Goal: Task Accomplishment & Management: Use online tool/utility

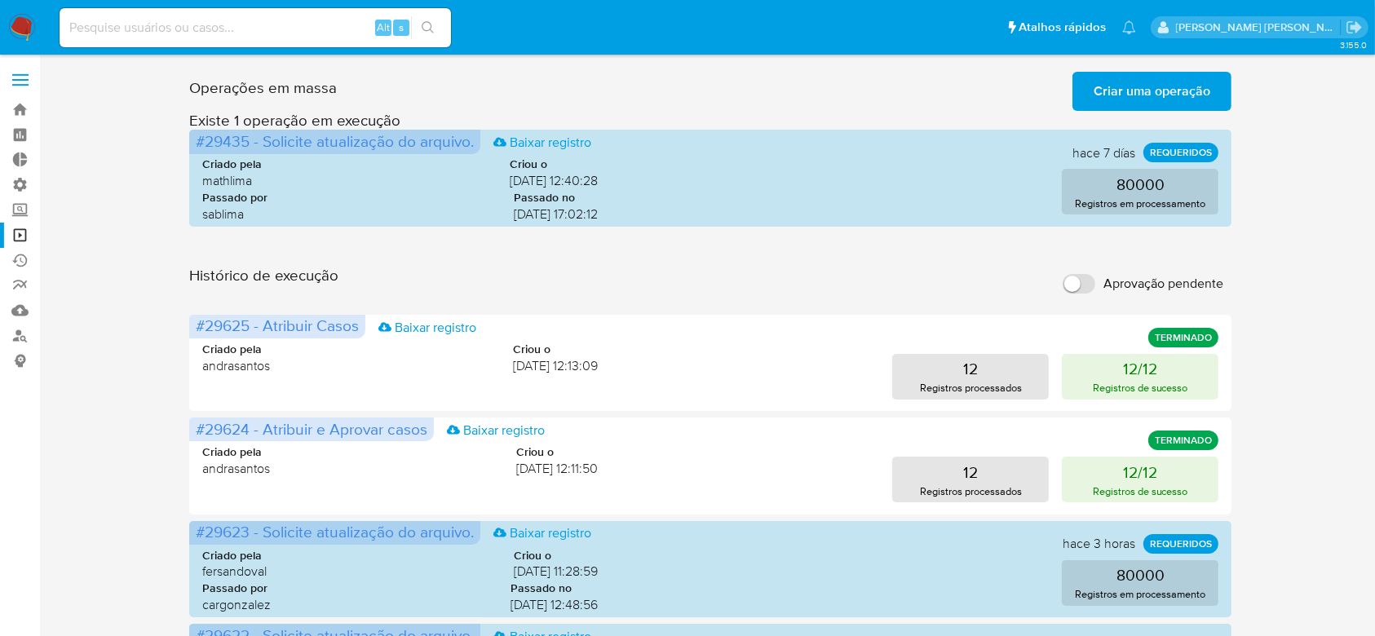
click at [157, 33] on input at bounding box center [255, 27] width 391 height 21
paste input "A8Lp9ZEM0td5TpABkLVXnDa3"
type input "A8Lp9ZEM0td5TpABkLVXnDa3"
click at [426, 29] on icon "search-icon" at bounding box center [428, 27] width 13 height 13
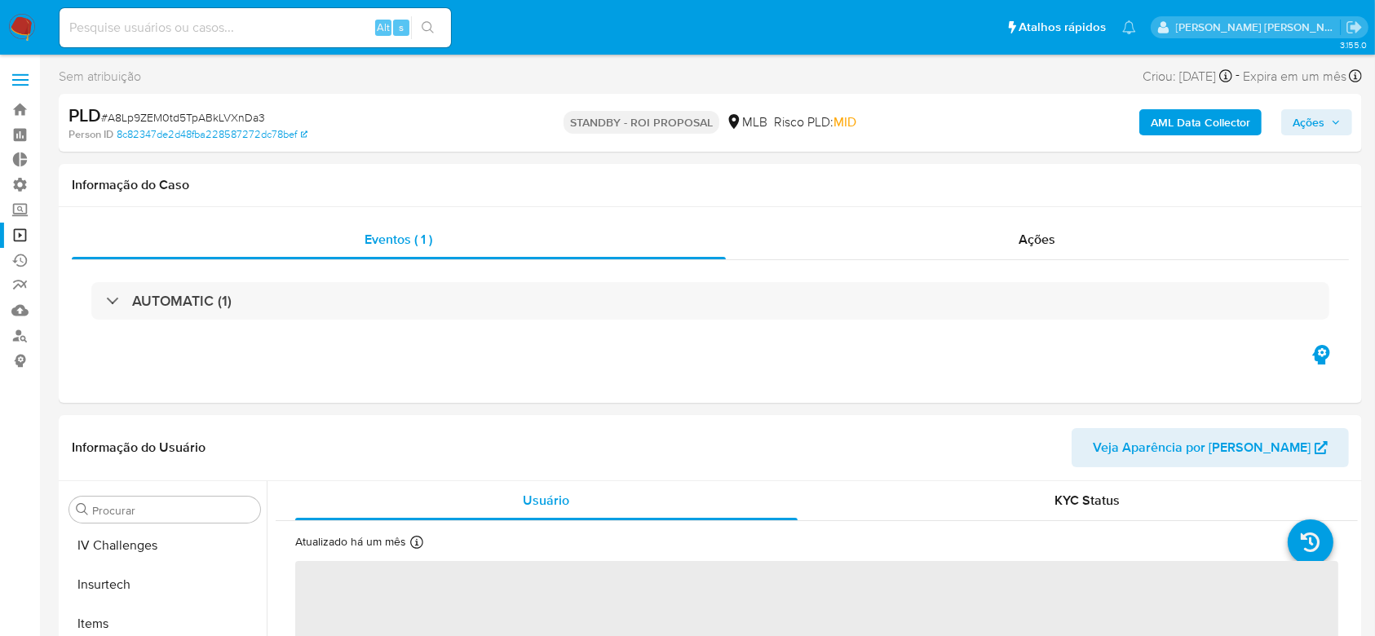
scroll to position [728, 0]
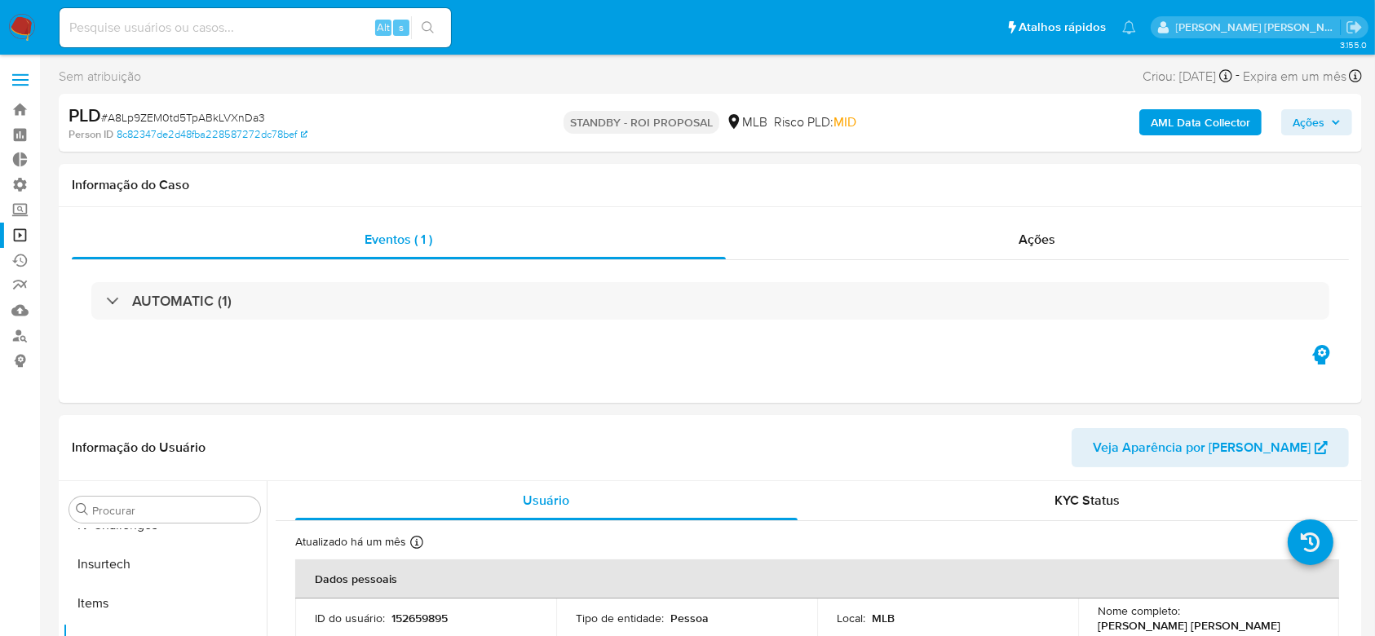
select select "10"
click at [294, 20] on input at bounding box center [255, 27] width 391 height 21
paste input "A8Lp9ZEM0td5TpABkLVXnDa3"
click at [430, 22] on icon "search-icon" at bounding box center [428, 27] width 13 height 13
click at [139, 27] on input "A8Lp9ZEM0td5TpABkLVXnDa3" at bounding box center [255, 27] width 391 height 21
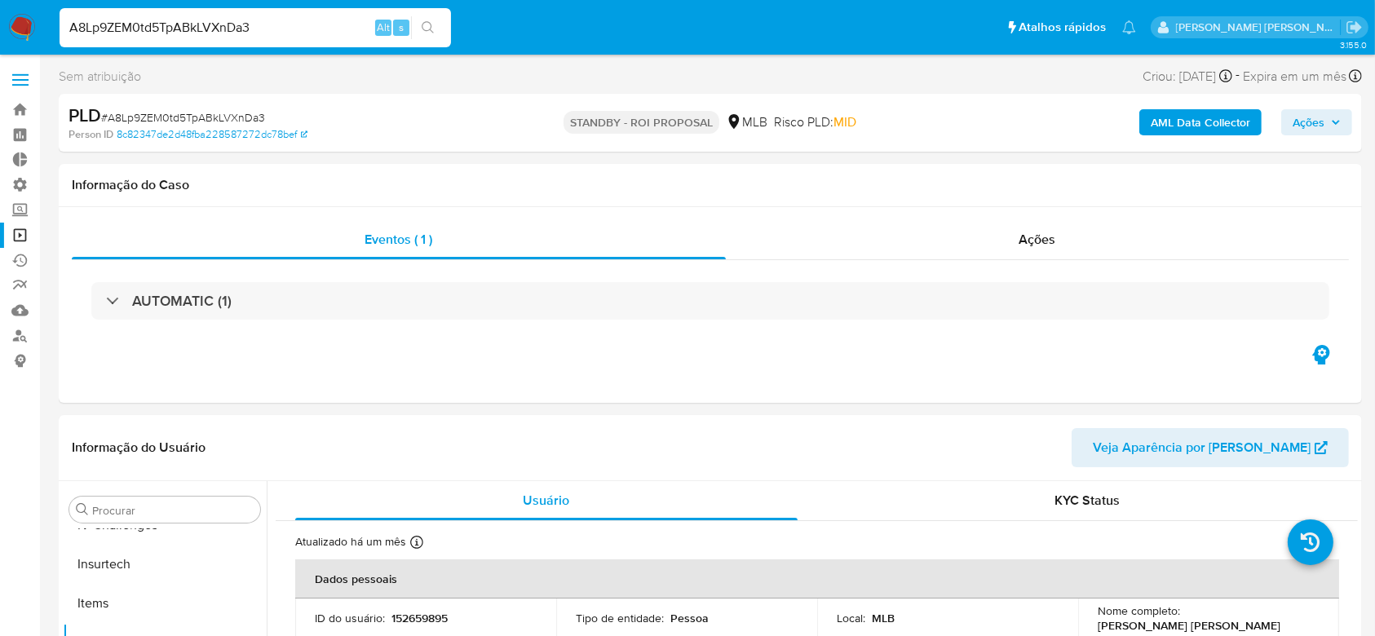
click at [139, 27] on input "A8Lp9ZEM0td5TpABkLVXnDa3" at bounding box center [255, 27] width 391 height 21
paste input "gIRUlEX59MKZG0IguKwI5sFV"
type input "gIRUlEX59MKZG0IguKwI5sFV"
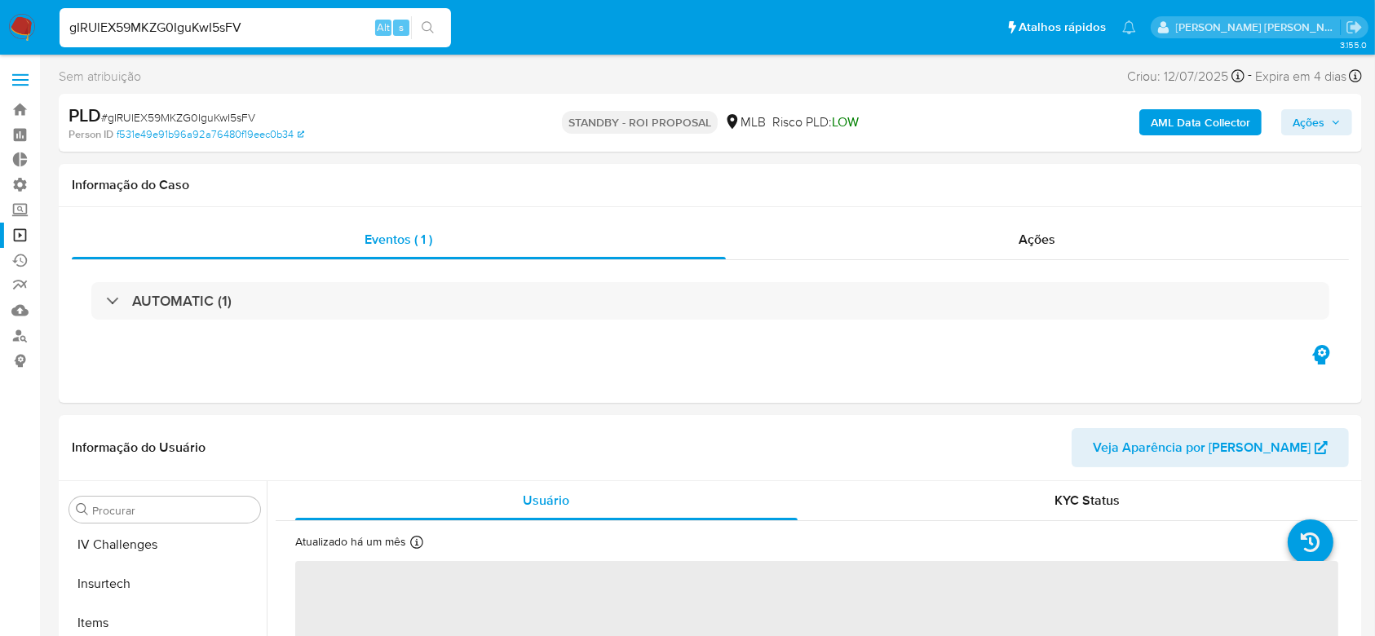
scroll to position [728, 0]
select select "10"
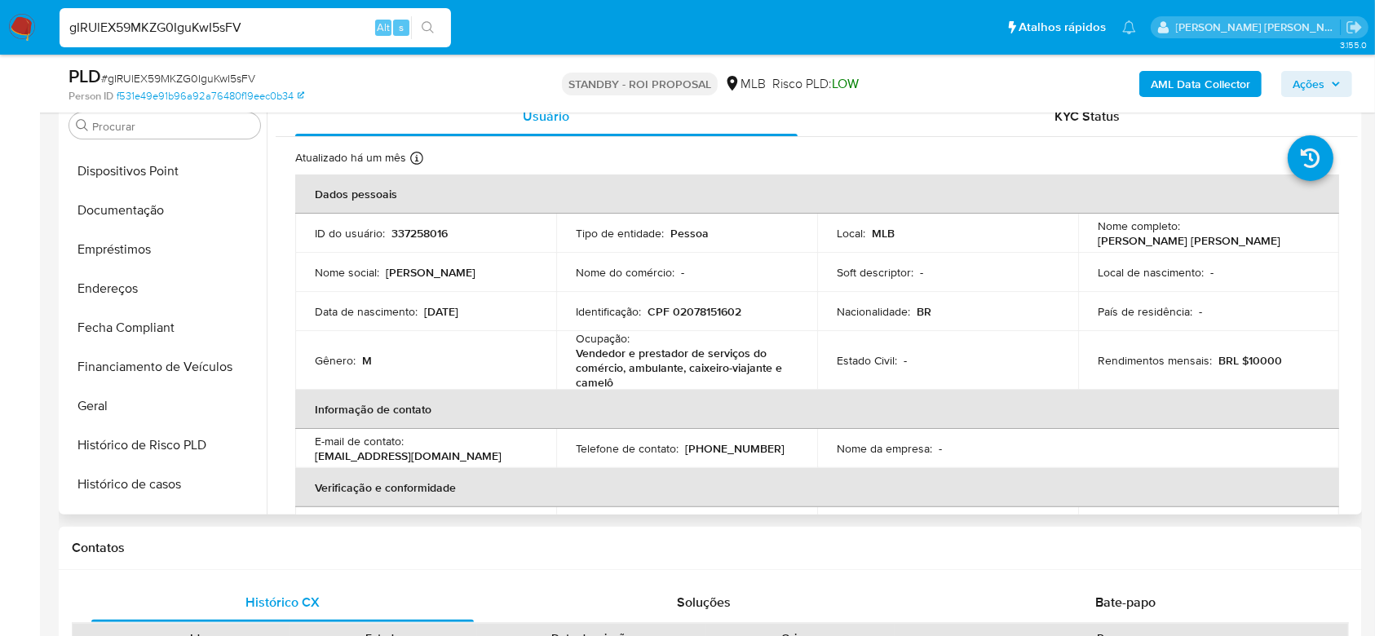
scroll to position [294, 0]
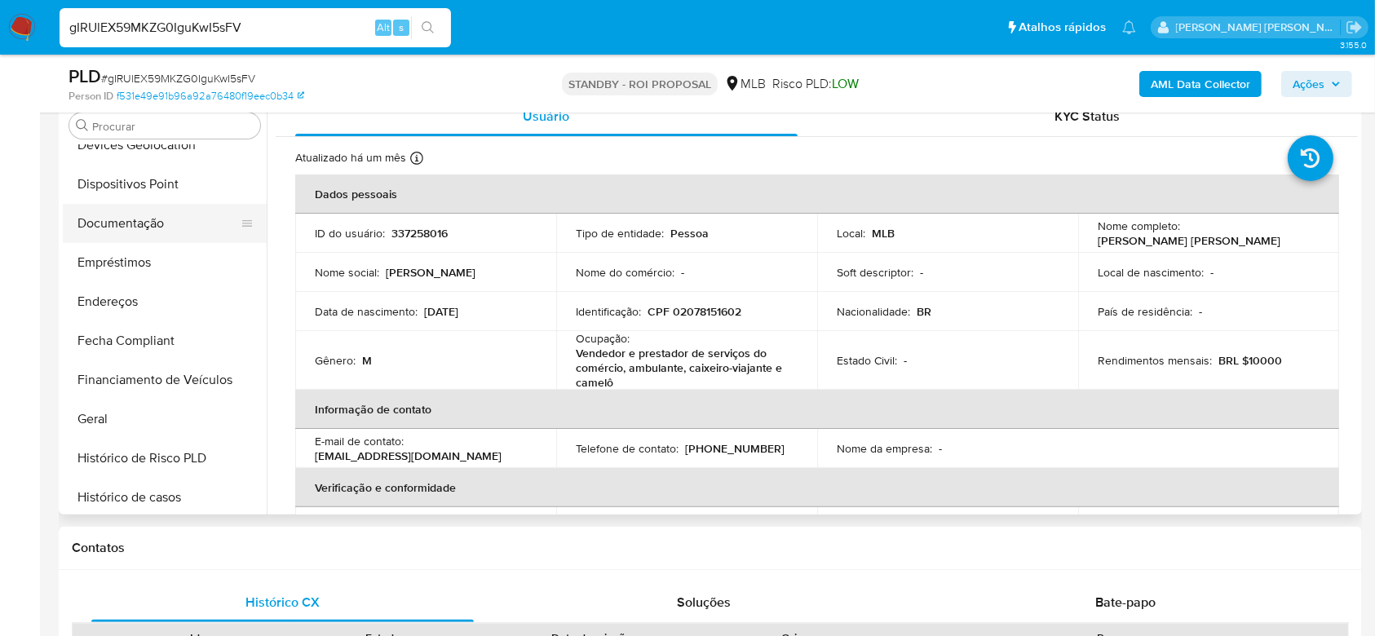
click at [135, 218] on button "Documentação" at bounding box center [158, 223] width 191 height 39
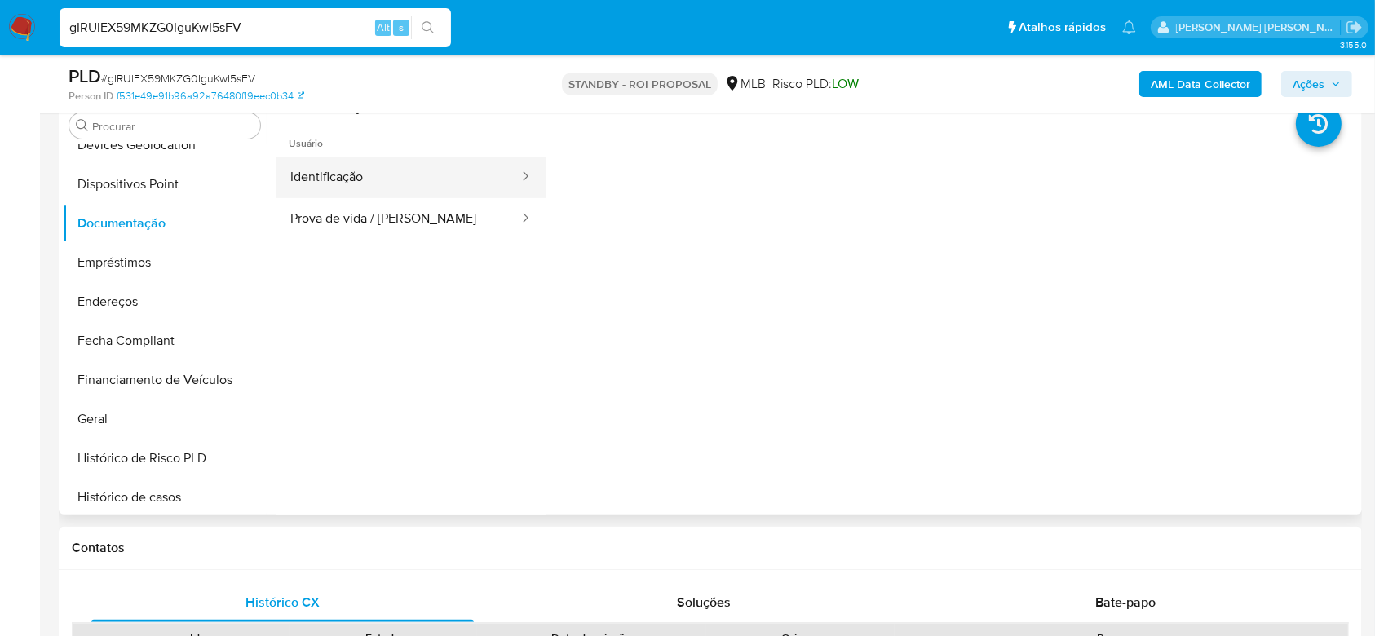
click at [360, 186] on button "Identificação" at bounding box center [398, 178] width 245 height 42
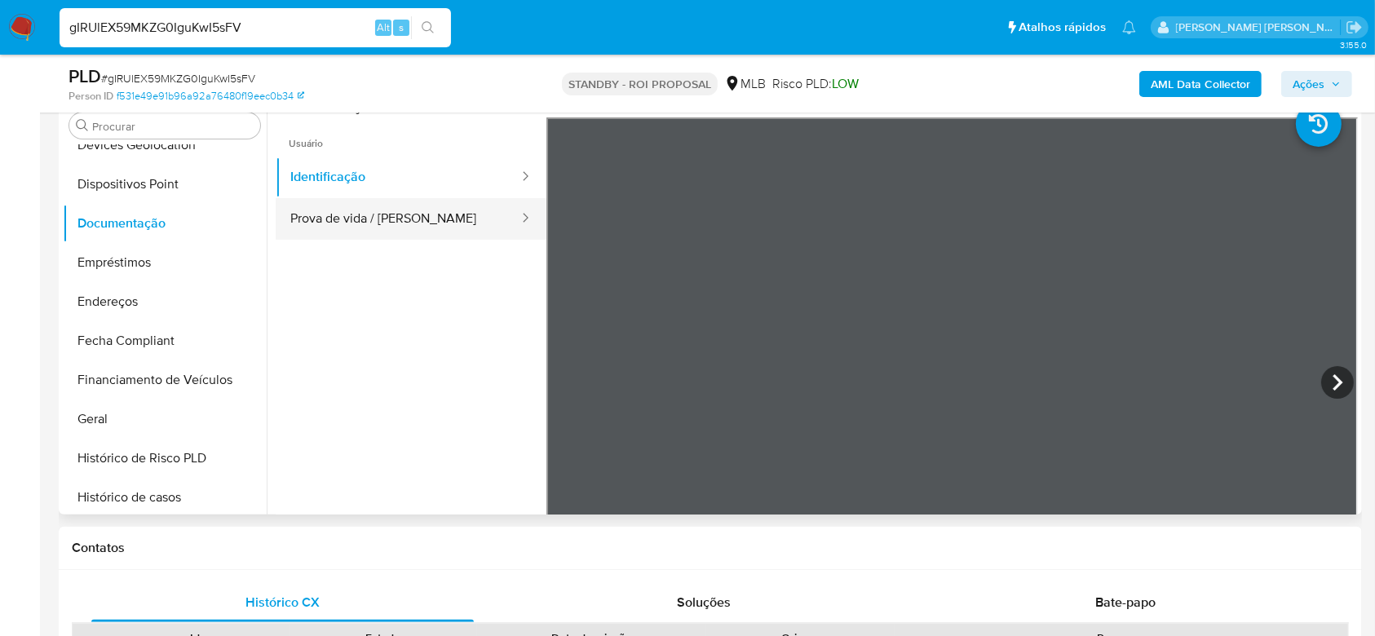
click at [359, 236] on button "Prova de vida / Selfie" at bounding box center [398, 219] width 245 height 42
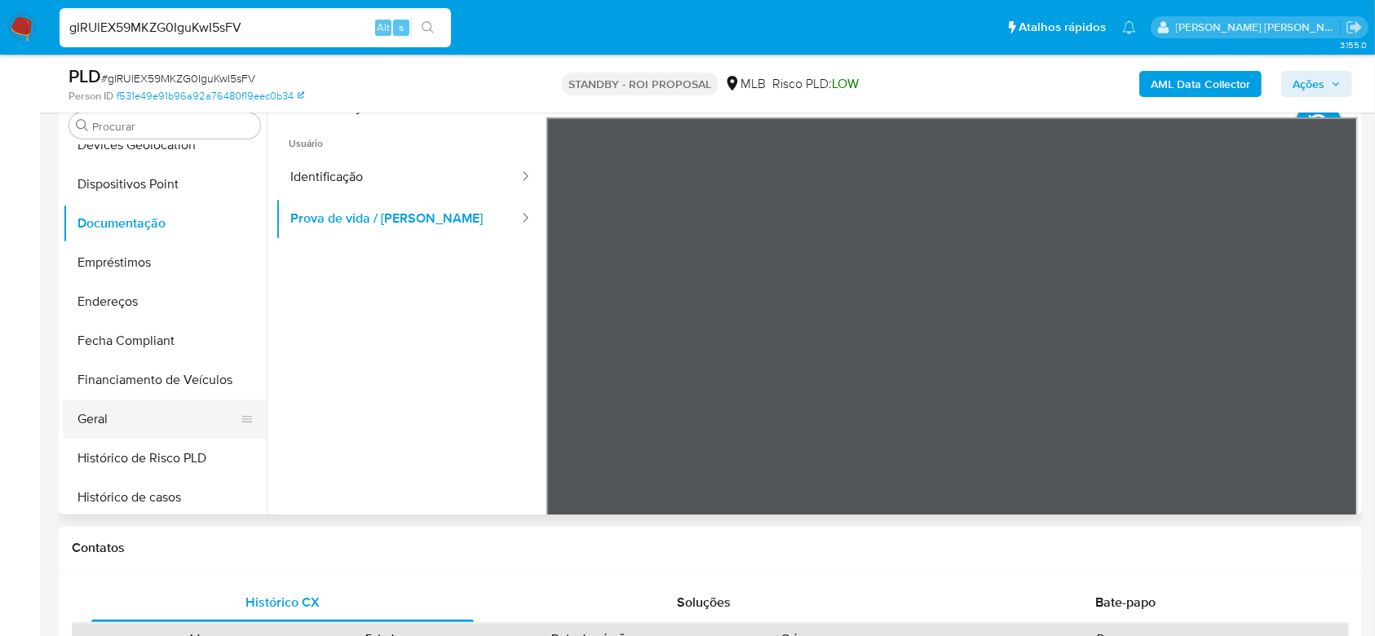
click at [122, 419] on button "Geral" at bounding box center [158, 419] width 191 height 39
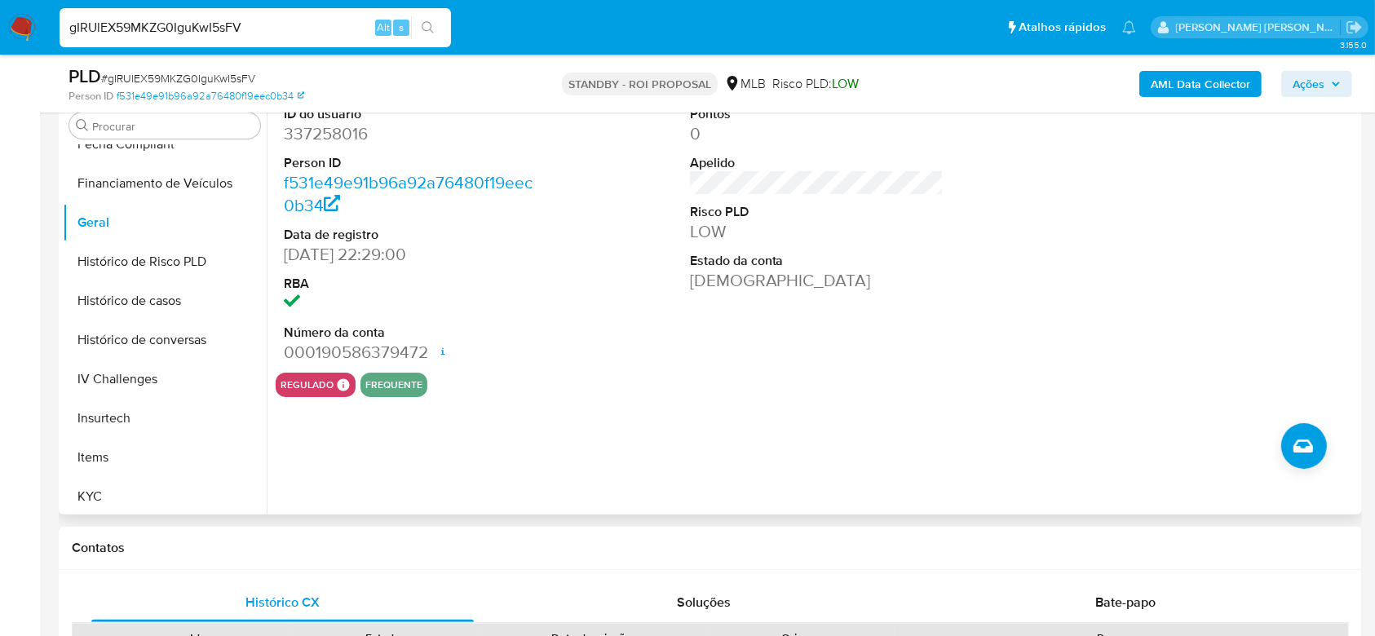
scroll to position [510, 0]
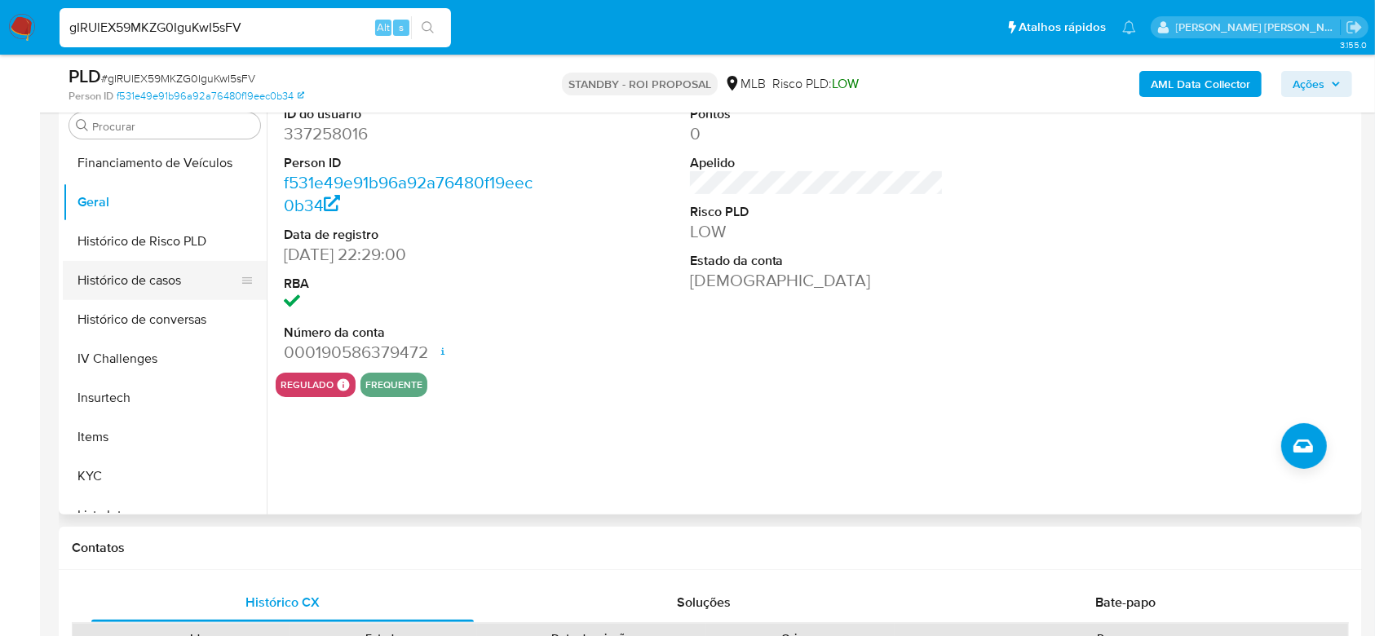
click at [166, 283] on button "Histórico de casos" at bounding box center [158, 280] width 191 height 39
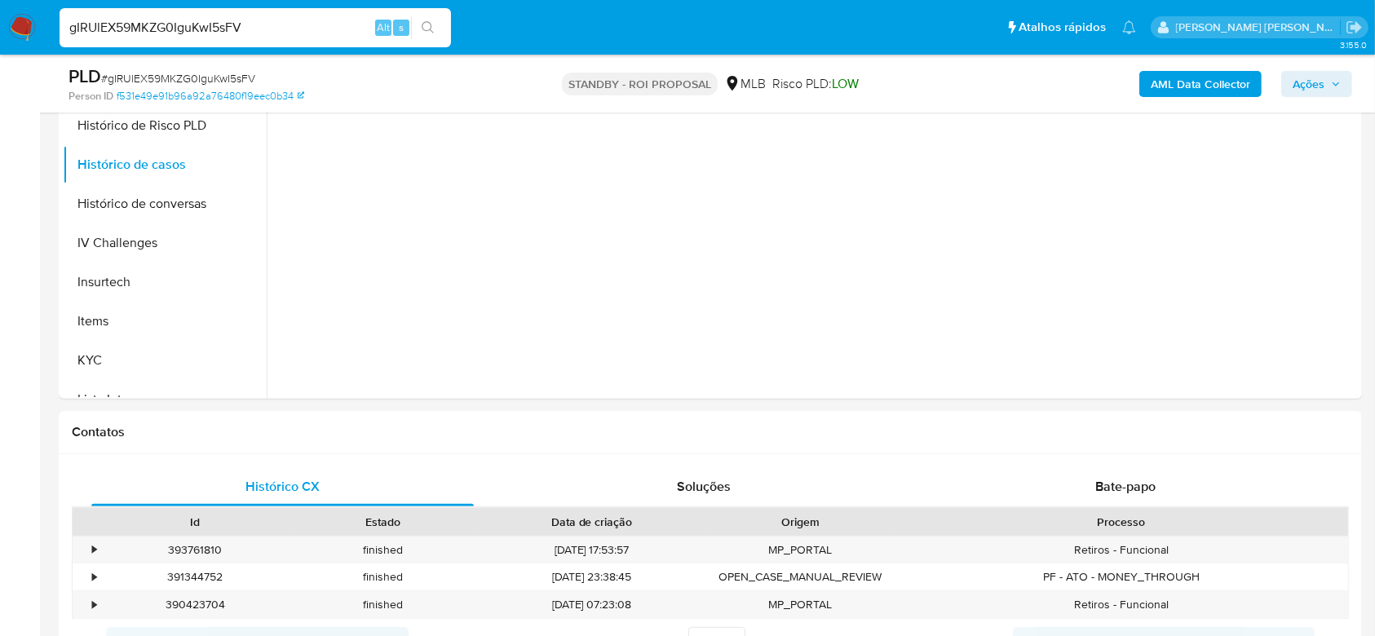
scroll to position [543, 0]
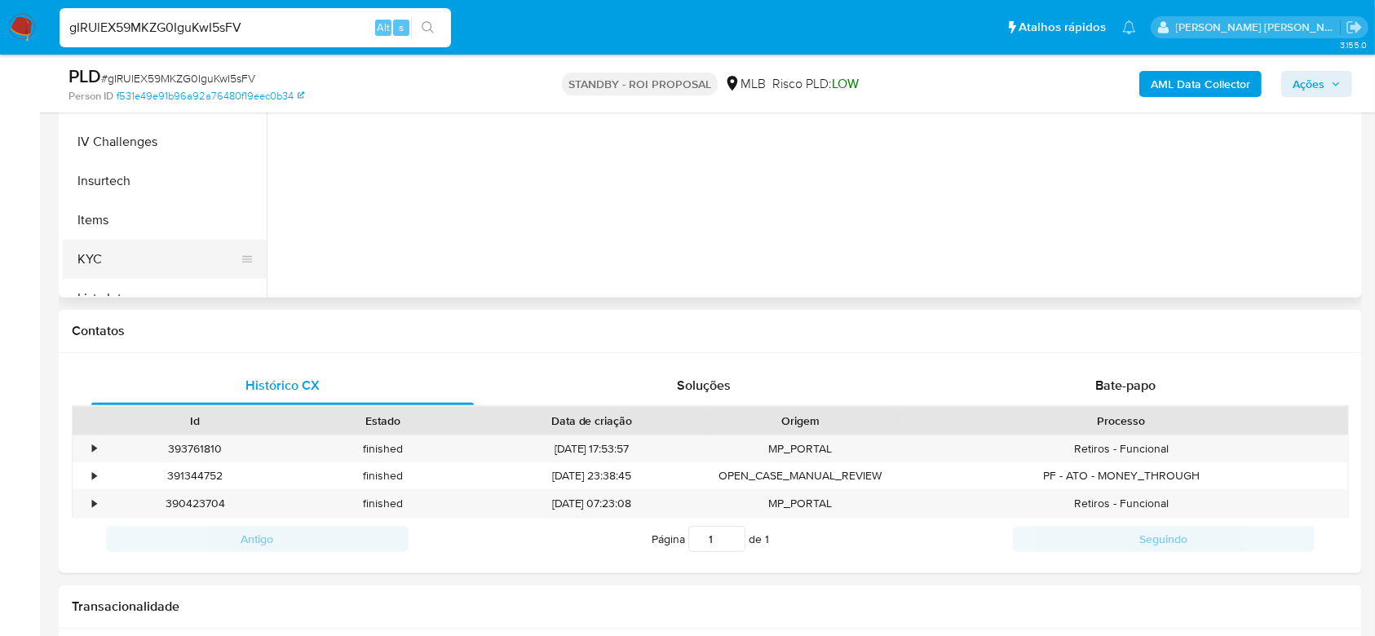
click at [111, 254] on button "KYC" at bounding box center [158, 259] width 191 height 39
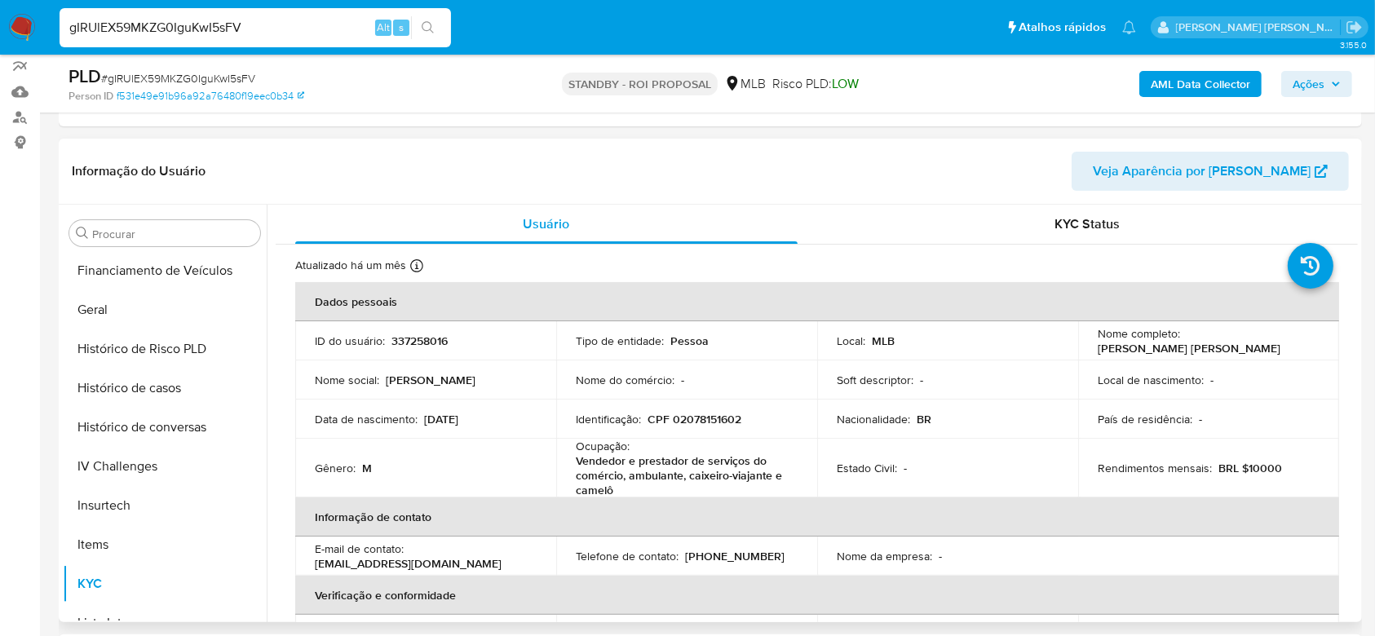
scroll to position [217, 0]
click at [141, 313] on button "Geral" at bounding box center [158, 311] width 191 height 39
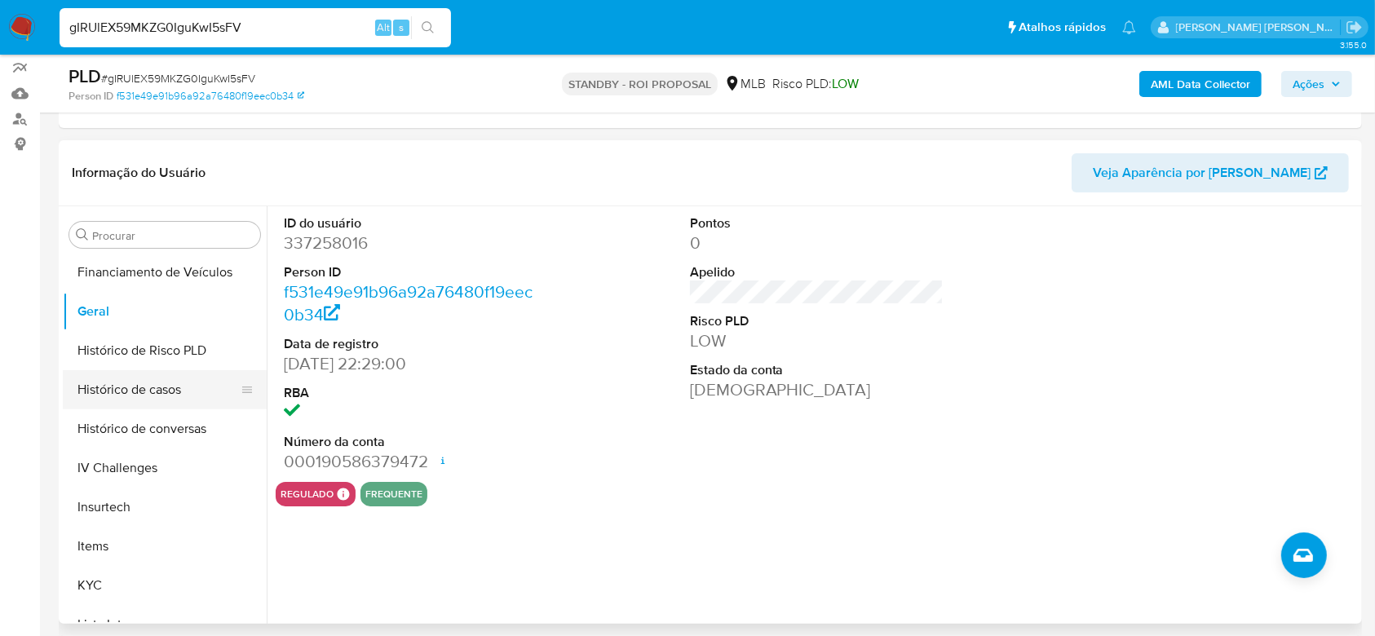
scroll to position [620, 0]
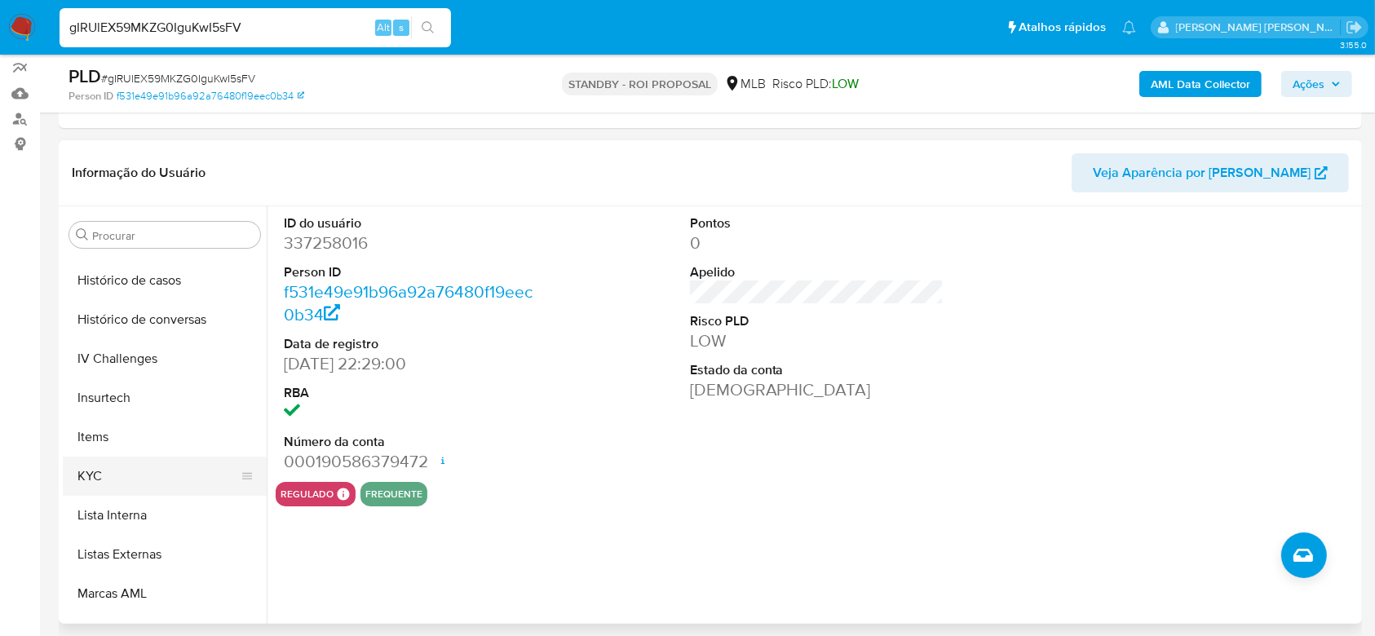
click at [126, 486] on button "KYC" at bounding box center [158, 476] width 191 height 39
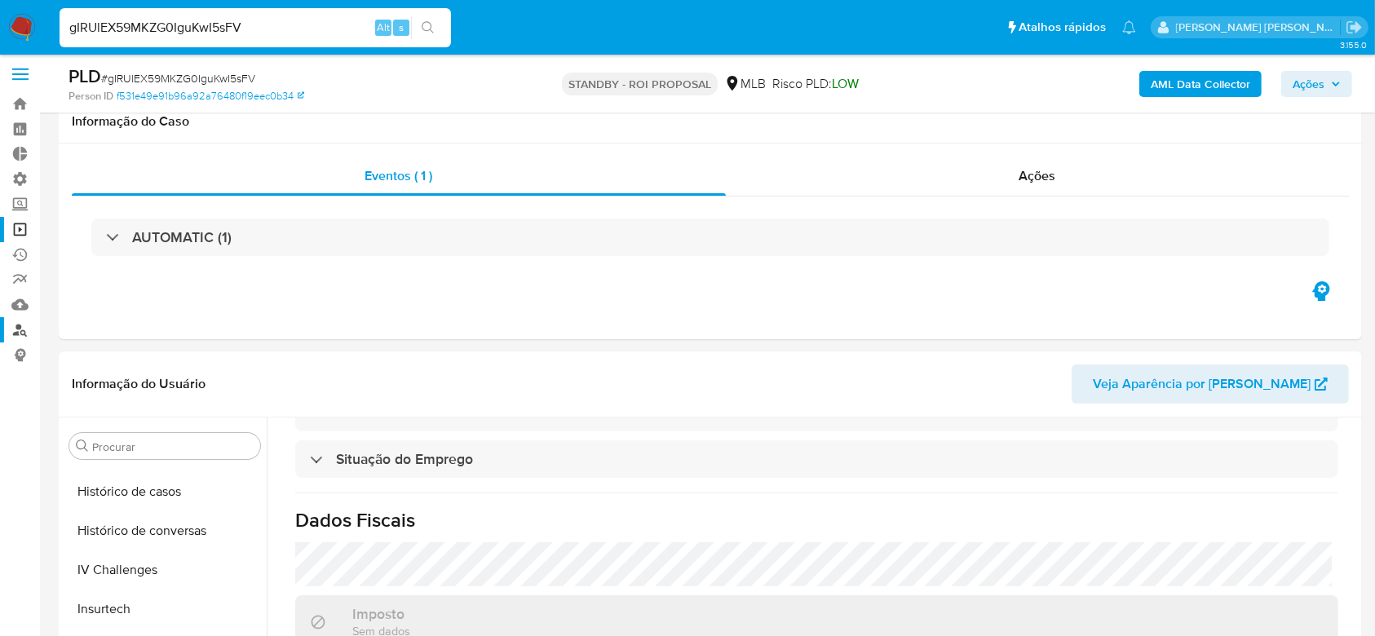
scroll to position [0, 0]
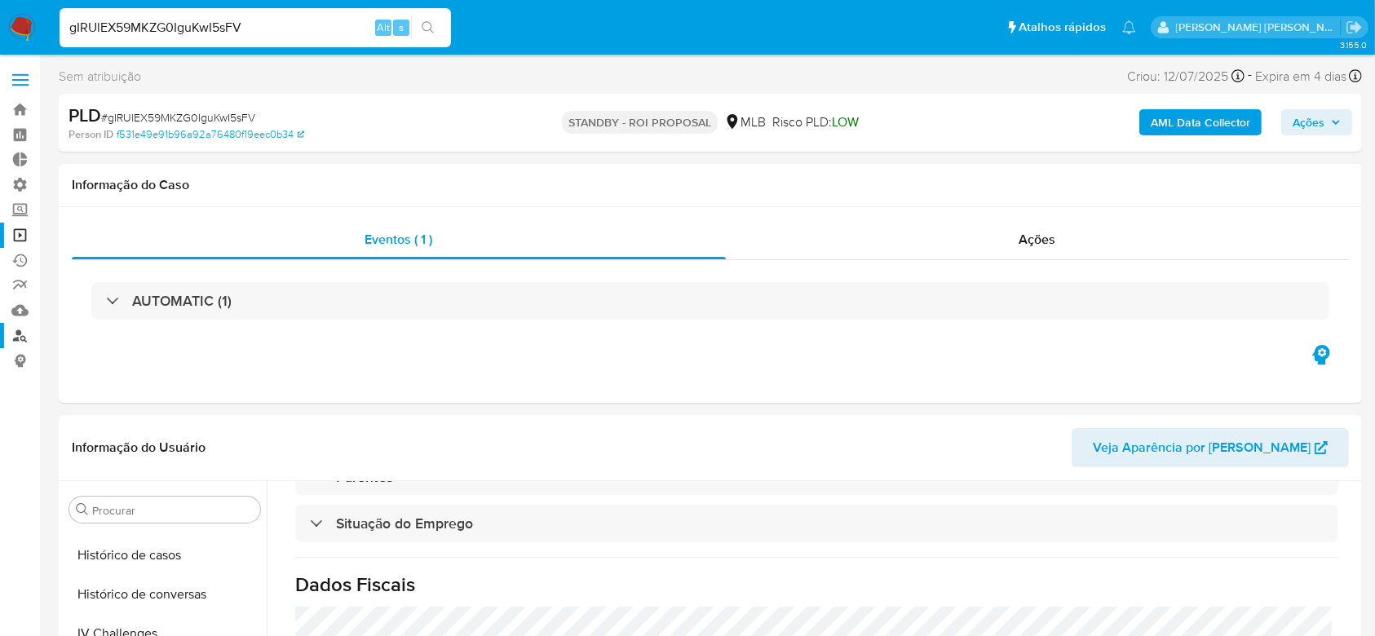
click at [16, 336] on link "Localizador de pessoas" at bounding box center [97, 335] width 194 height 25
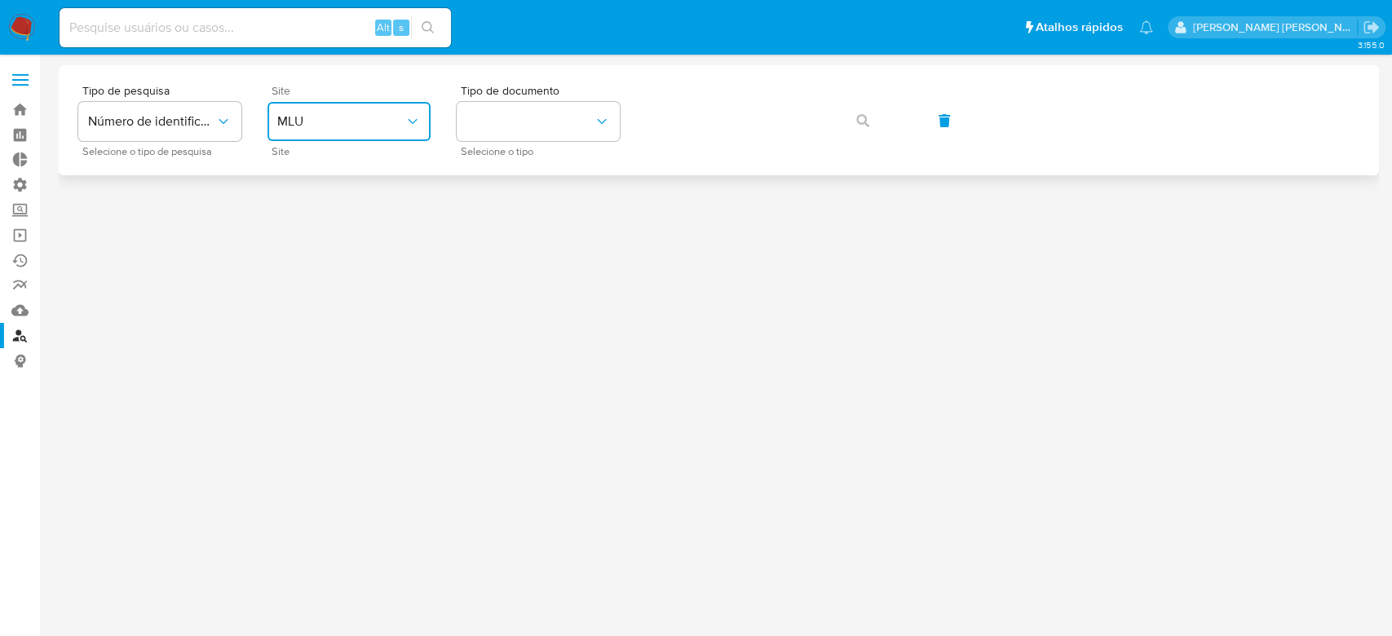
click at [352, 127] on span "MLU" at bounding box center [340, 121] width 127 height 16
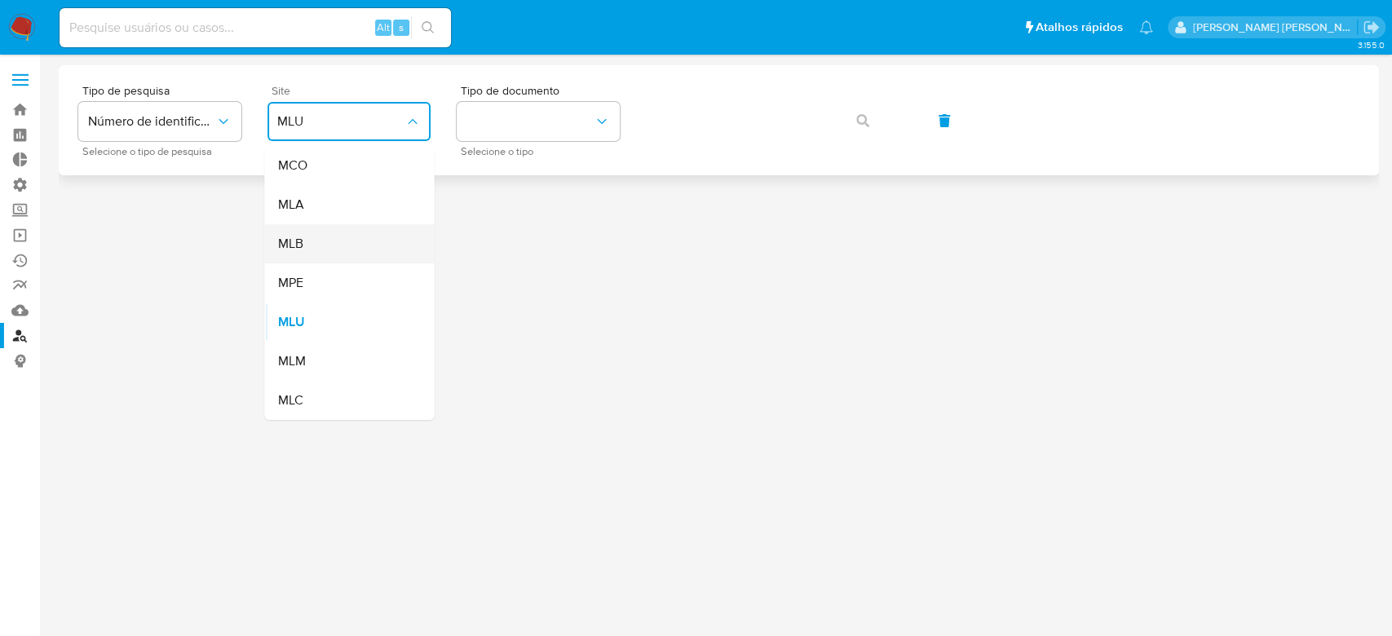
click at [316, 232] on div "MLB" at bounding box center [344, 243] width 134 height 39
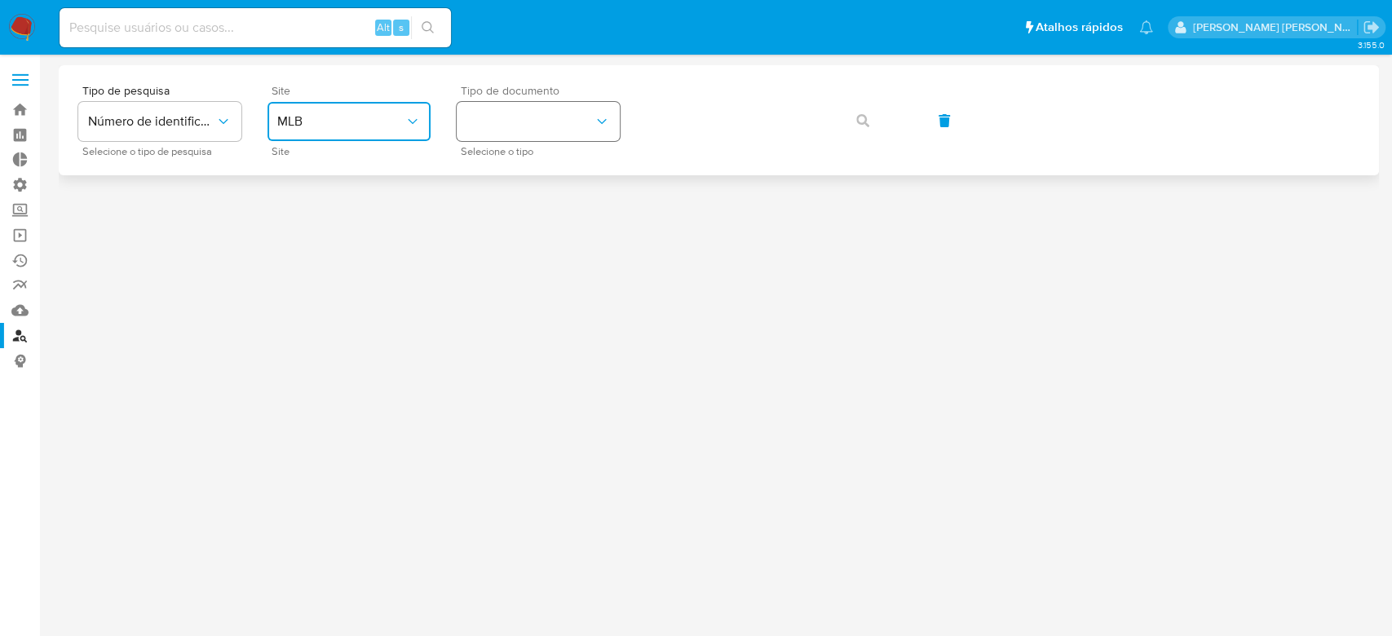
click at [474, 112] on button "identificationType" at bounding box center [538, 121] width 163 height 39
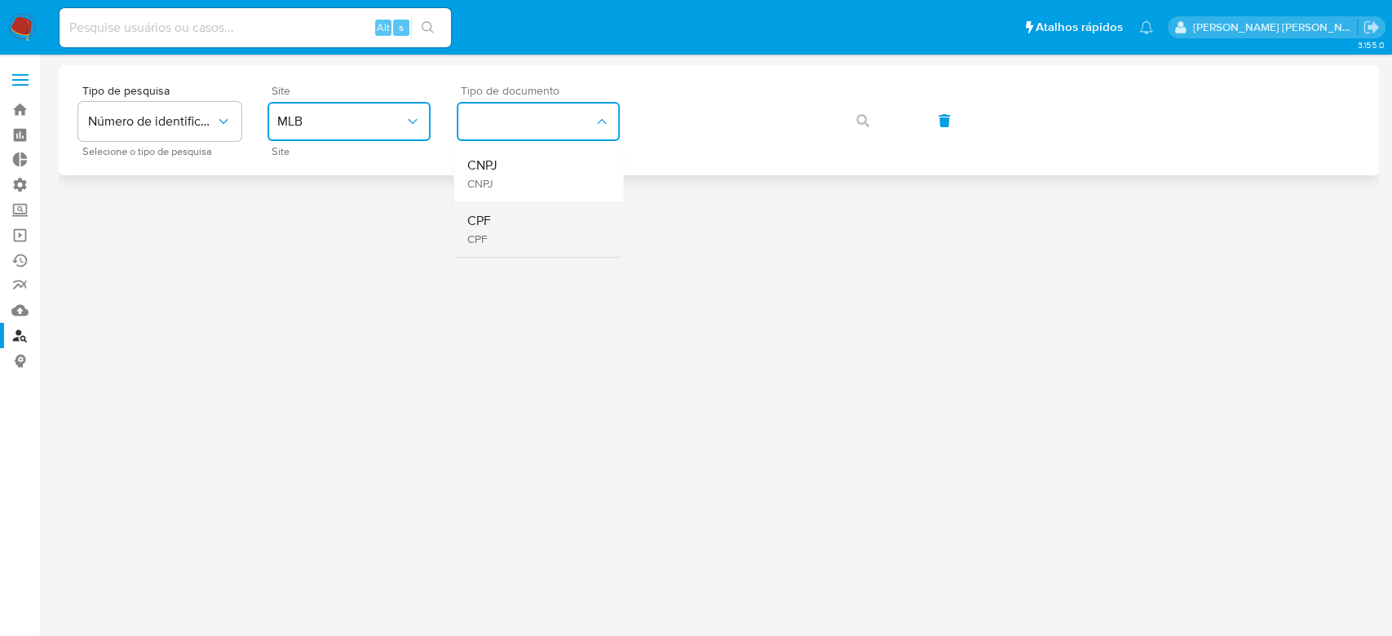
click at [485, 229] on span "CPF" at bounding box center [478, 221] width 24 height 16
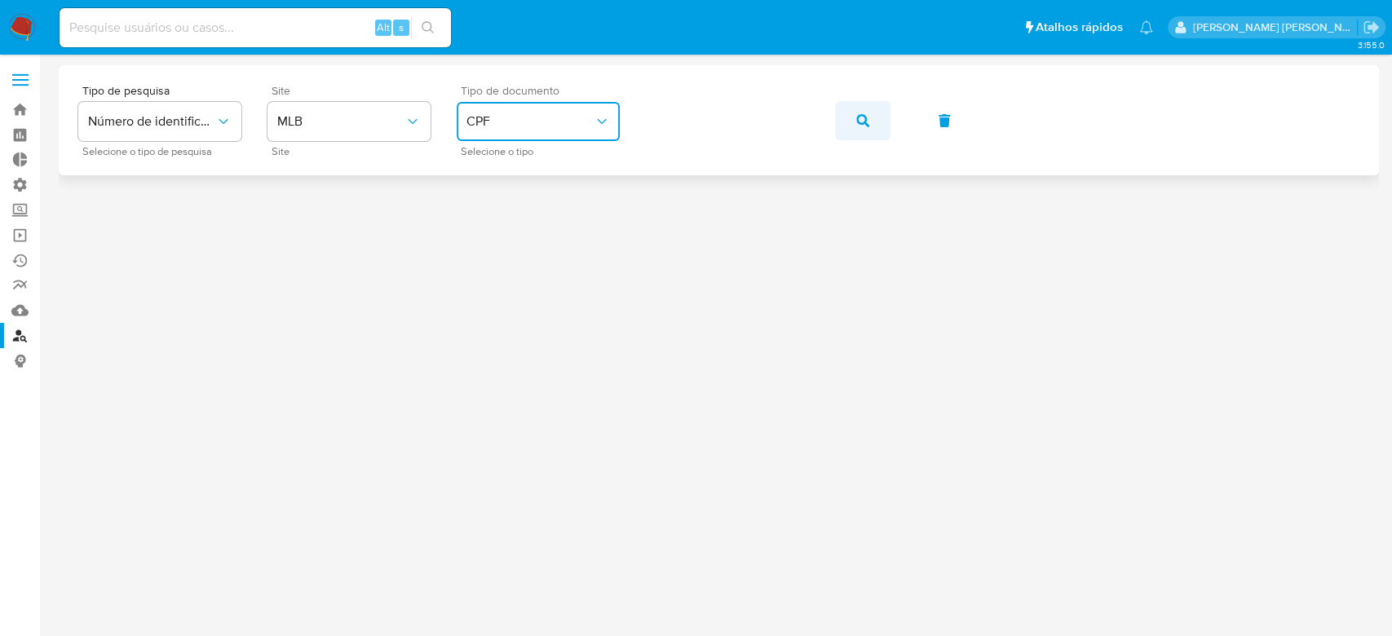
click at [861, 122] on icon "button" at bounding box center [862, 120] width 13 height 13
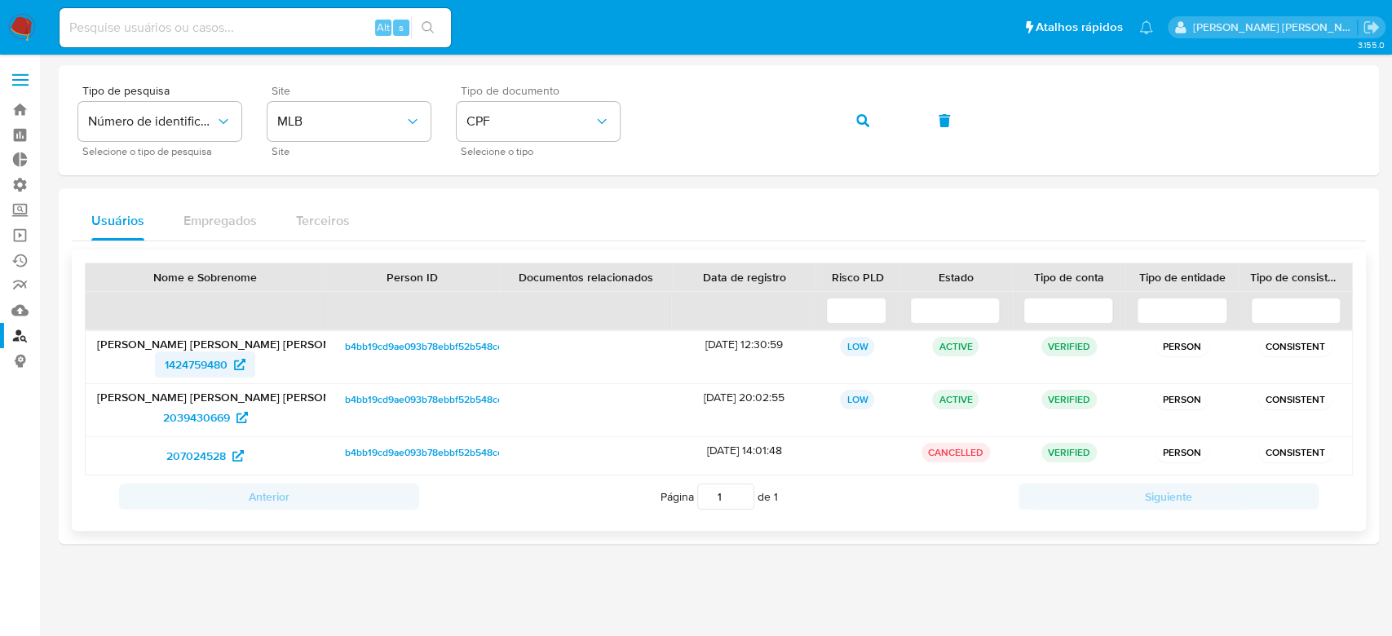
click at [203, 355] on span "1424759480" at bounding box center [196, 364] width 63 height 26
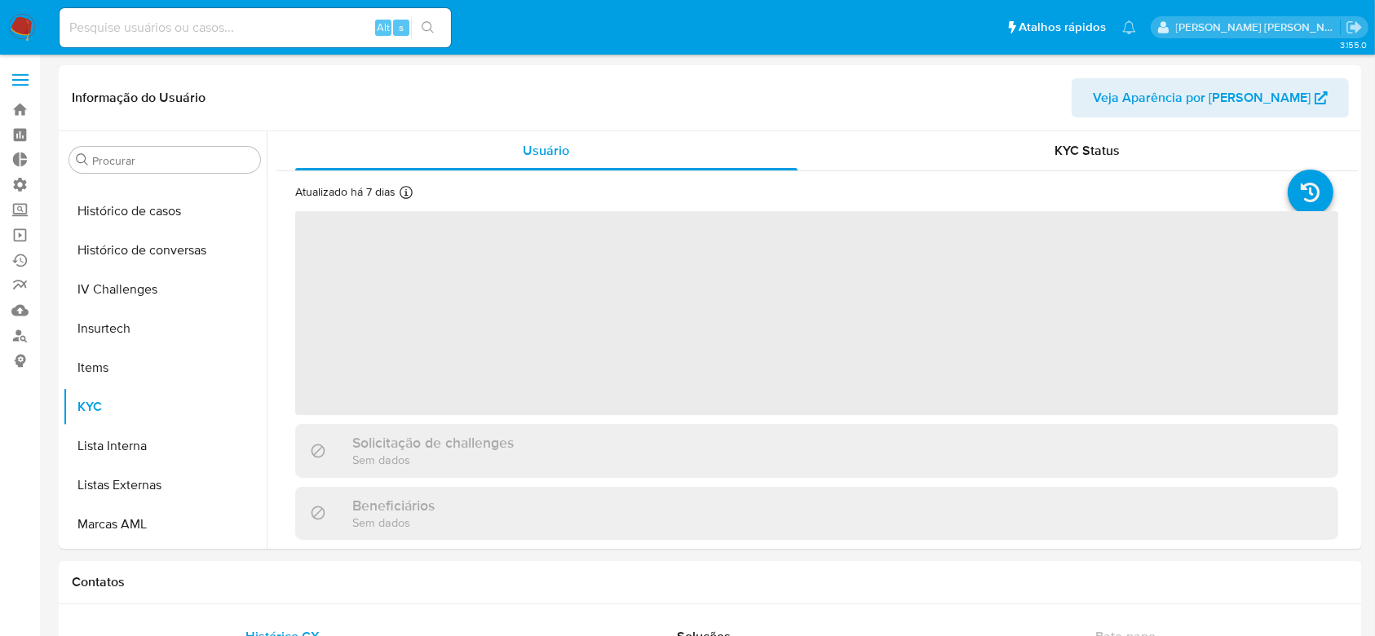
scroll to position [728, 0]
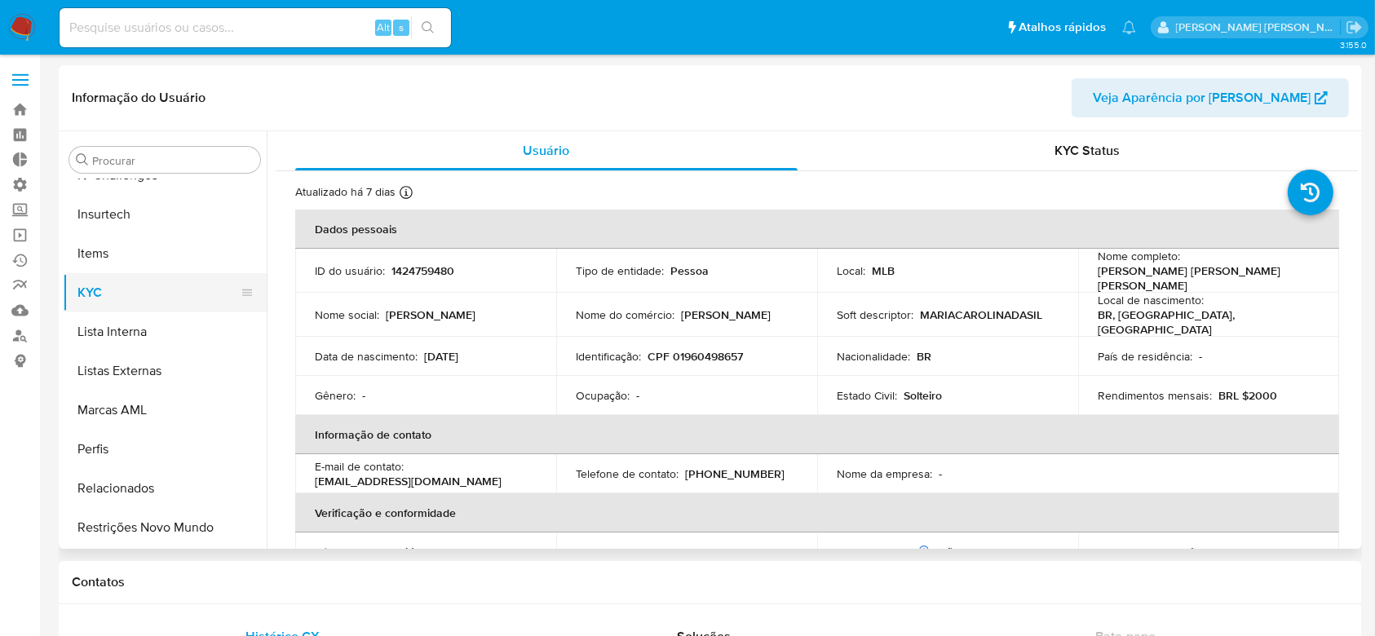
select select "10"
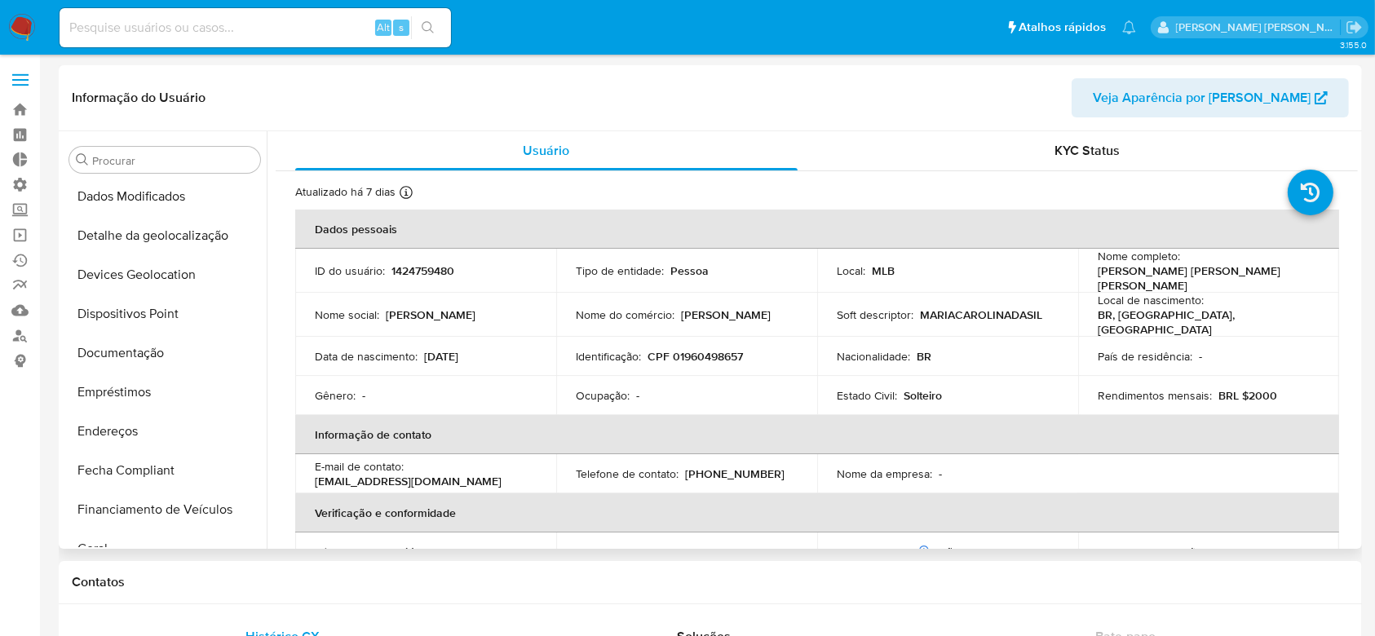
scroll to position [184, 0]
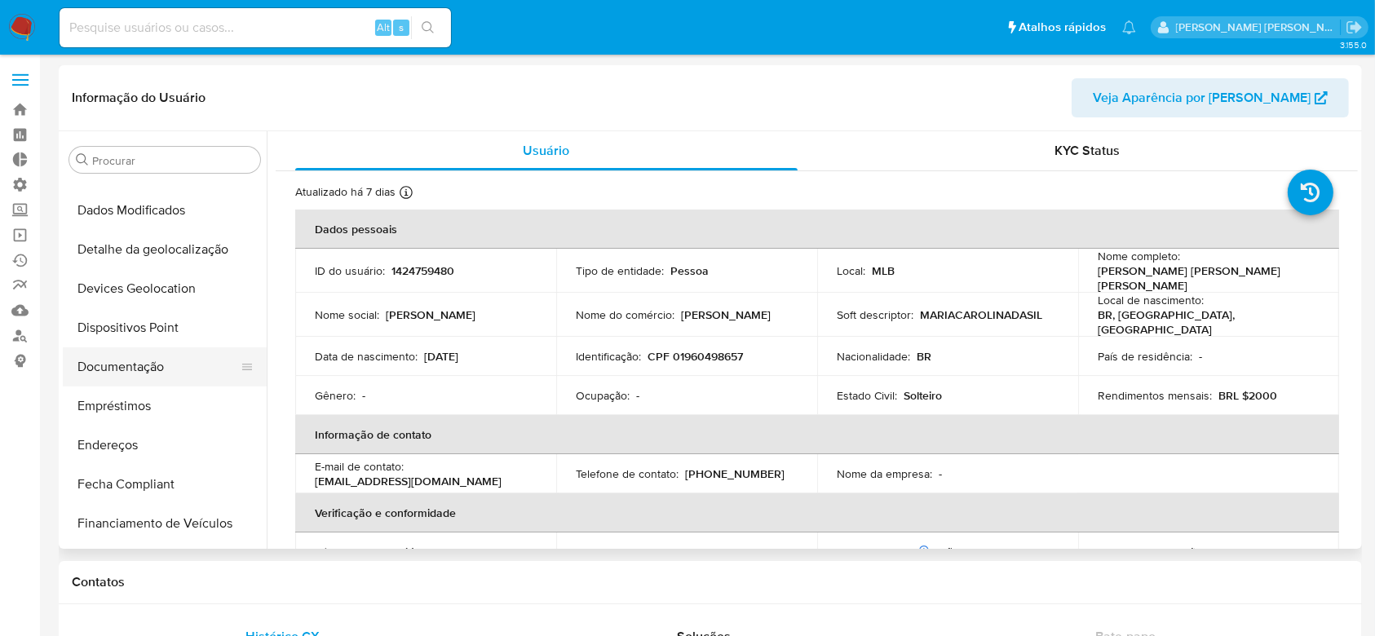
drag, startPoint x: 134, startPoint y: 364, endPoint x: 148, endPoint y: 364, distance: 13.9
click at [134, 364] on button "Documentação" at bounding box center [158, 366] width 191 height 39
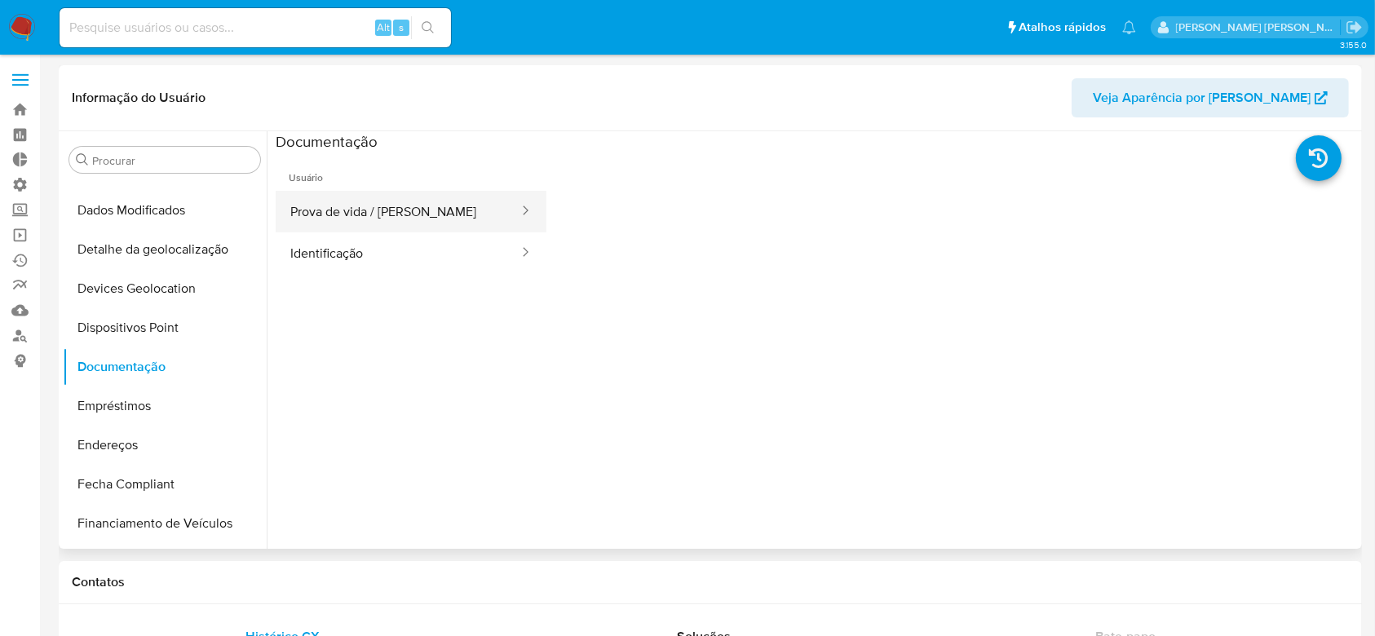
click at [330, 214] on button "Prova de vida / Selfie" at bounding box center [398, 212] width 245 height 42
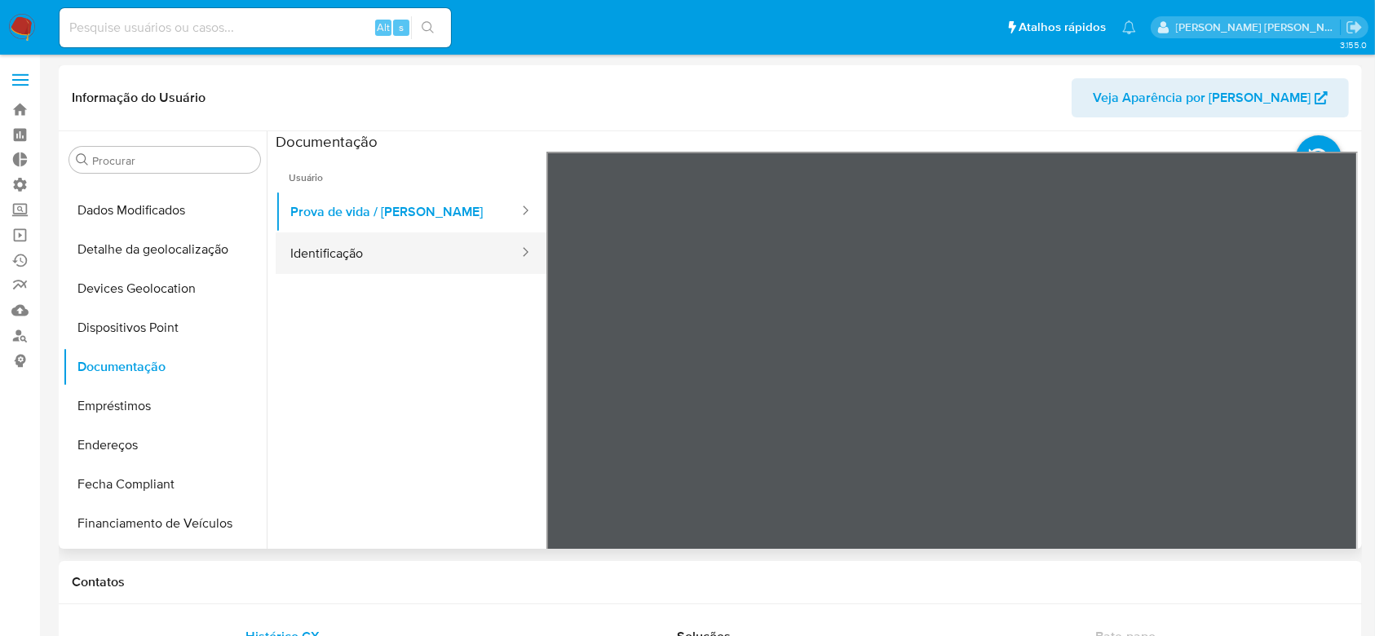
click at [331, 262] on button "Identificação" at bounding box center [398, 253] width 245 height 42
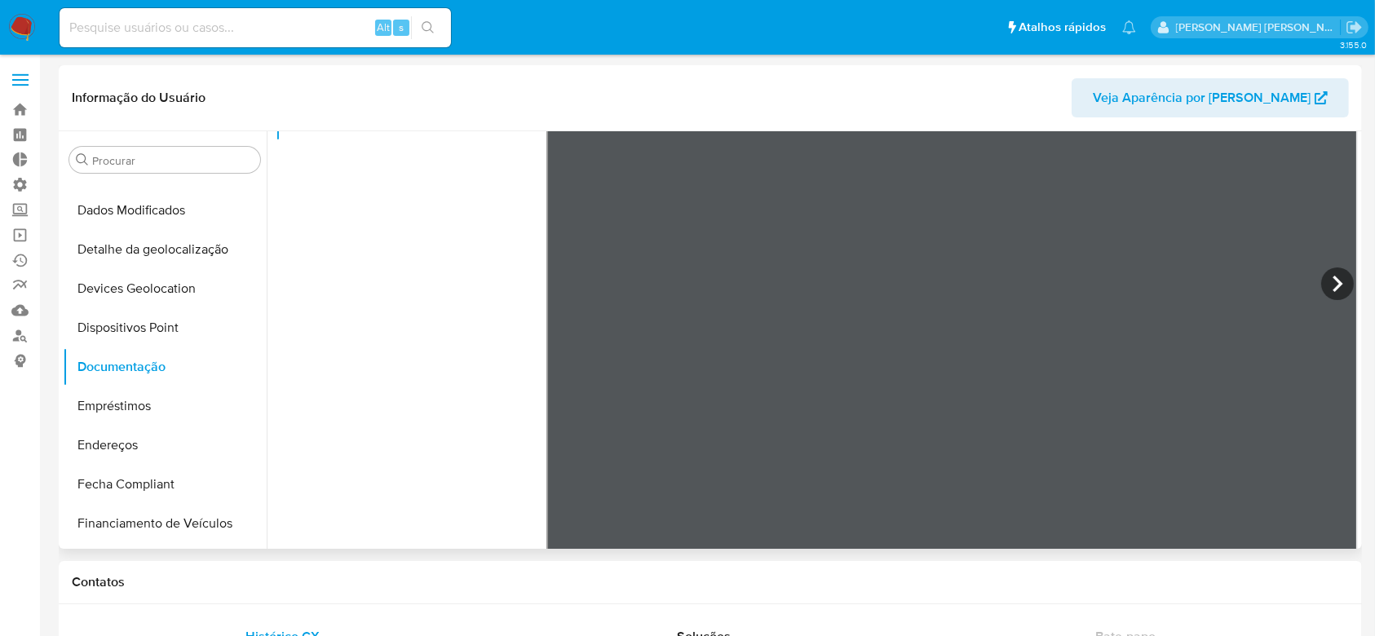
scroll to position [137, 0]
click at [1338, 281] on icon at bounding box center [1337, 279] width 33 height 33
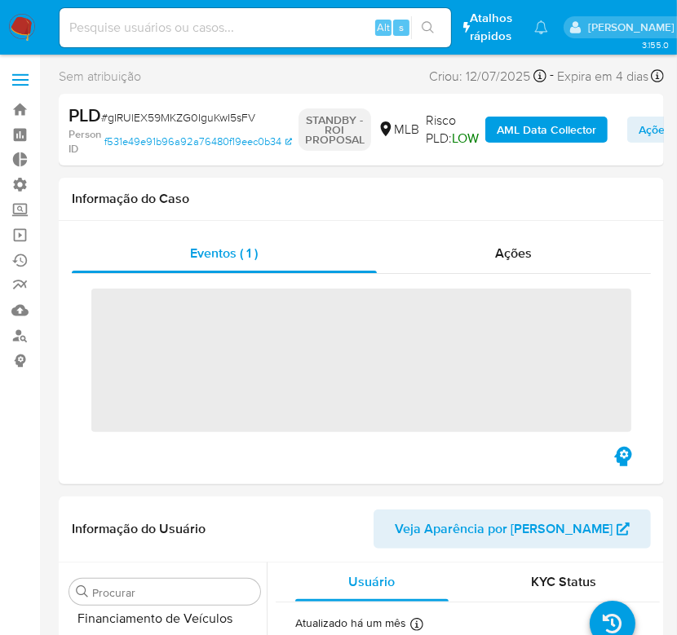
scroll to position [728, 0]
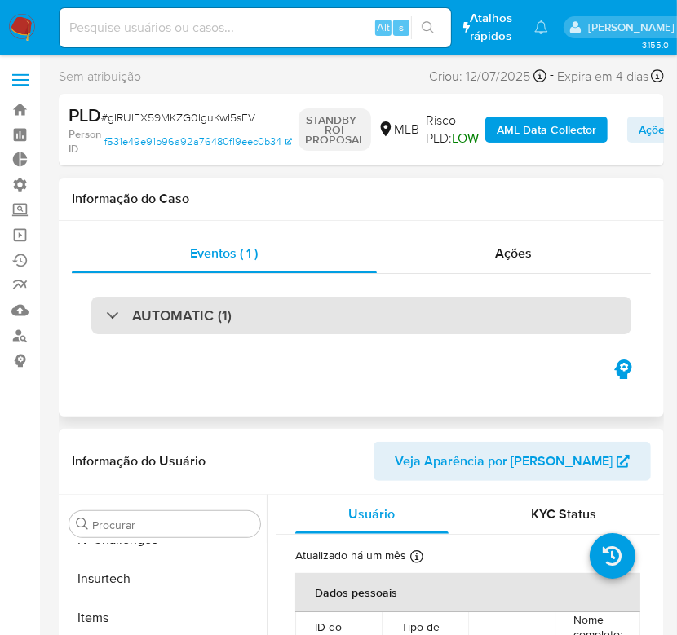
select select "10"
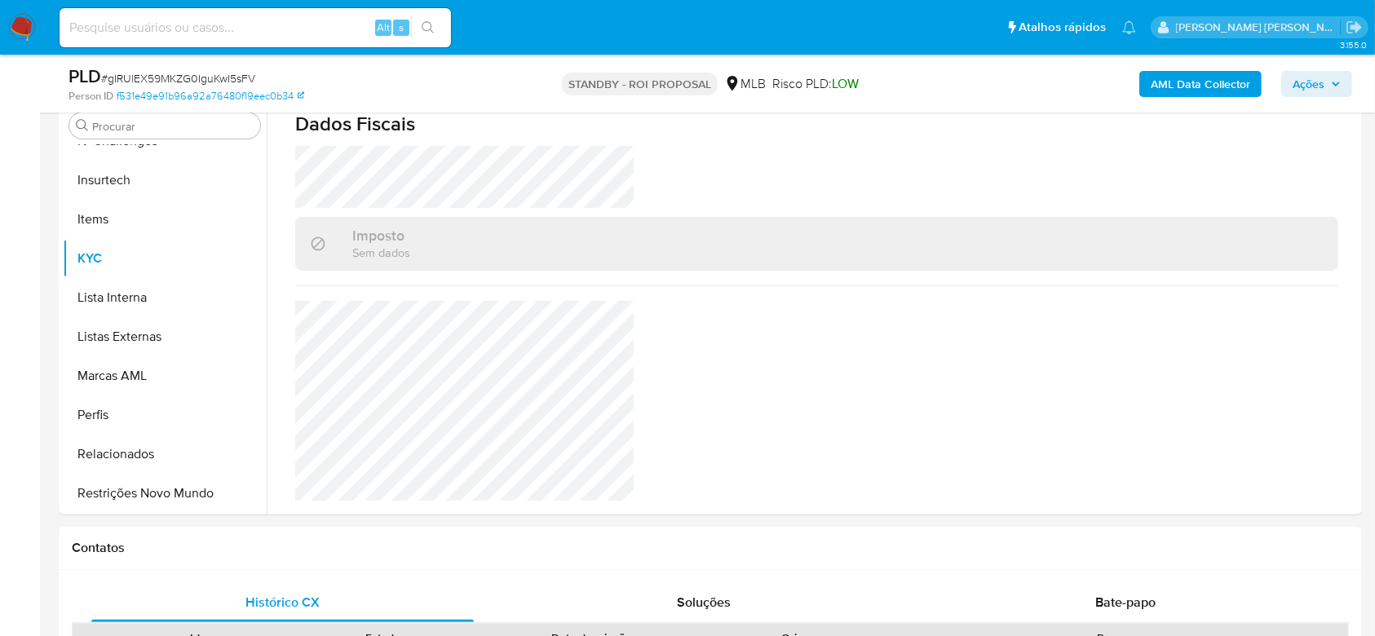
scroll to position [713, 0]
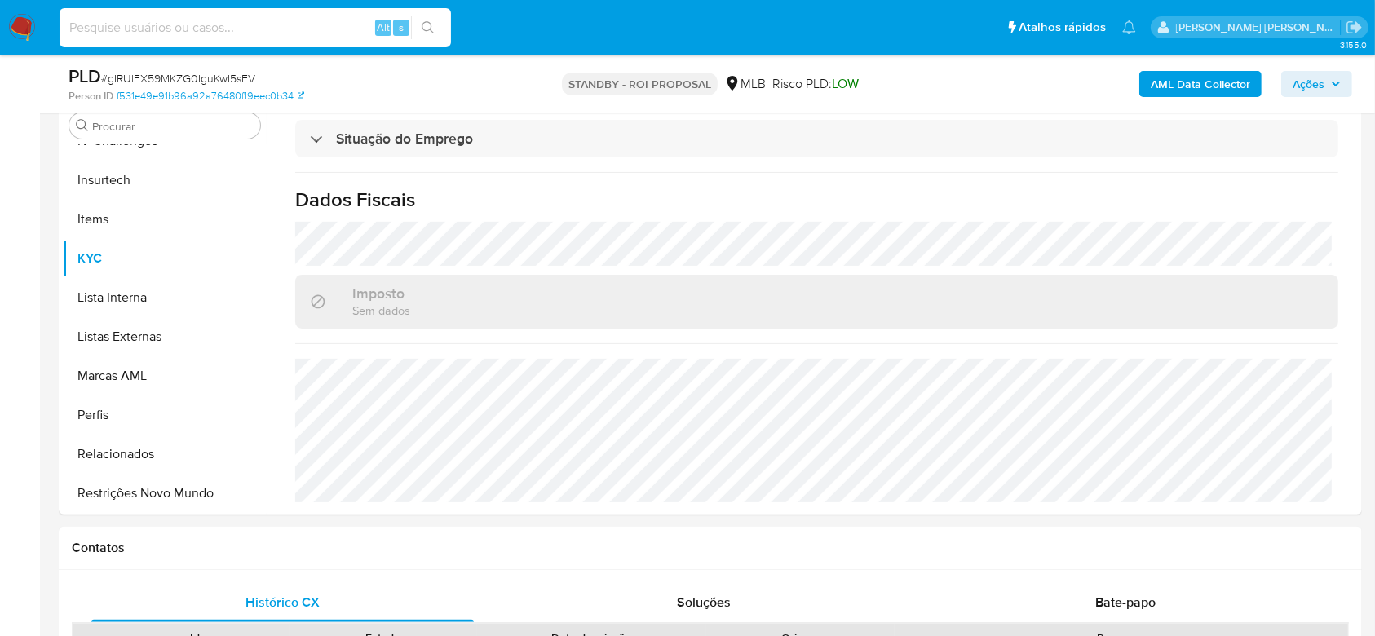
click at [131, 26] on input at bounding box center [255, 27] width 391 height 21
paste input "KHyAFSJwWS1ipy3UOTT8ZLQ8"
type input "KHyAFSJwWS1ipy3UOTT8ZLQ8"
click at [430, 34] on button "search-icon" at bounding box center [427, 27] width 33 height 23
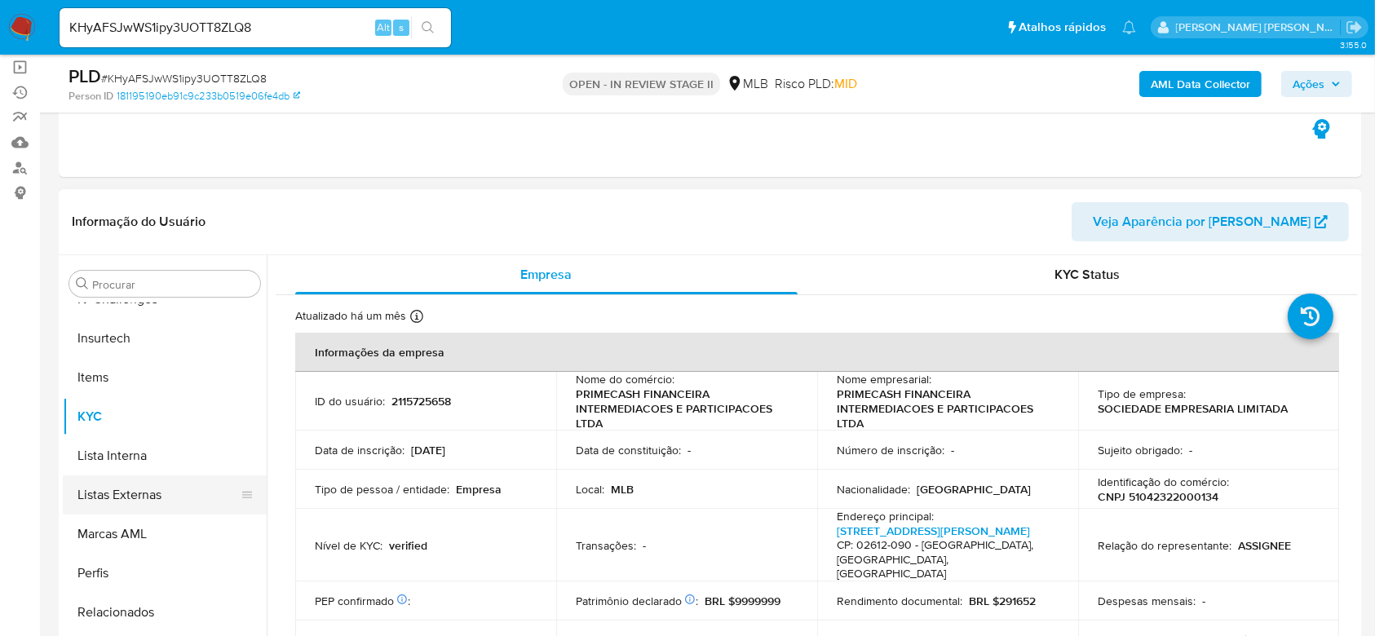
scroll to position [326, 0]
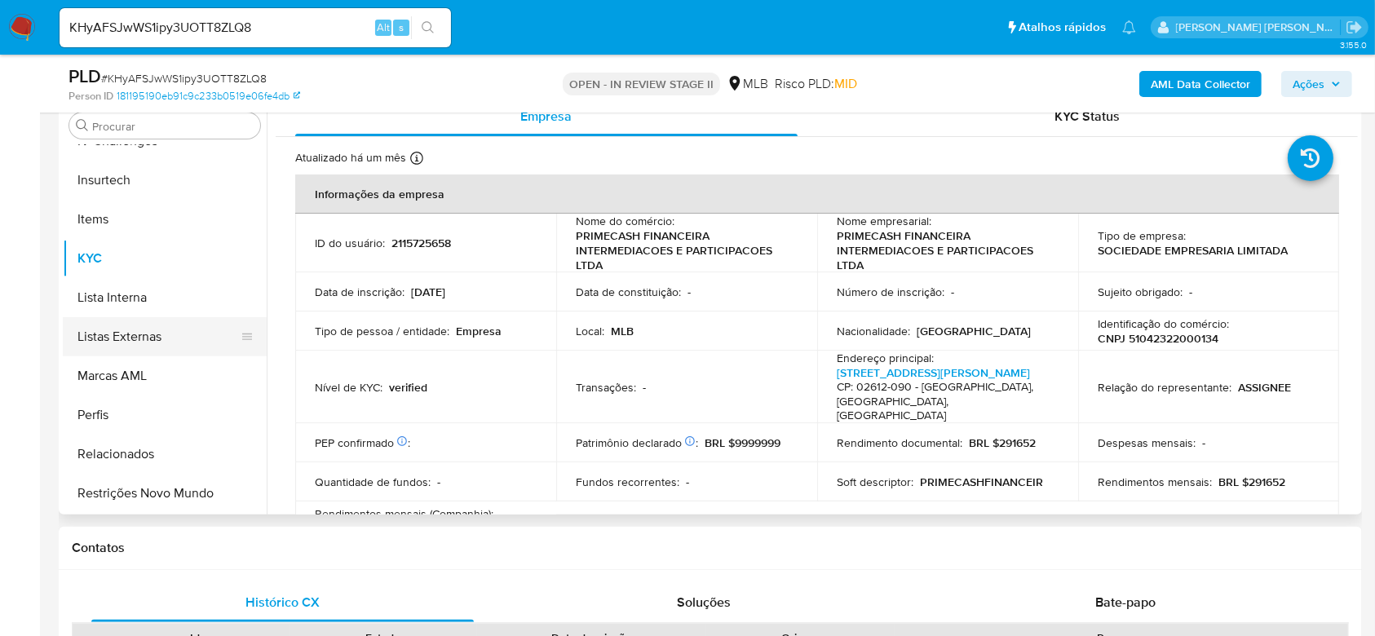
select select "10"
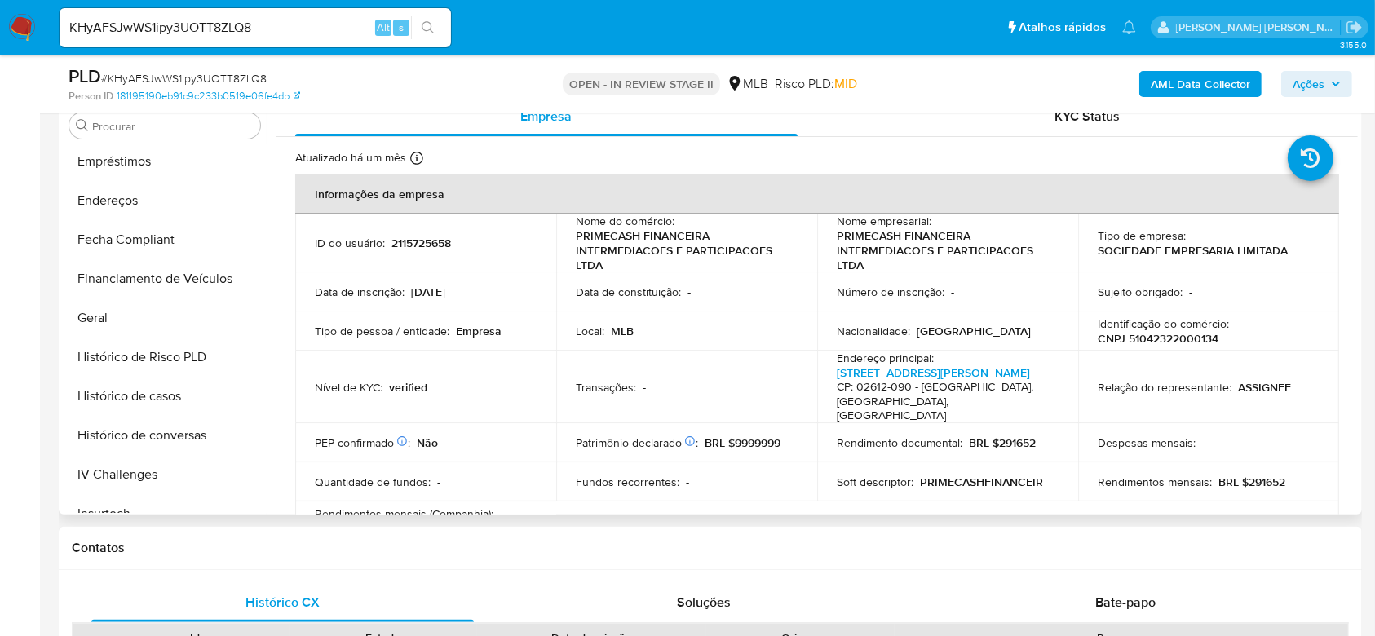
scroll to position [294, 0]
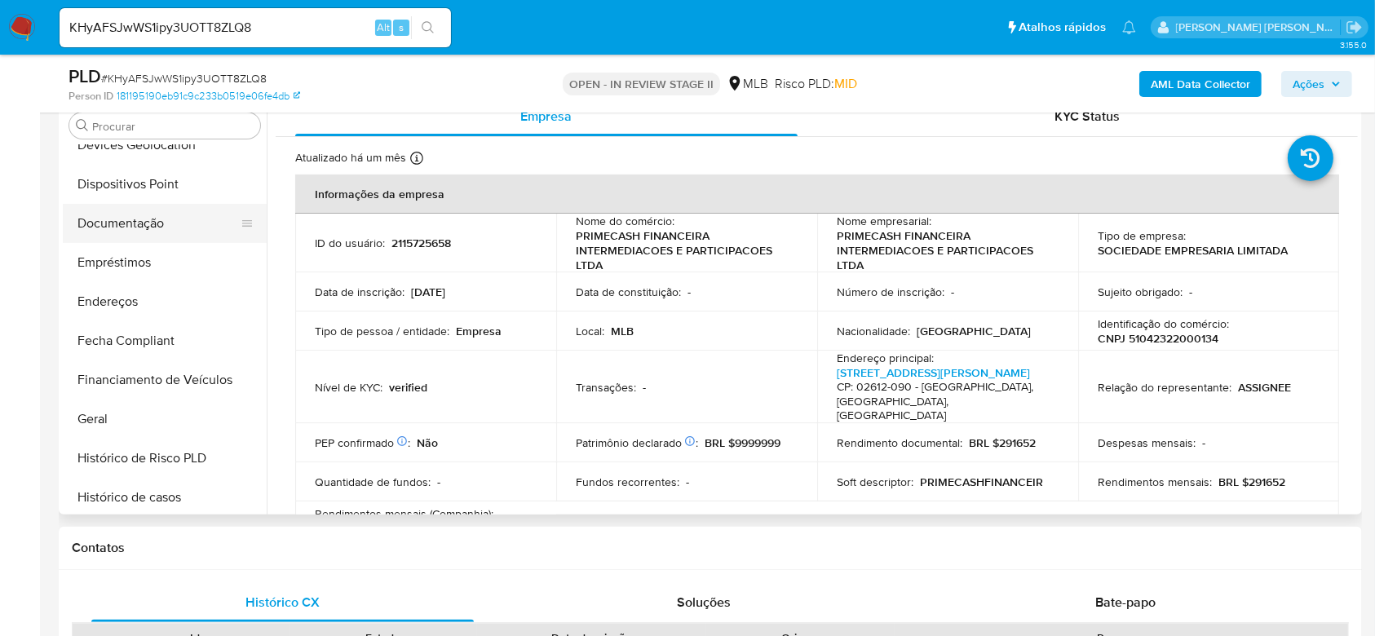
click at [152, 224] on button "Documentação" at bounding box center [158, 223] width 191 height 39
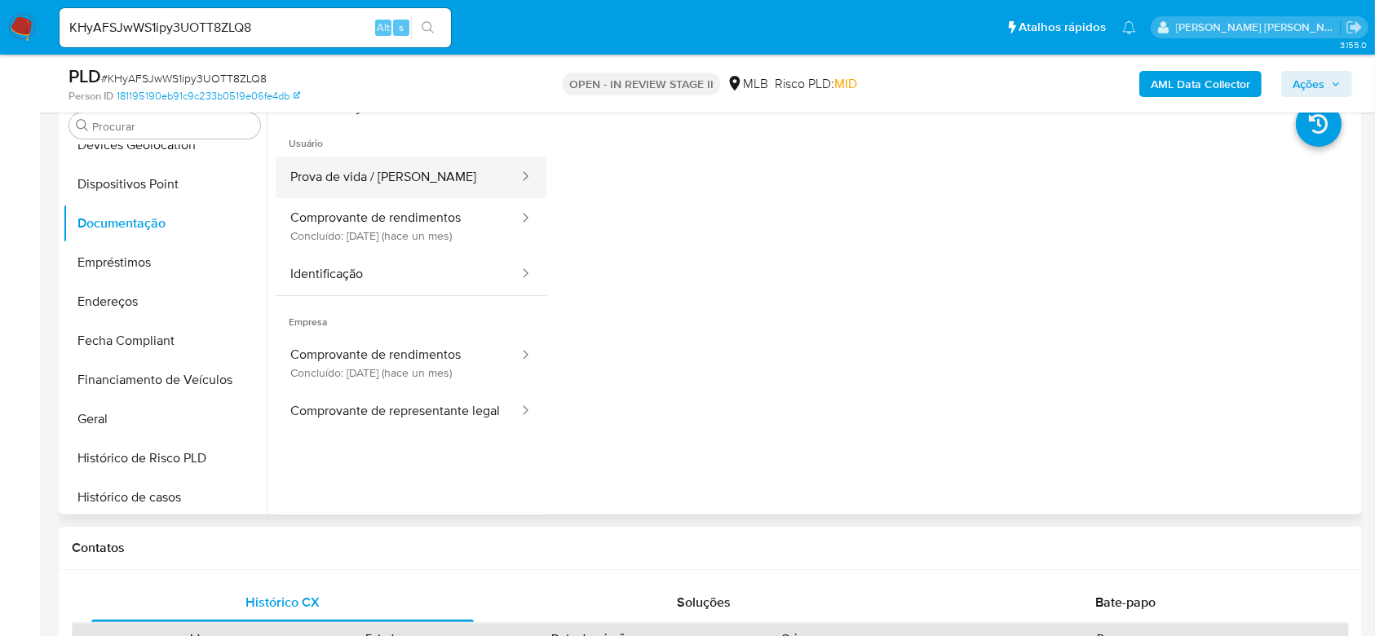
click at [422, 183] on button "Prova de vida / Selfie" at bounding box center [398, 178] width 245 height 42
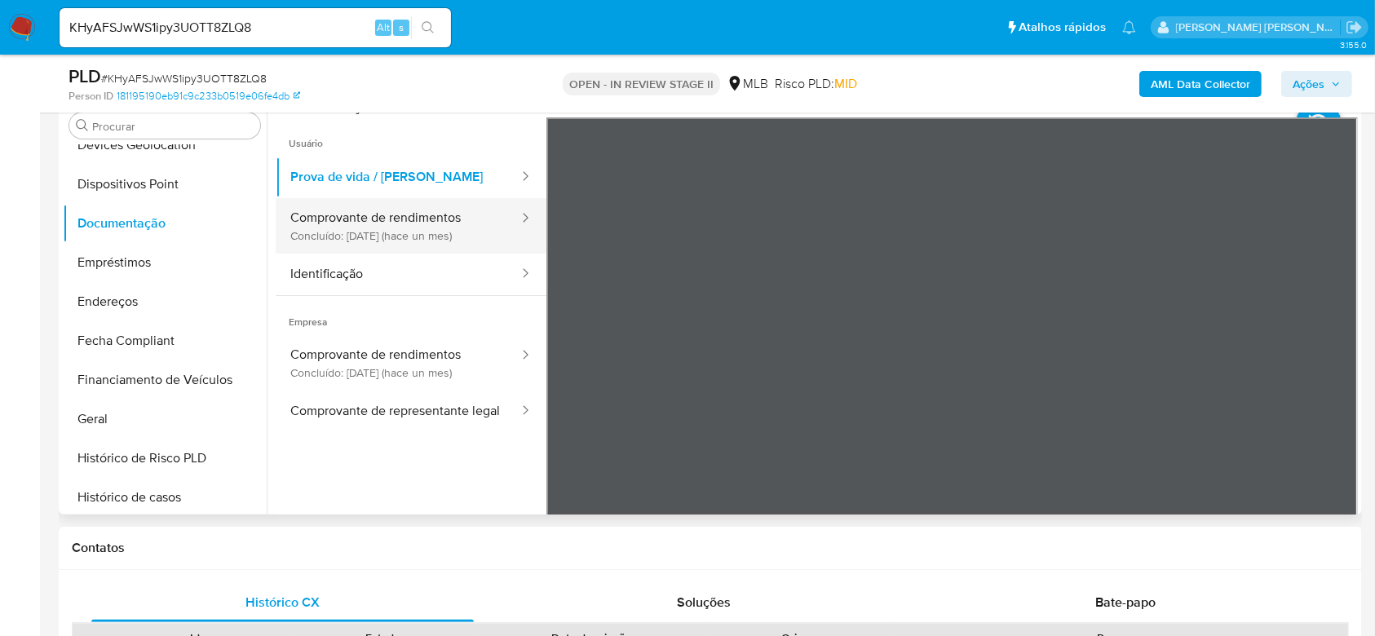
click at [392, 230] on button "Comprovante de rendimentos Concluído: 17/07/2025 (hace un mes)" at bounding box center [398, 225] width 245 height 55
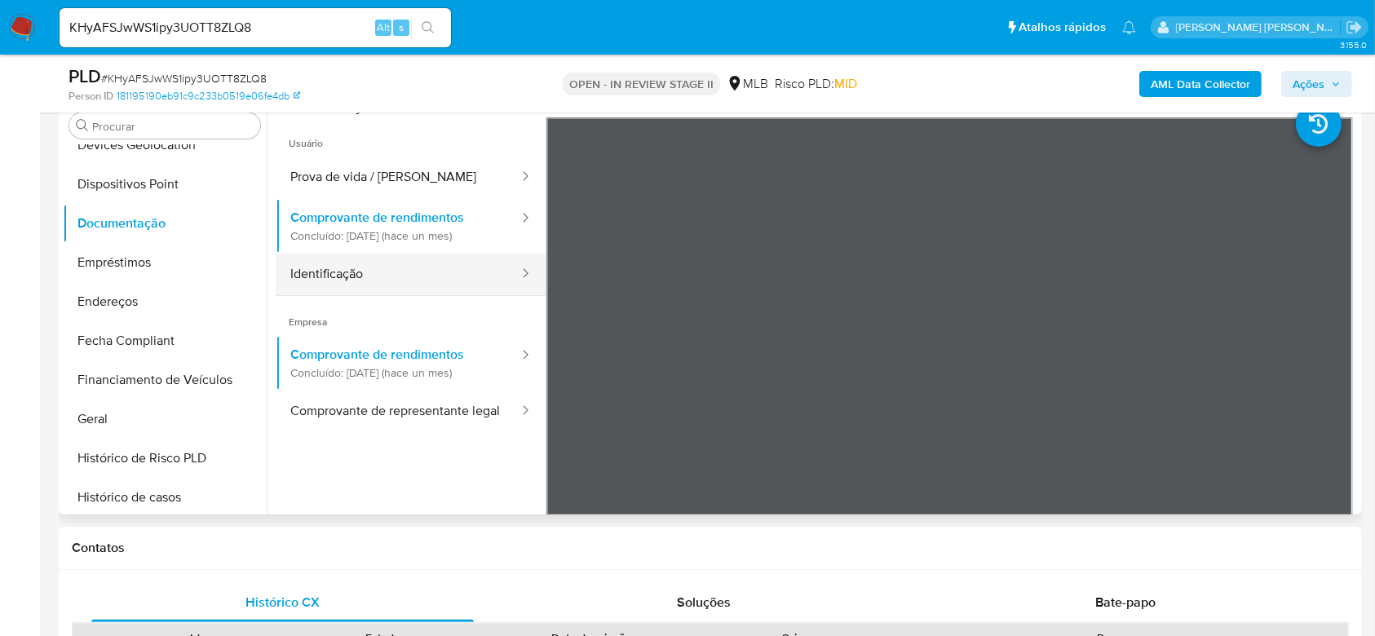
click at [378, 272] on button "Identificação" at bounding box center [398, 275] width 245 height 42
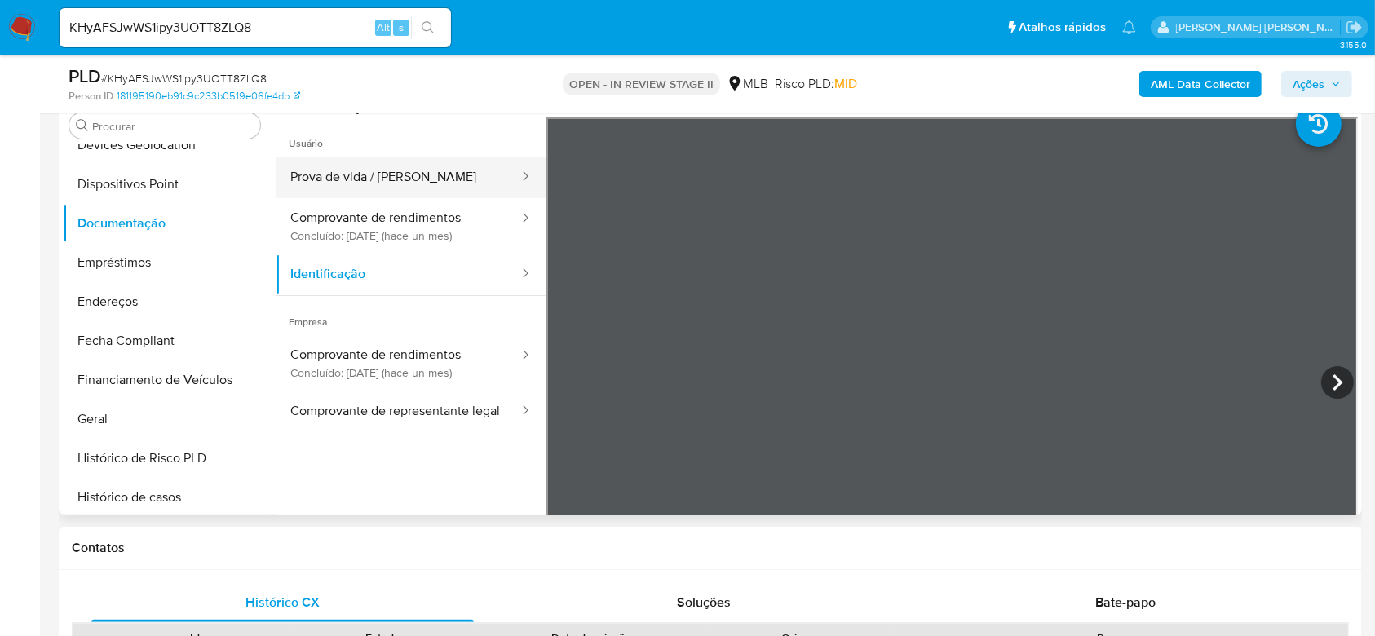
click at [385, 184] on button "Prova de vida / Selfie" at bounding box center [398, 178] width 245 height 42
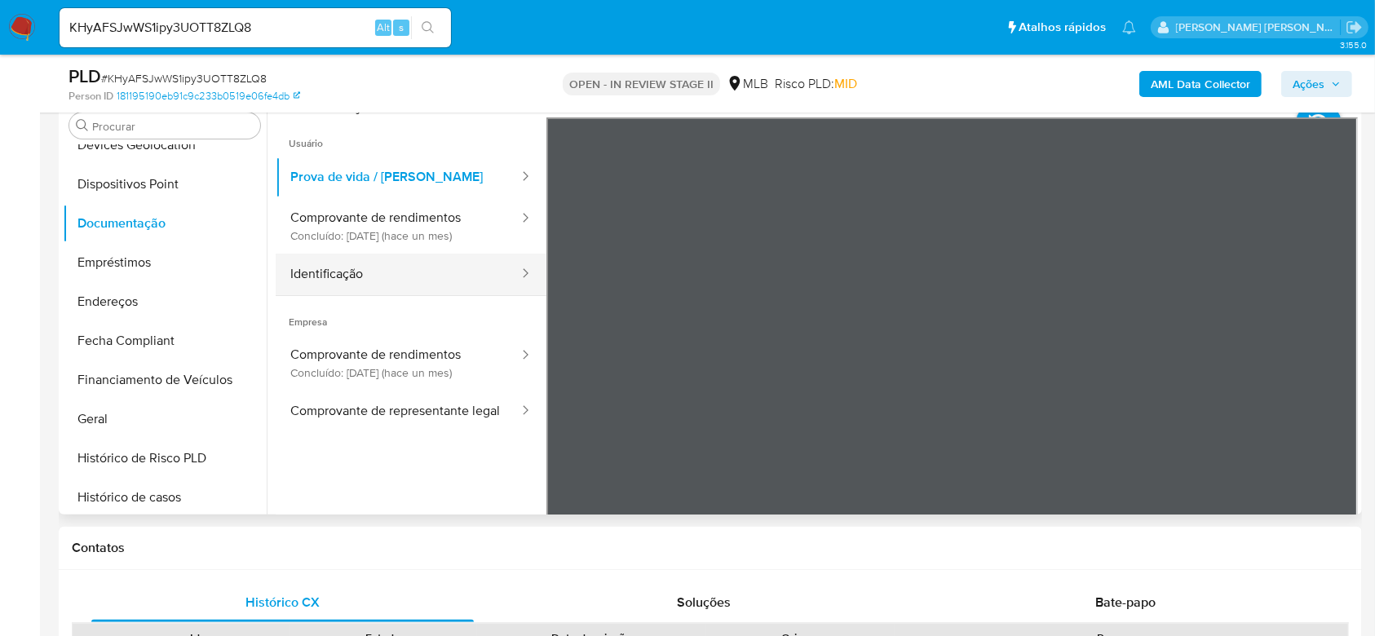
click at [372, 270] on button "Identificação" at bounding box center [398, 275] width 245 height 42
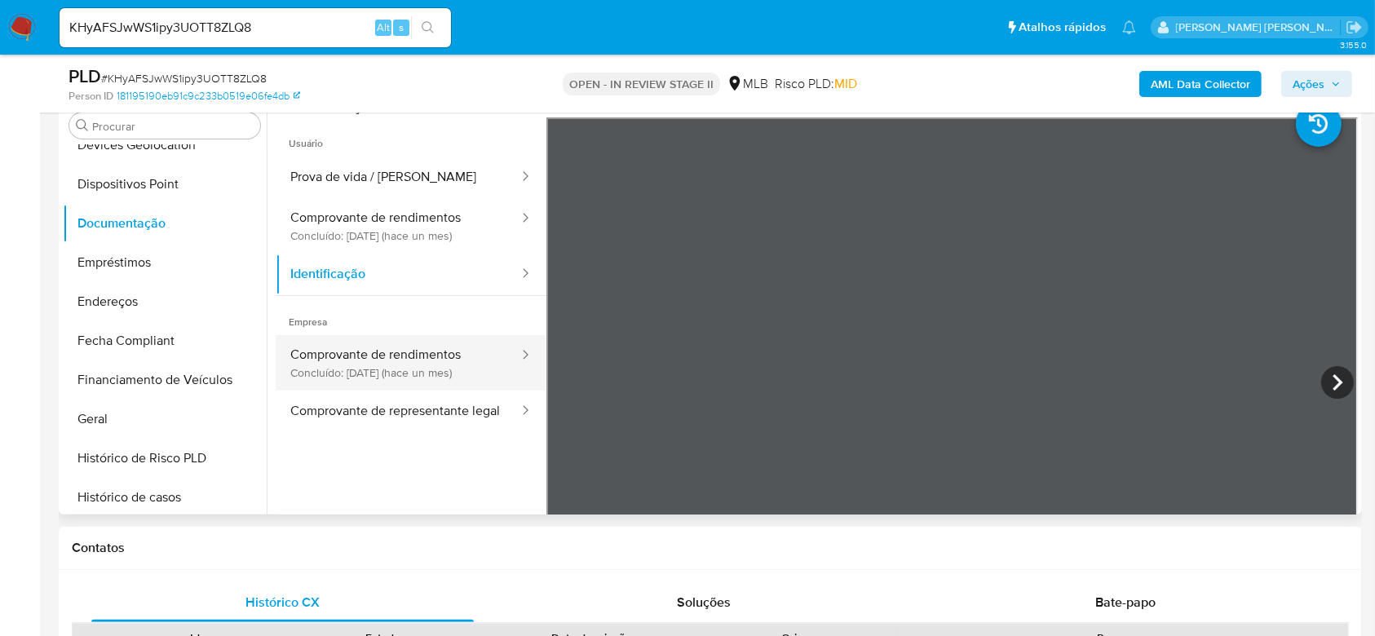
click at [402, 360] on button "Comprovante de rendimentos Concluído: 17/07/2025 (hace un mes)" at bounding box center [398, 362] width 245 height 55
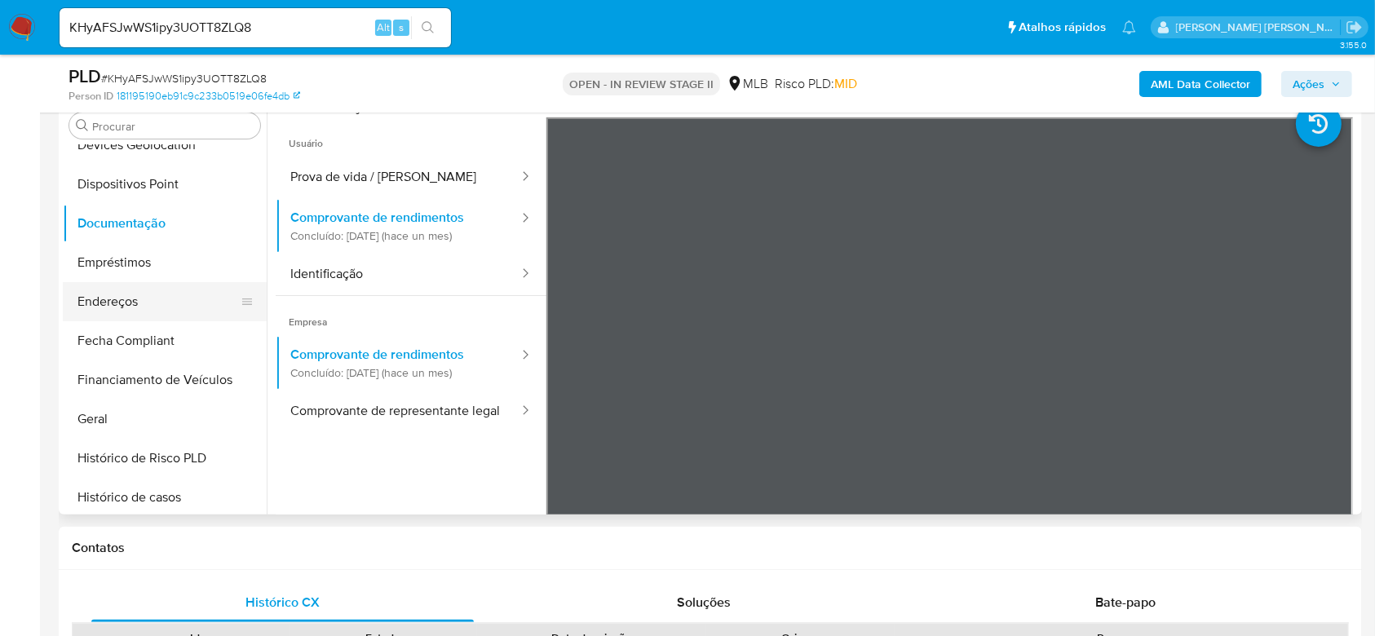
scroll to position [402, 0]
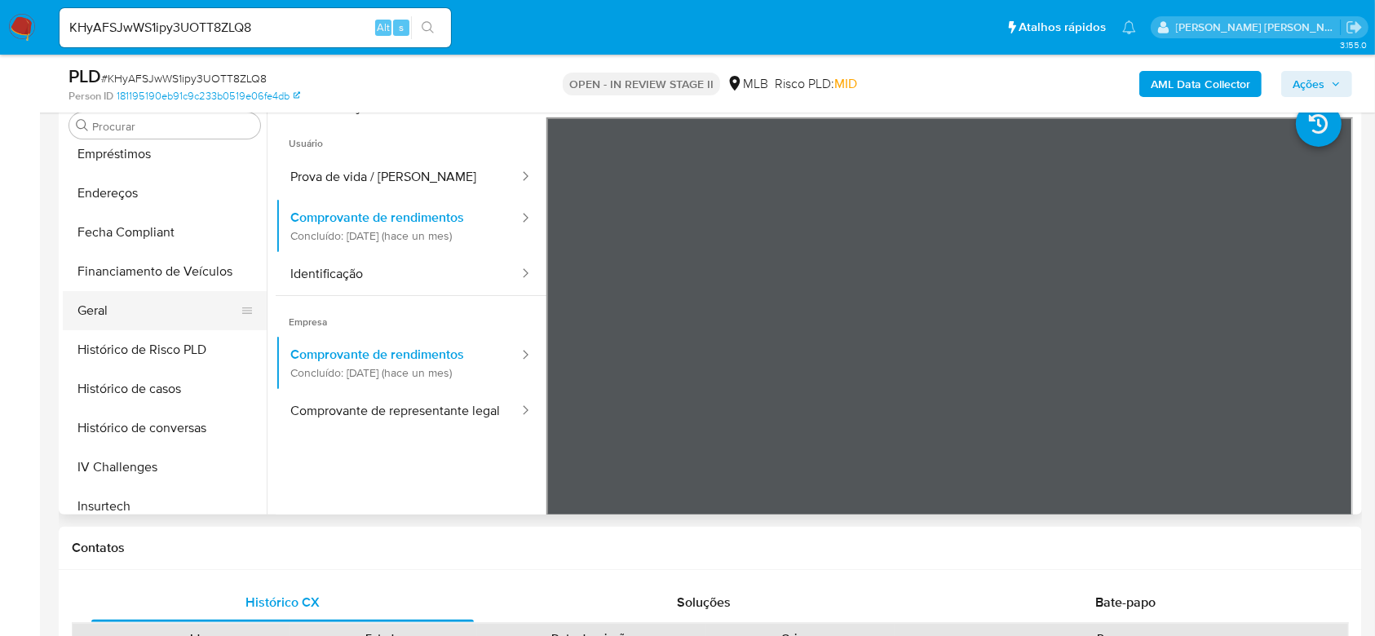
click at [140, 311] on button "Geral" at bounding box center [158, 310] width 191 height 39
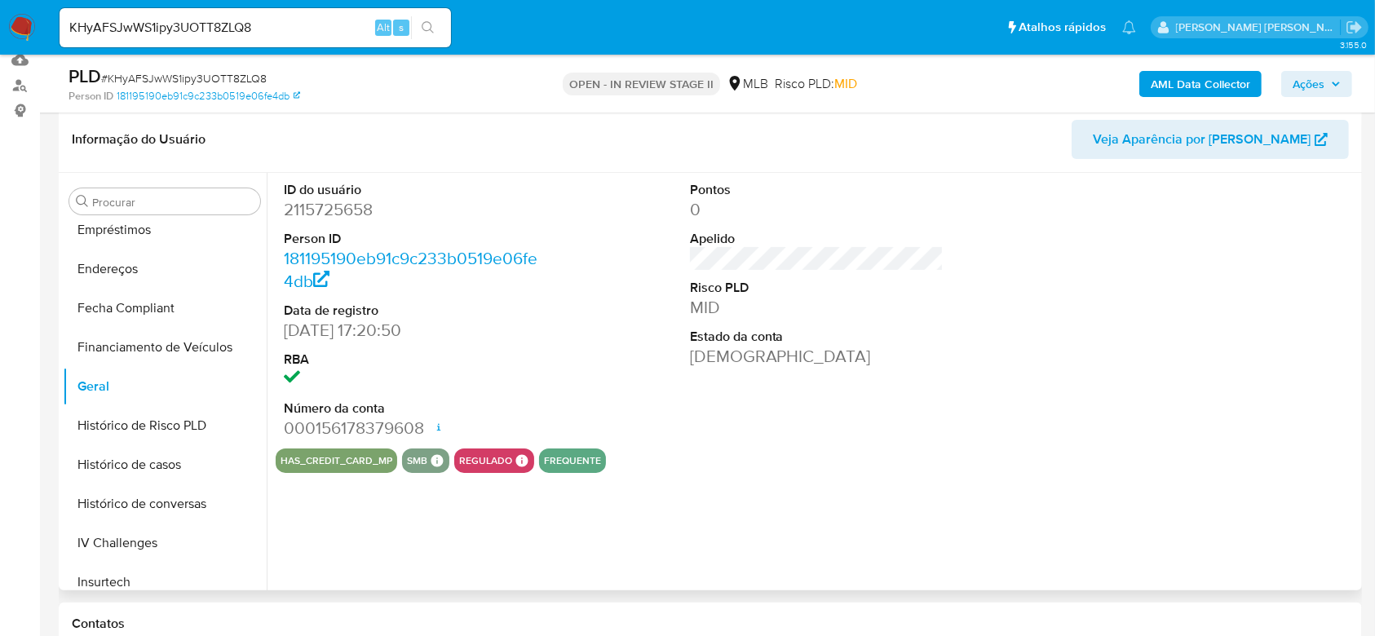
scroll to position [217, 0]
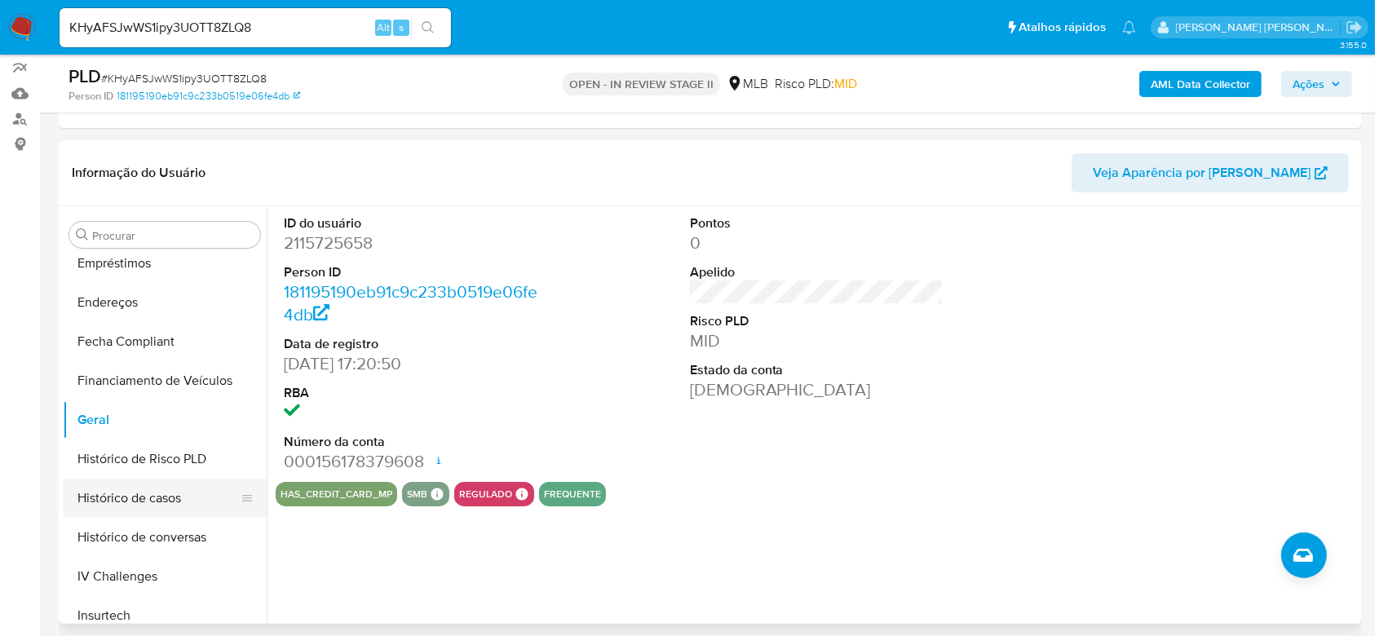
click at [157, 493] on button "Histórico de casos" at bounding box center [158, 498] width 191 height 39
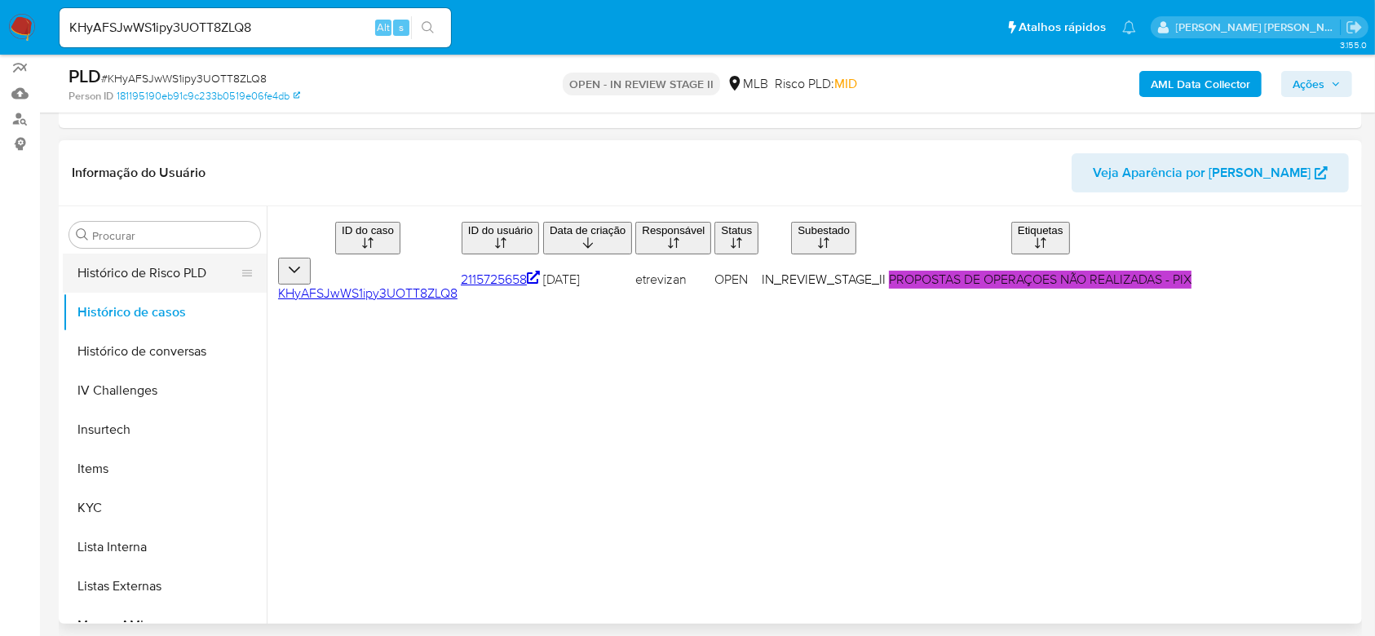
scroll to position [620, 0]
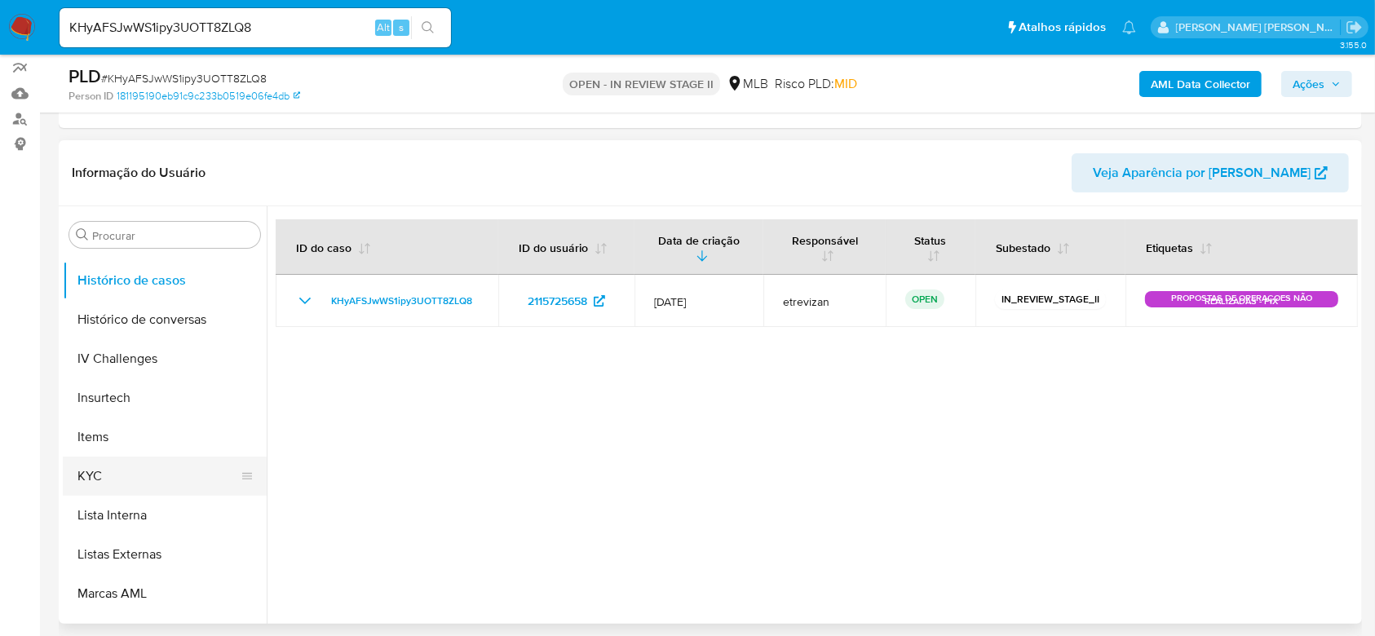
click at [126, 480] on button "KYC" at bounding box center [158, 476] width 191 height 39
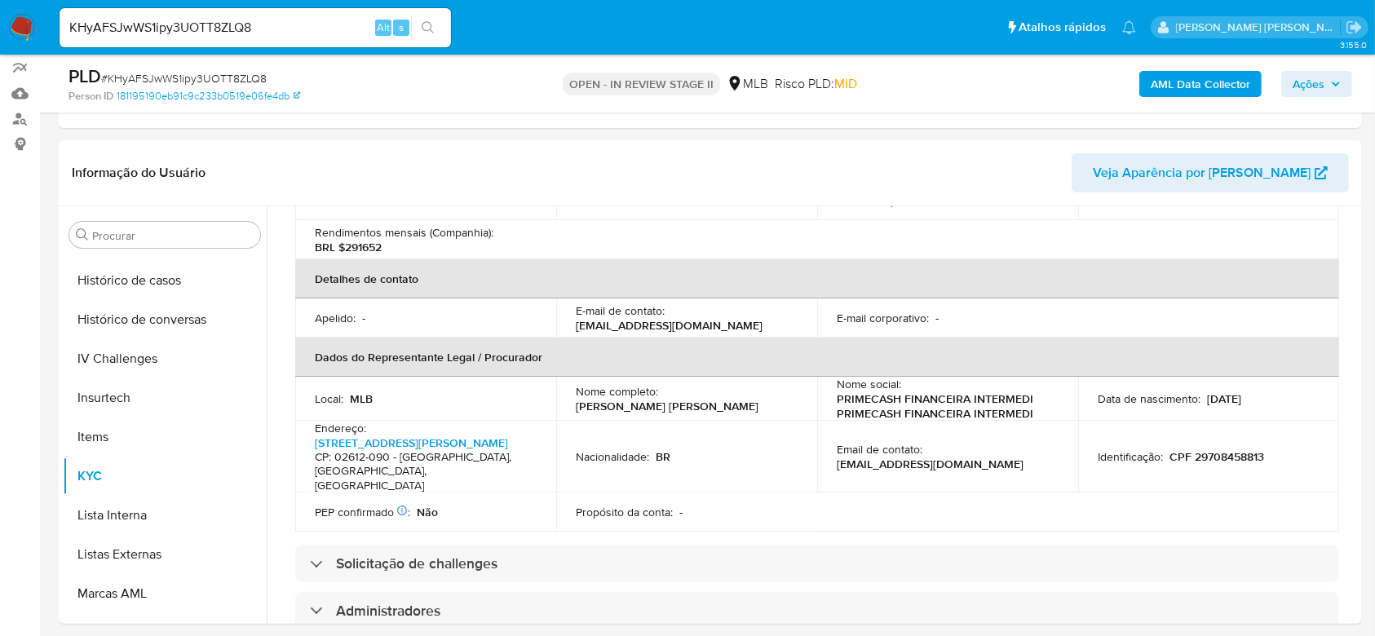
scroll to position [435, 0]
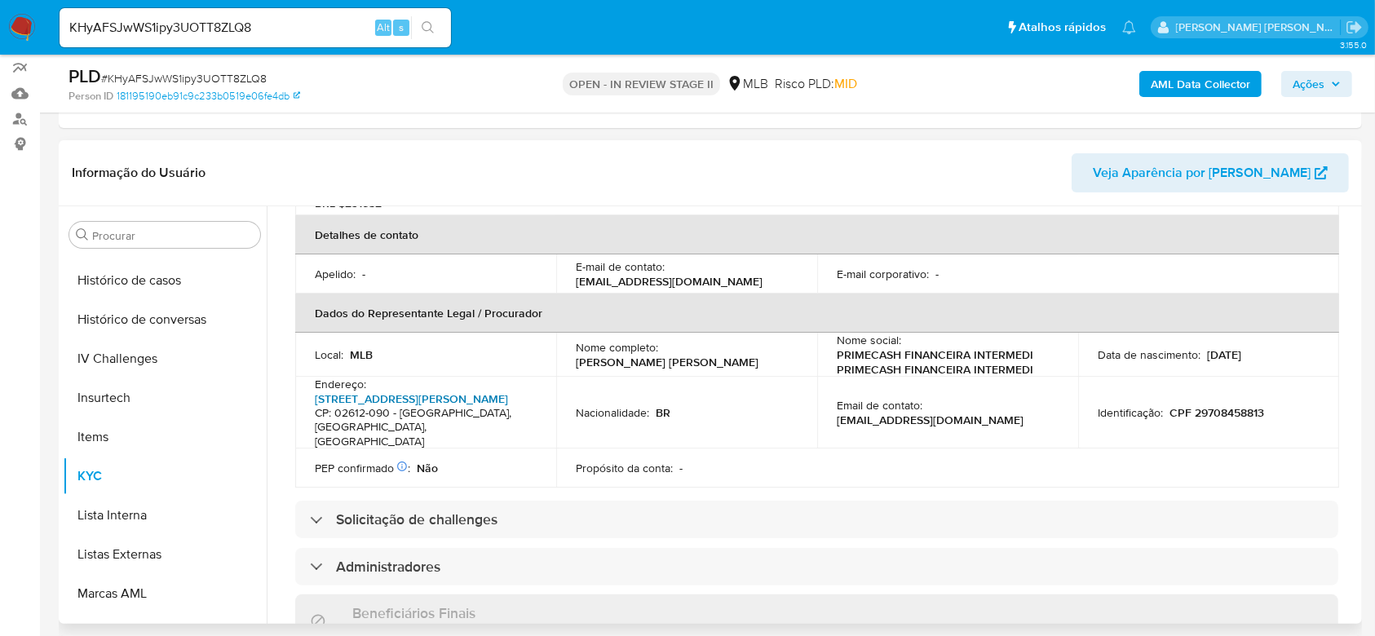
click at [422, 406] on link "Rua Pedro Medrano 21, Vila Nova Cachoeirinha" at bounding box center [411, 399] width 193 height 16
click at [152, 20] on input "KHyAFSJwWS1ipy3UOTT8ZLQ8" at bounding box center [255, 27] width 391 height 21
paste input "yljDsPvMnSEeDMDcK2Ii0ydX"
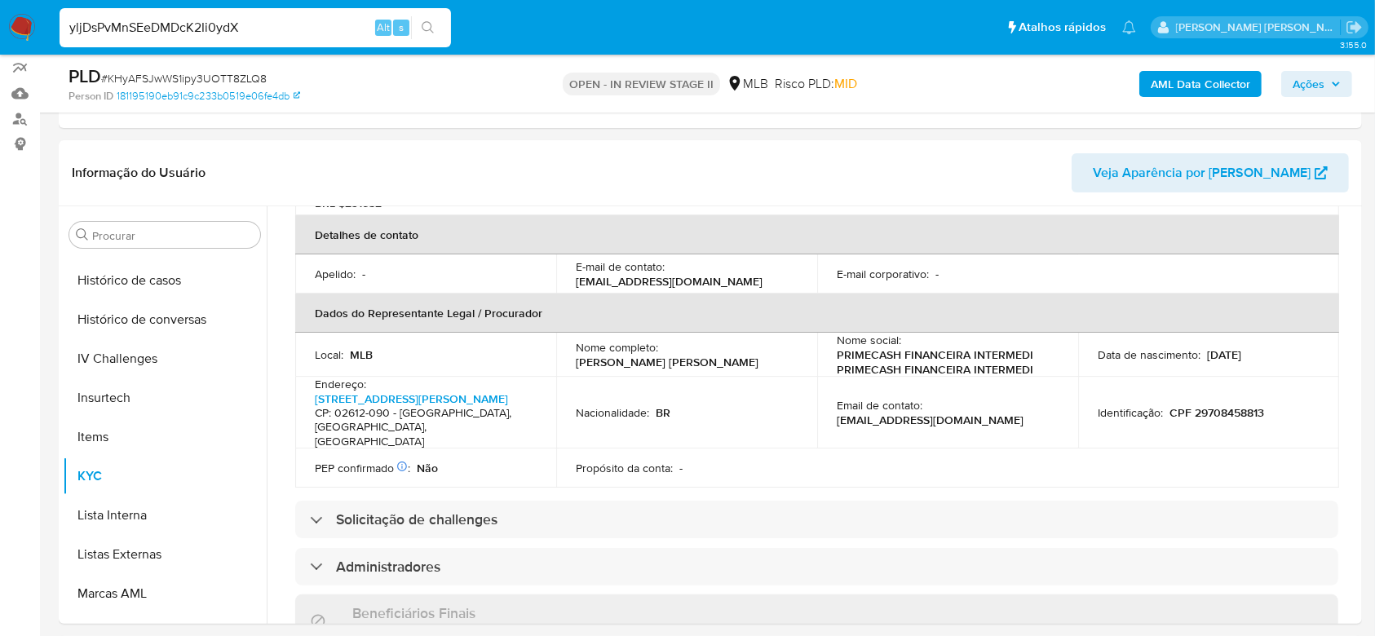
type input "yljDsPvMnSEeDMDcK2Ii0ydX"
click at [417, 19] on button "search-icon" at bounding box center [427, 27] width 33 height 23
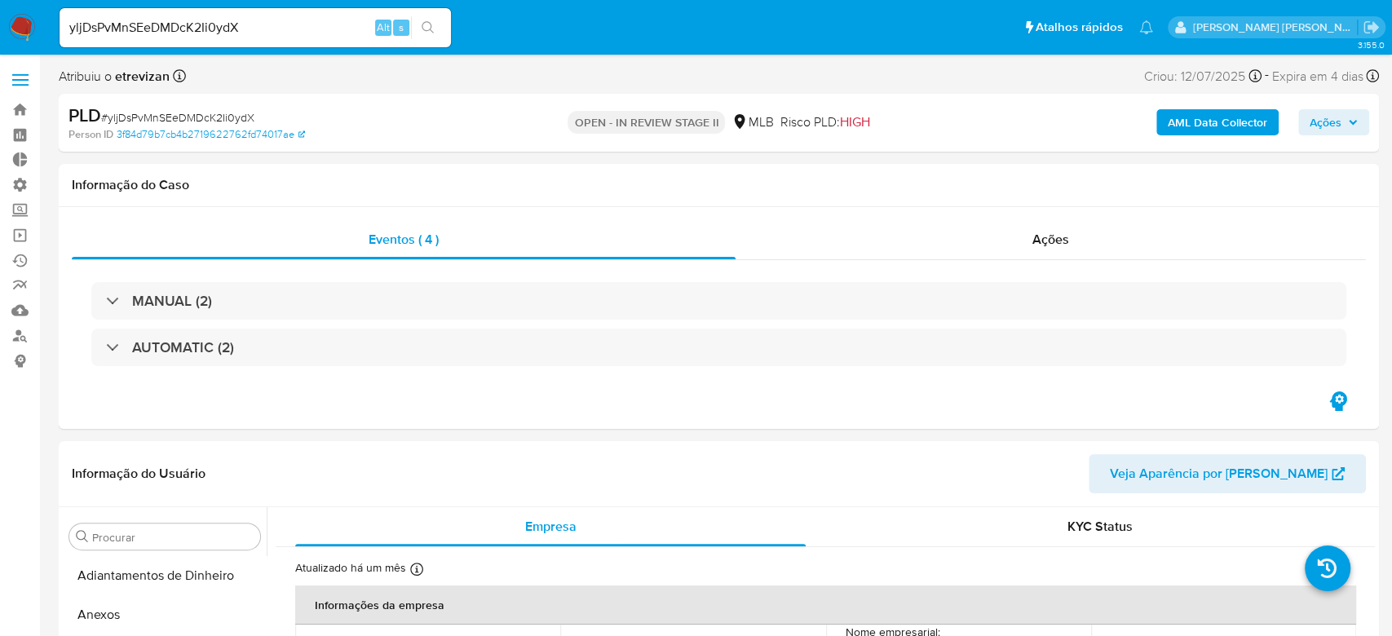
select select "10"
click at [174, 25] on input "yljDsPvMnSEeDMDcK2Ii0ydX" at bounding box center [255, 27] width 391 height 21
click at [435, 25] on button "search-icon" at bounding box center [427, 27] width 33 height 23
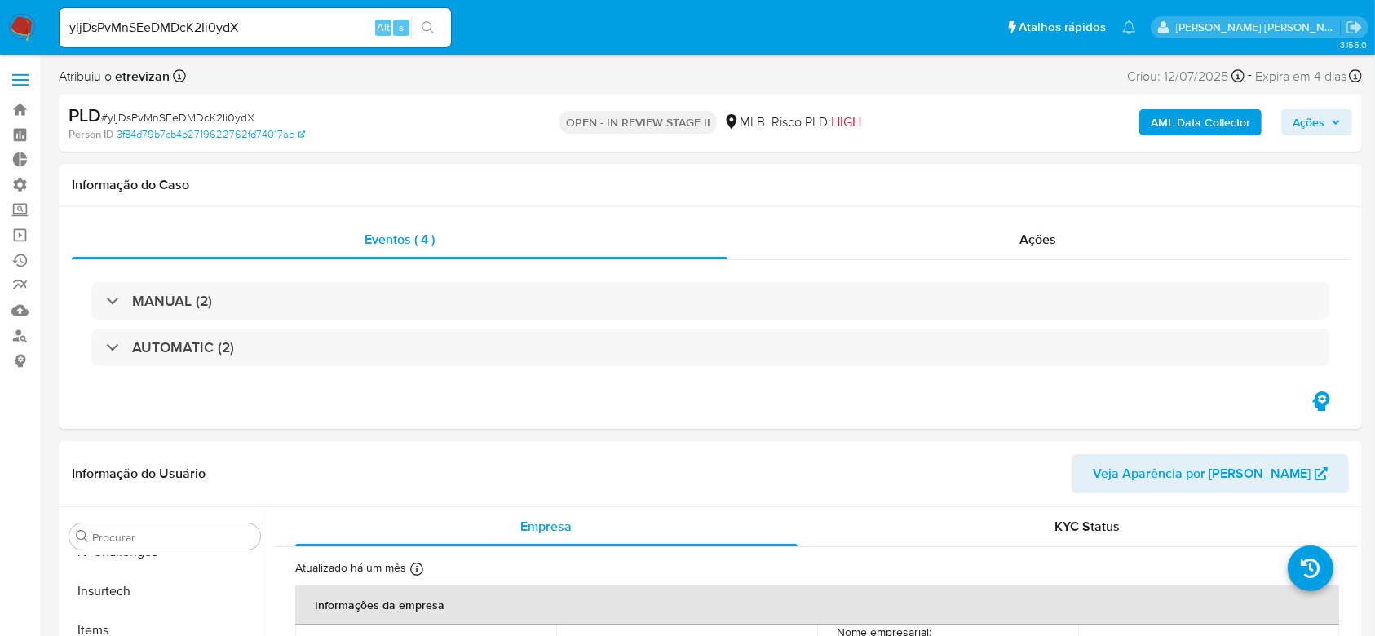
click at [164, 24] on input "yljDsPvMnSEeDMDcK2Ii0ydX" at bounding box center [255, 27] width 391 height 21
click at [430, 27] on icon "search-icon" at bounding box center [428, 27] width 12 height 12
click at [423, 25] on icon "search-icon" at bounding box center [428, 27] width 13 height 13
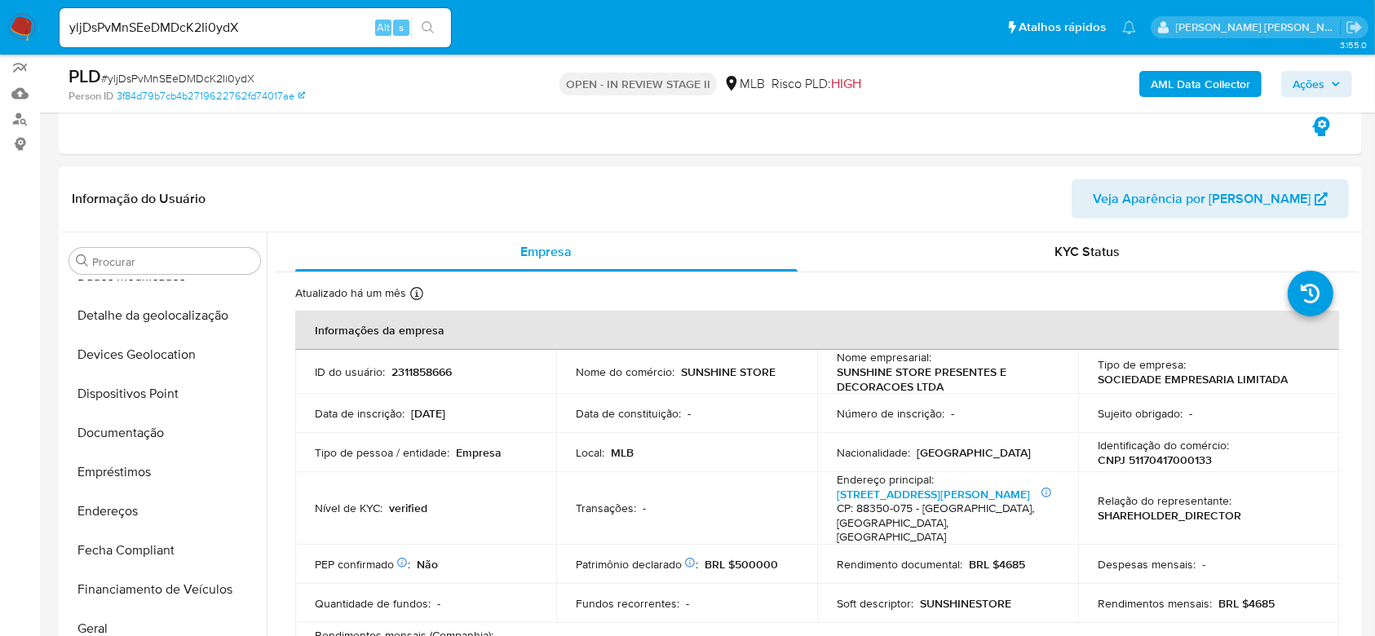
scroll to position [183, 0]
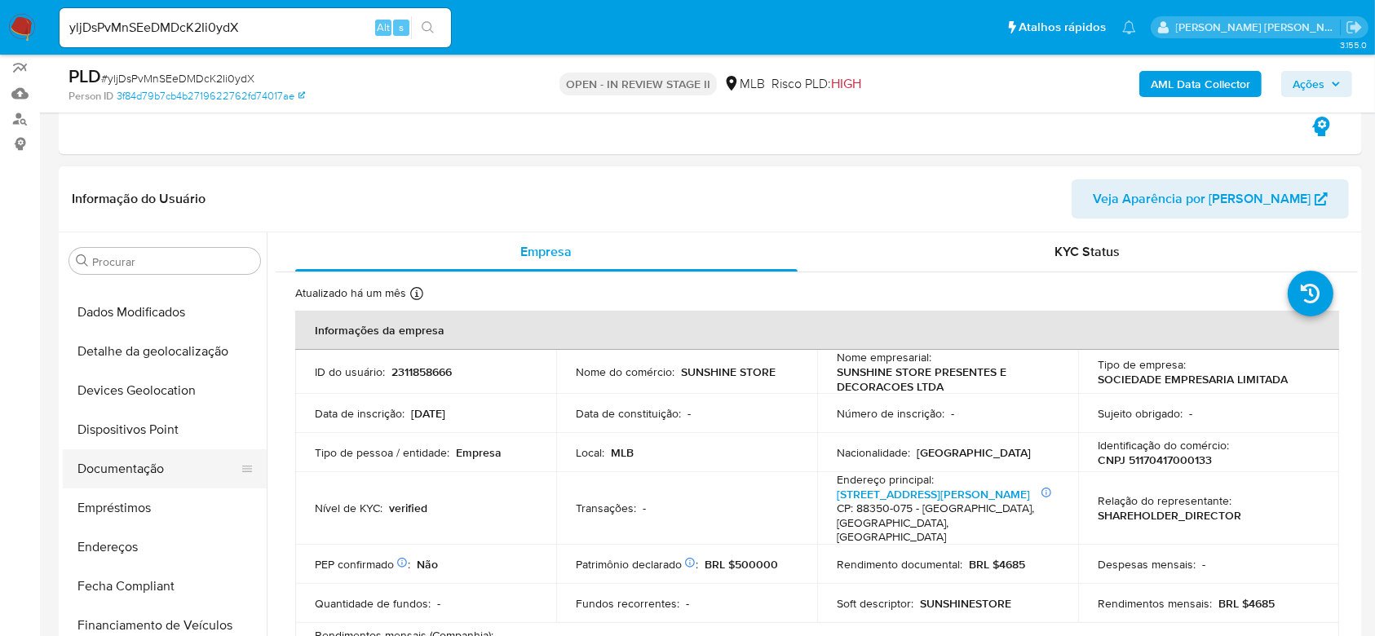
click at [154, 469] on button "Documentação" at bounding box center [158, 468] width 191 height 39
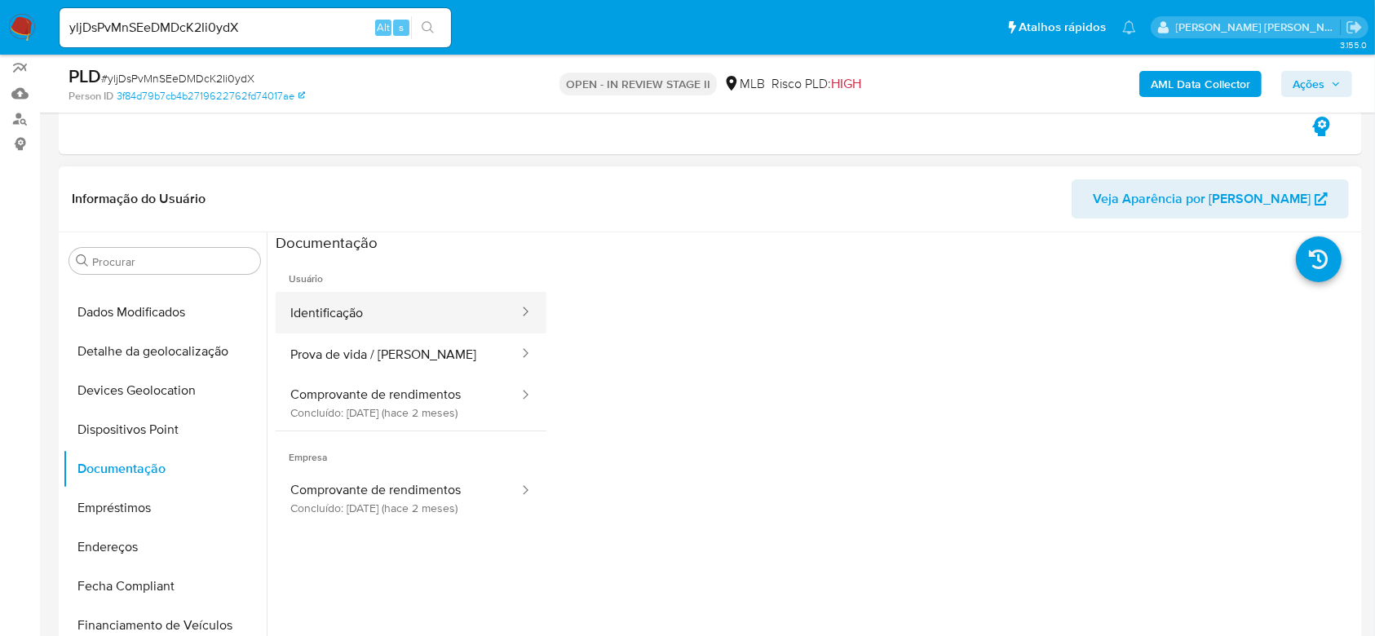
click at [334, 300] on button "Identificação" at bounding box center [398, 313] width 245 height 42
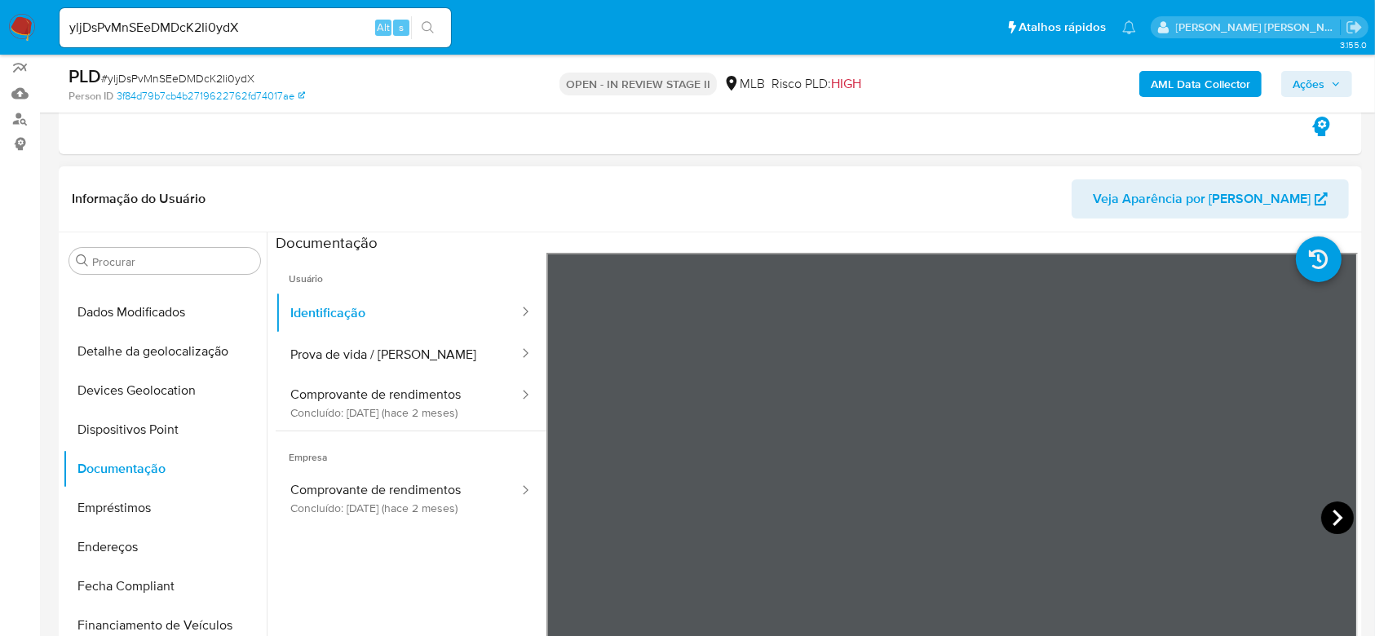
click at [693, 511] on icon at bounding box center [1337, 517] width 33 height 33
click at [382, 360] on button "Prova de vida / Selfie" at bounding box center [398, 354] width 245 height 42
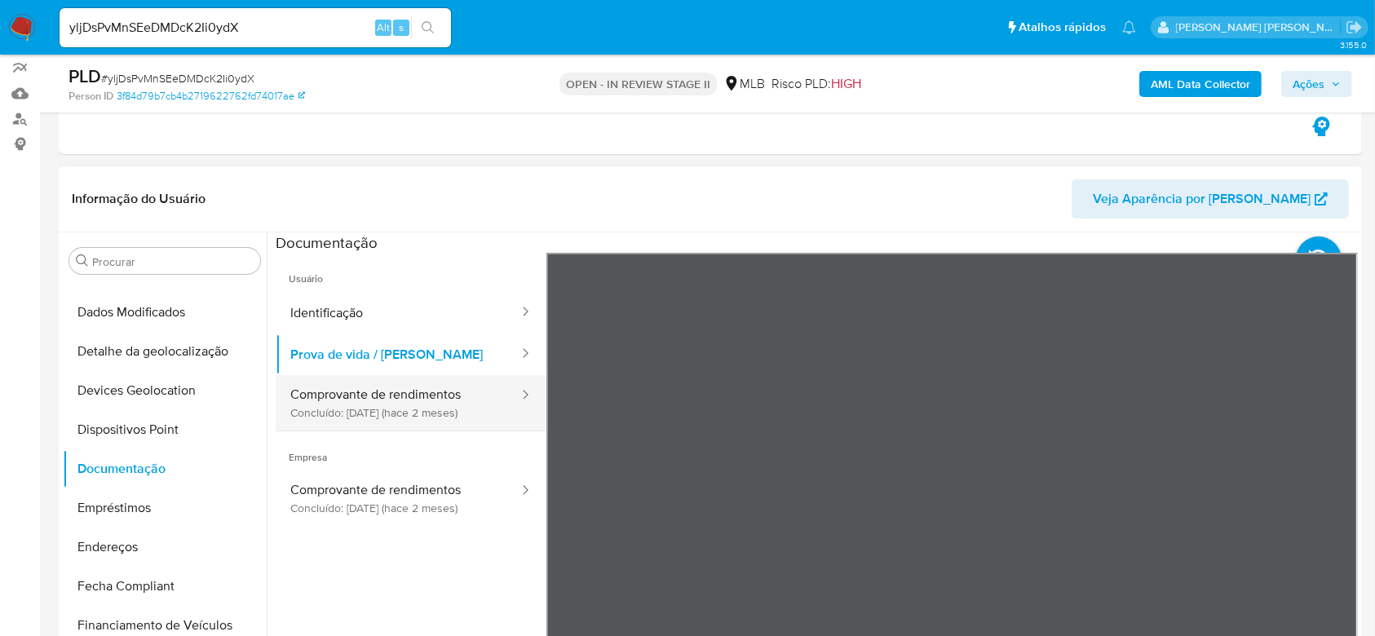
click at [347, 405] on button "Comprovante de rendimentos Concluído: 04/07/2025 (hace 2 meses)" at bounding box center [398, 402] width 245 height 55
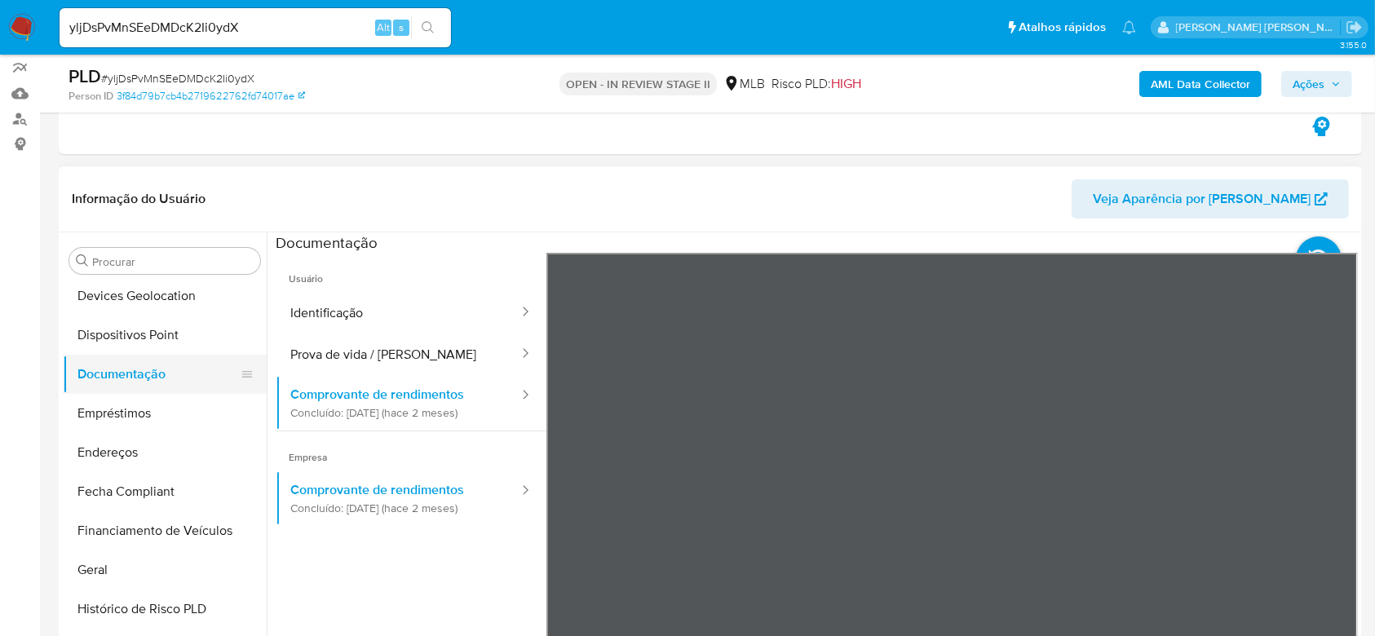
scroll to position [293, 0]
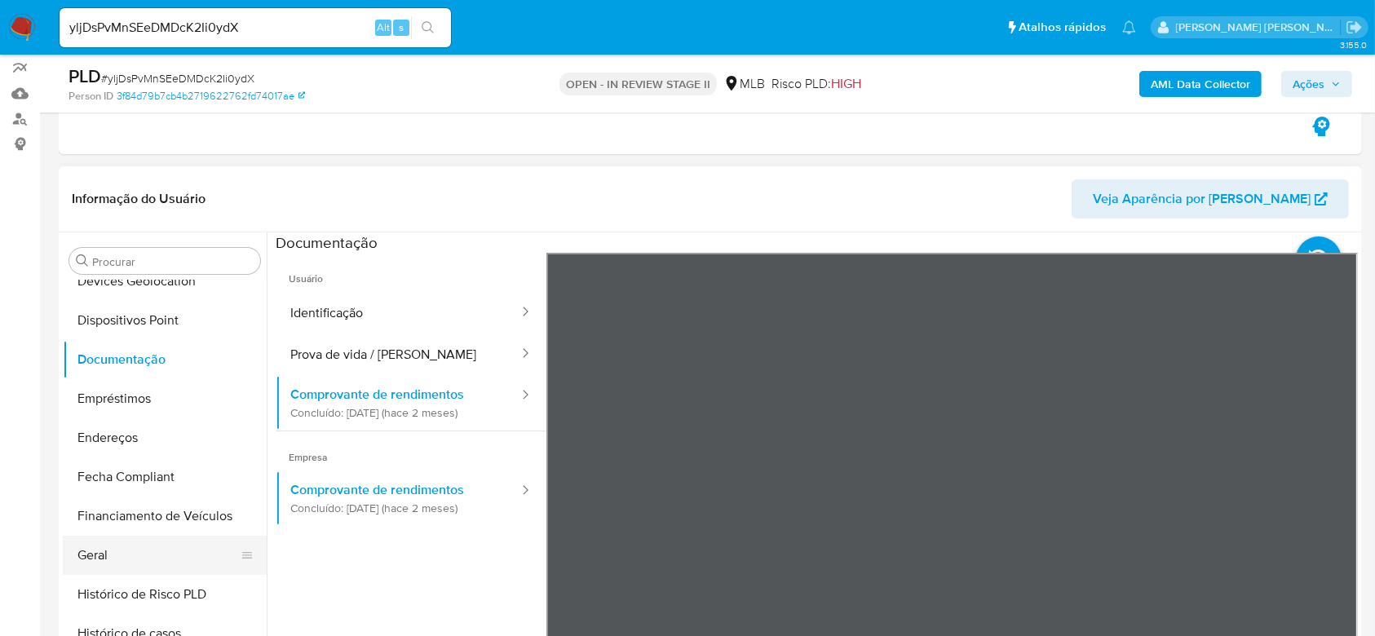
click at [106, 556] on button "Geral" at bounding box center [158, 555] width 191 height 39
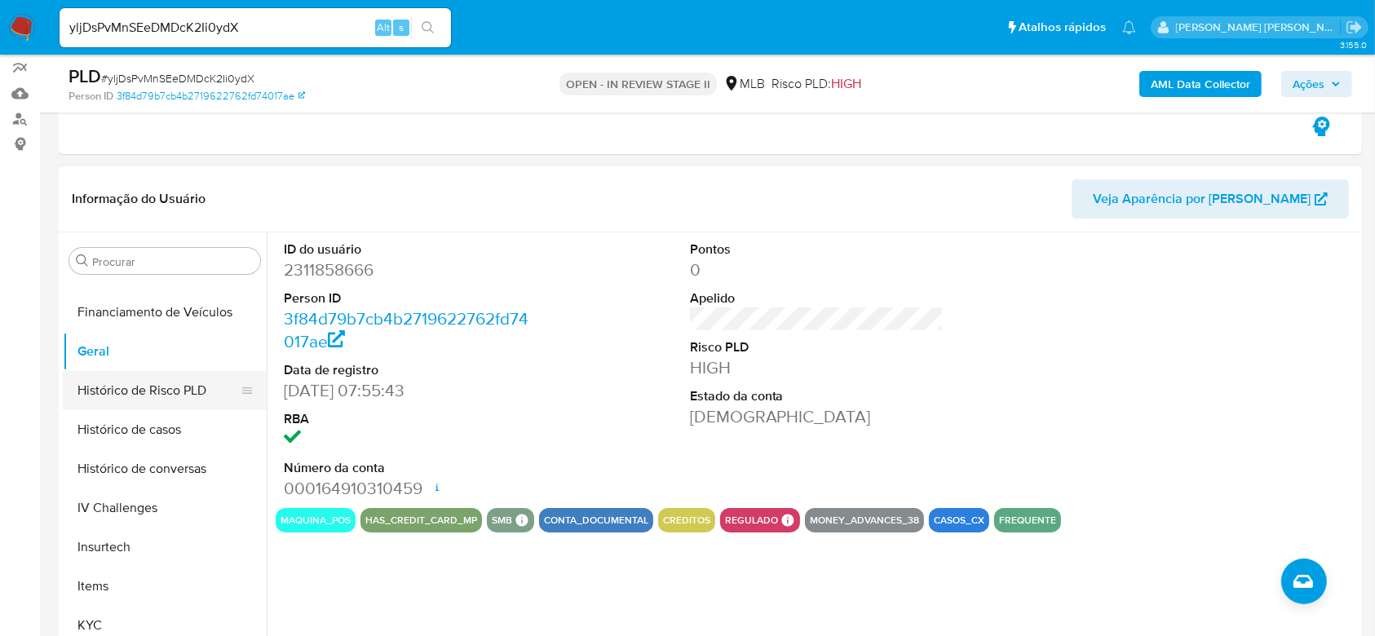
scroll to position [510, 0]
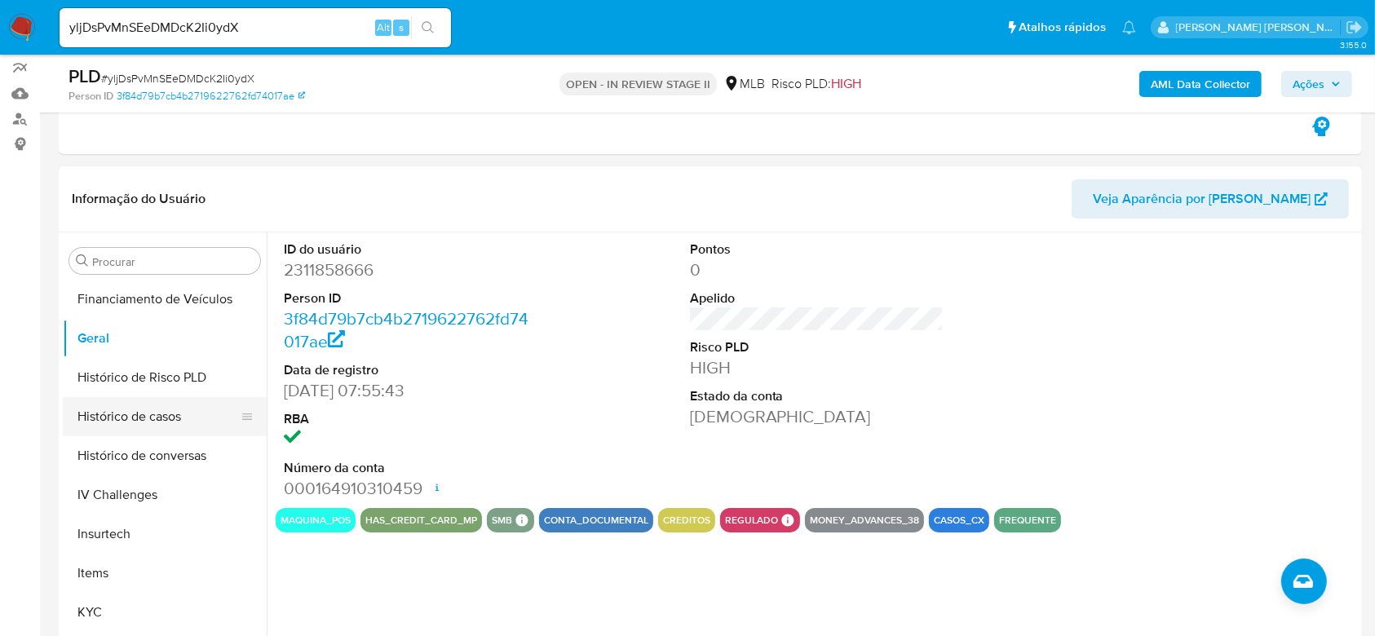
click at [152, 415] on button "Histórico de casos" at bounding box center [158, 416] width 191 height 39
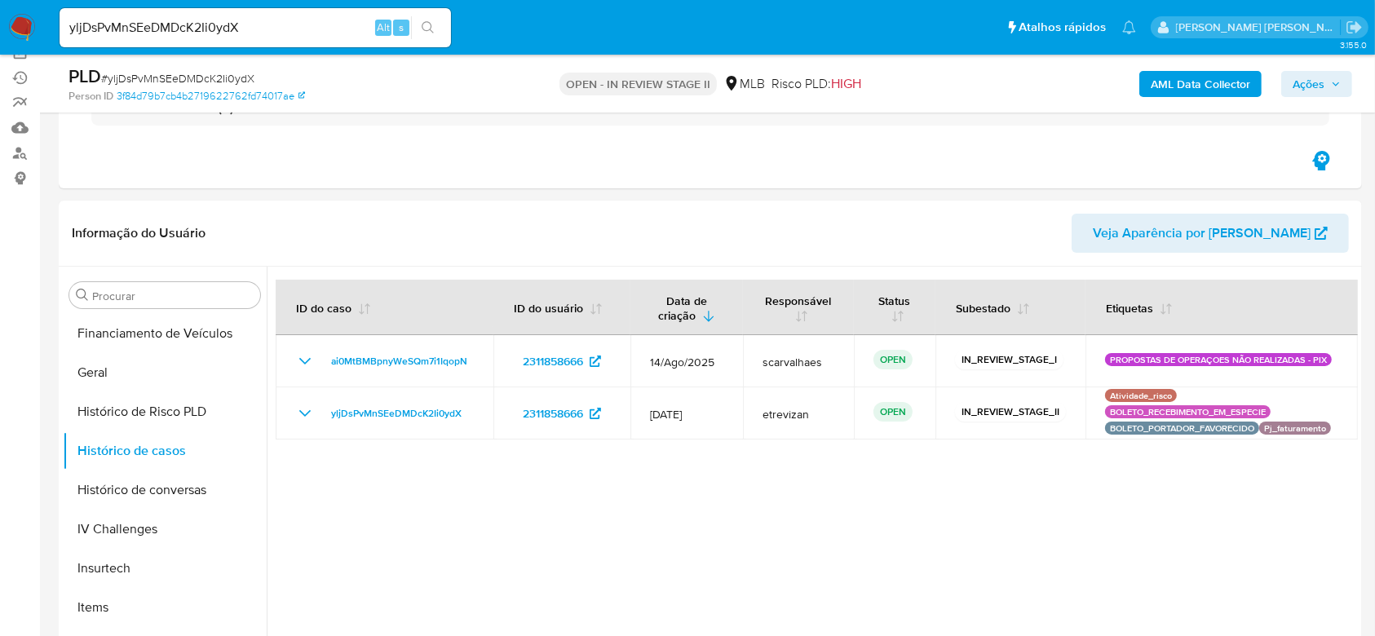
scroll to position [217, 0]
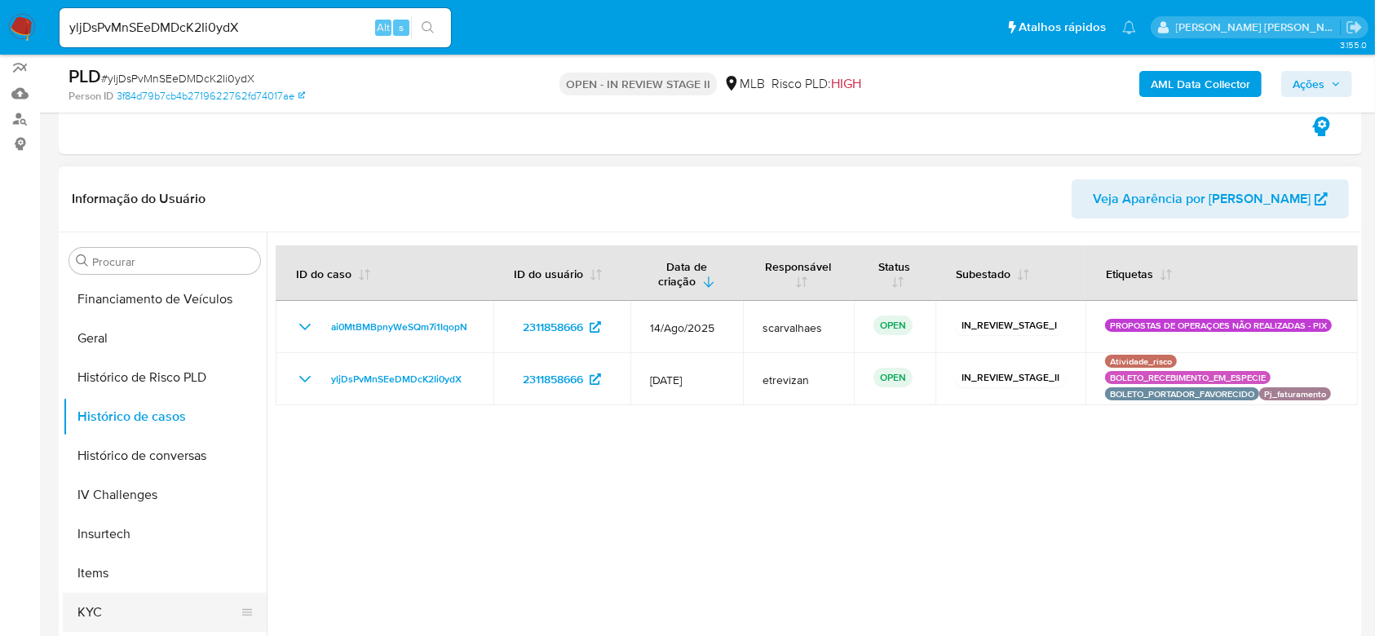
click at [161, 612] on button "KYC" at bounding box center [158, 612] width 191 height 39
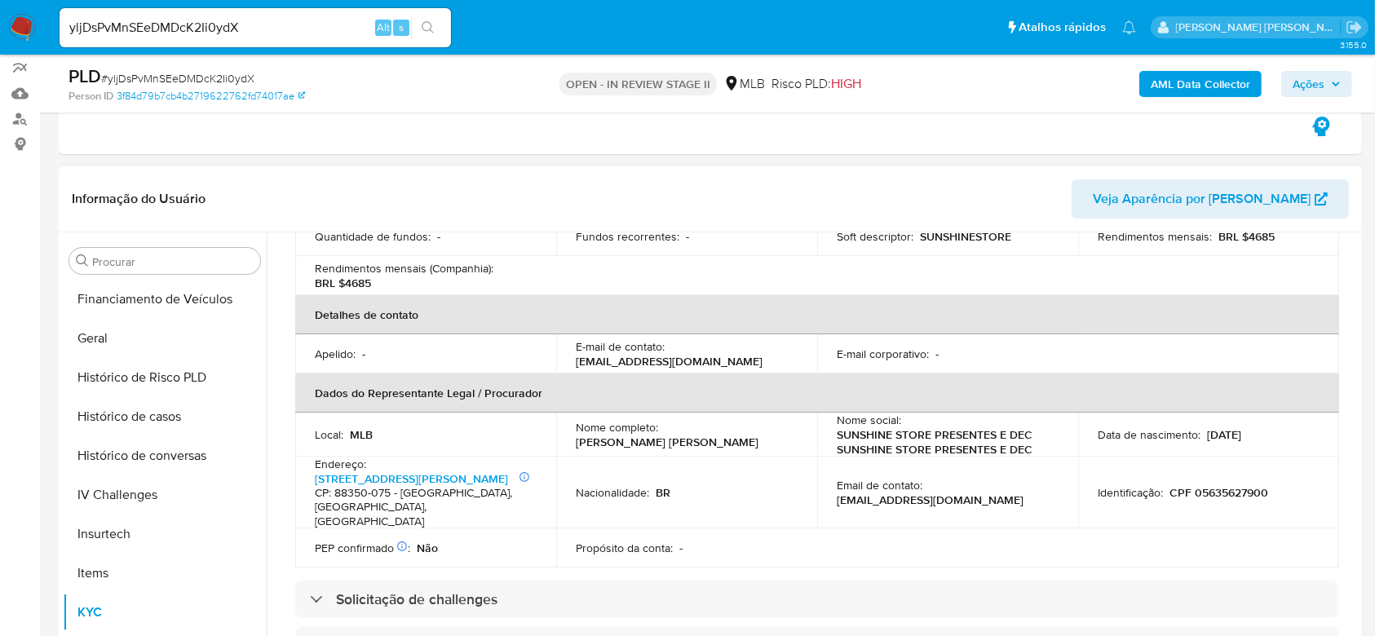
scroll to position [435, 0]
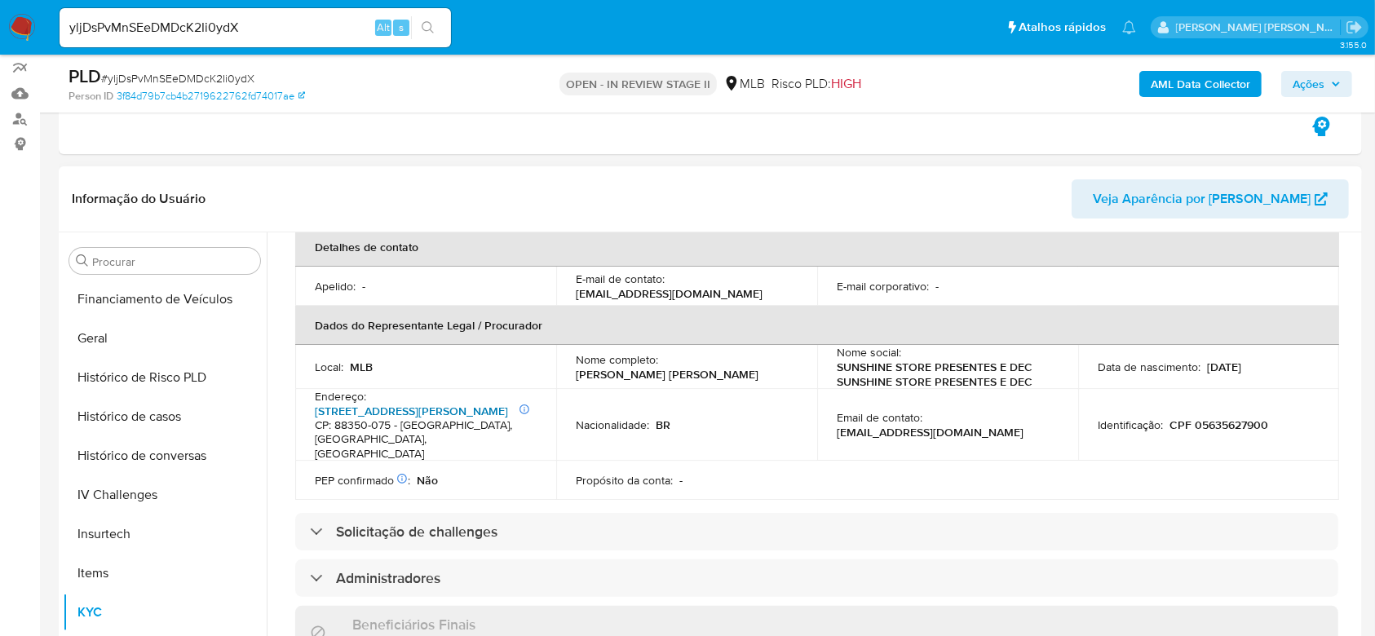
click at [413, 403] on link "Rua Felipe Schmidt 31, Centro I" at bounding box center [411, 411] width 193 height 16
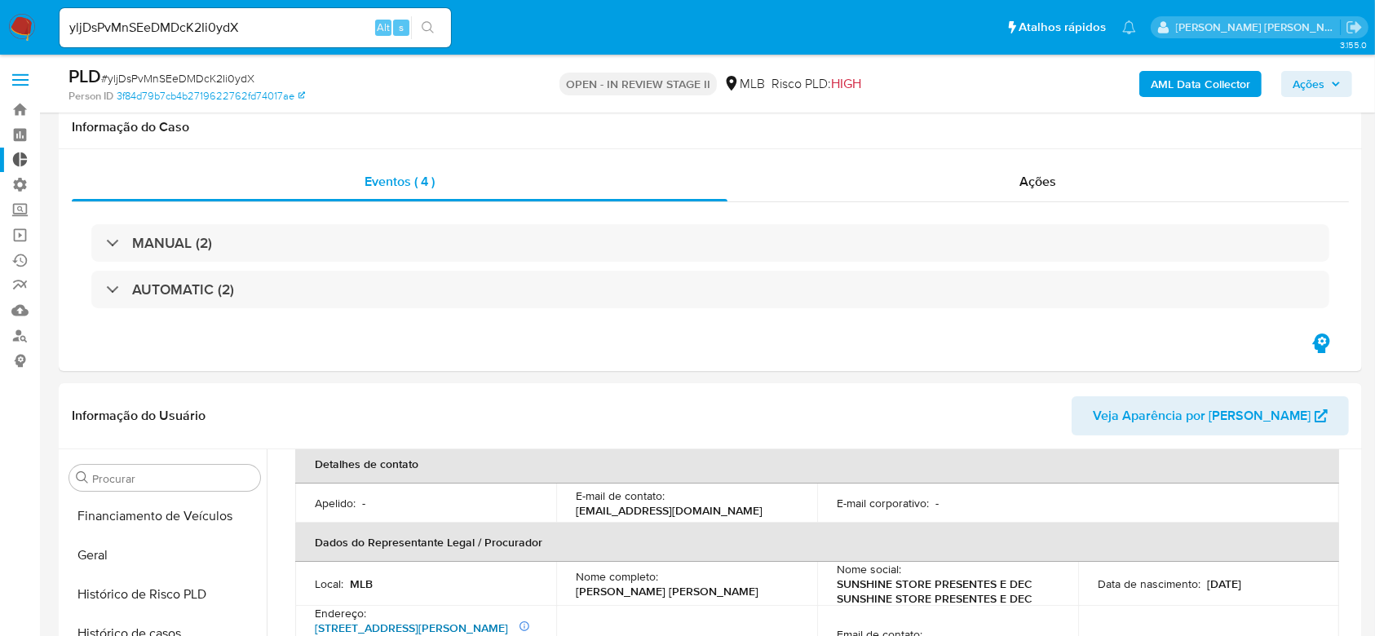
scroll to position [0, 0]
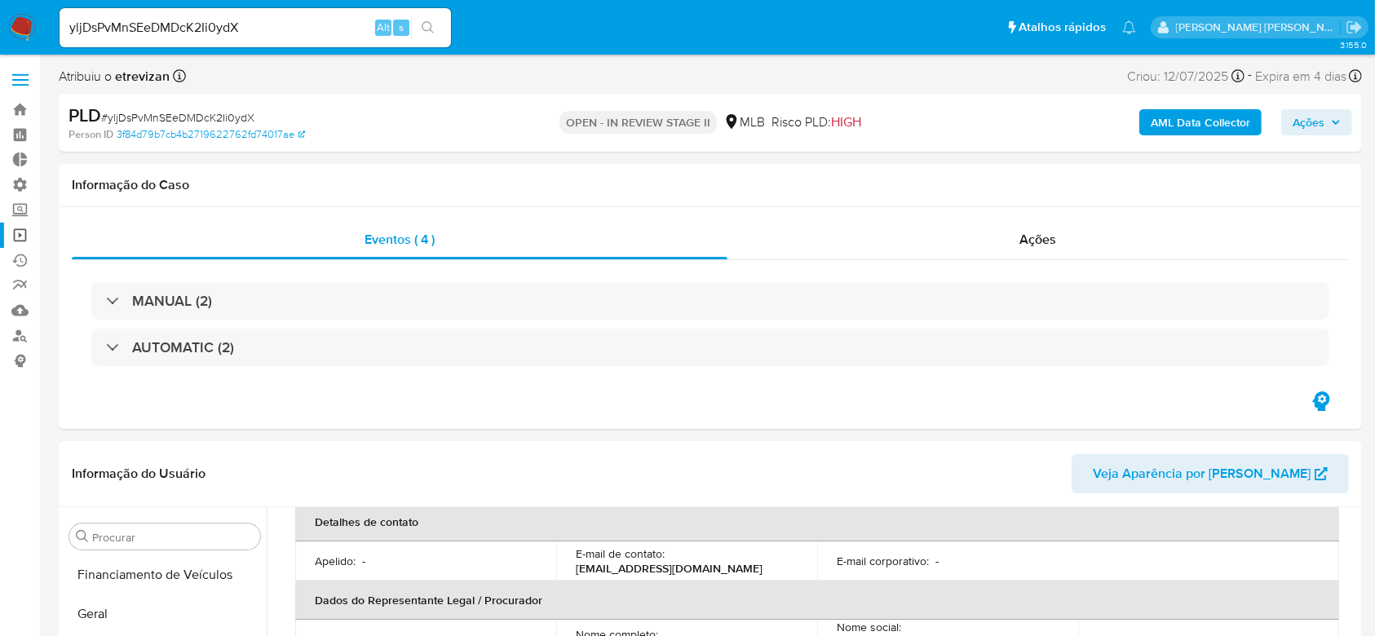
click at [27, 241] on link "Operações em massa" at bounding box center [97, 235] width 194 height 25
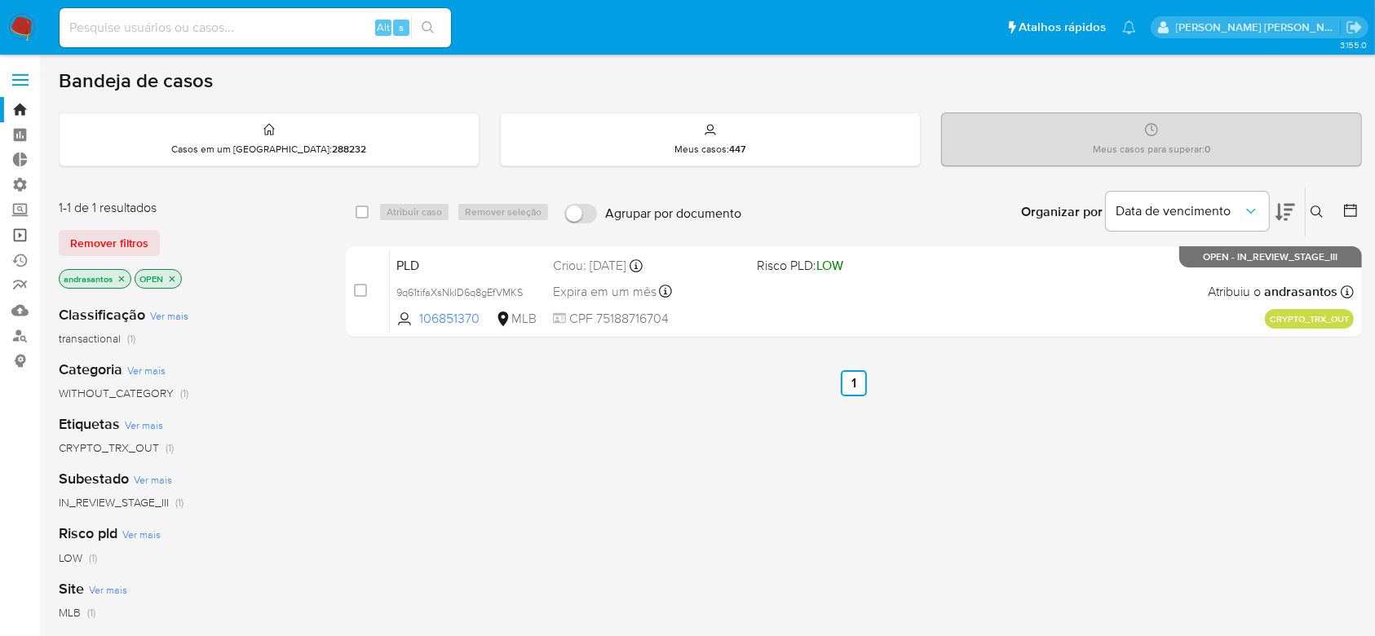
click at [28, 240] on link "Operações em massa" at bounding box center [97, 235] width 194 height 25
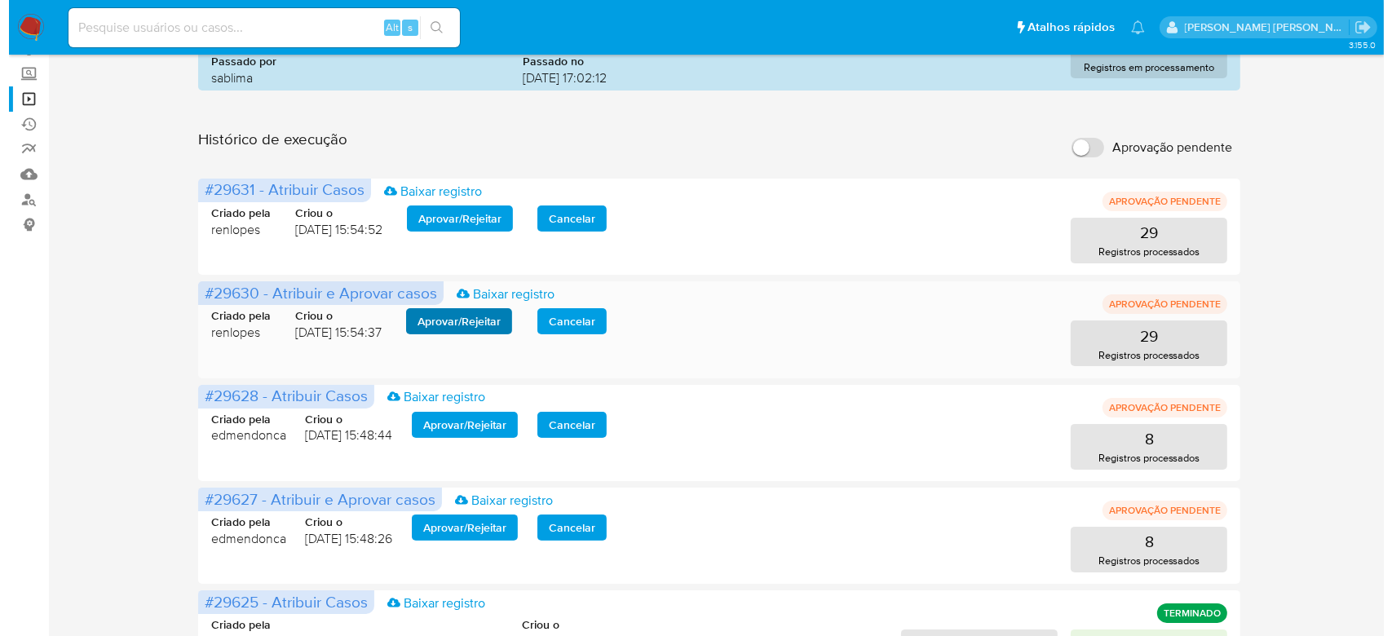
scroll to position [217, 0]
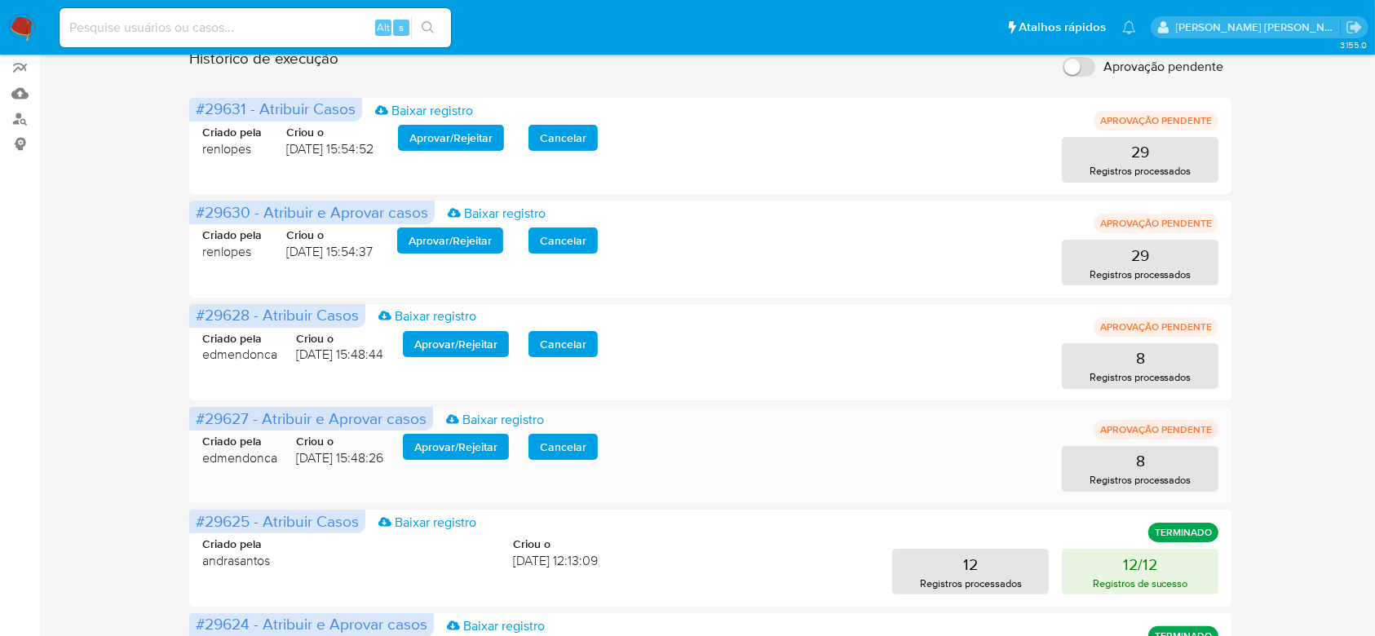
click at [453, 436] on span "Aprovar / Rejeitar" at bounding box center [455, 446] width 83 height 23
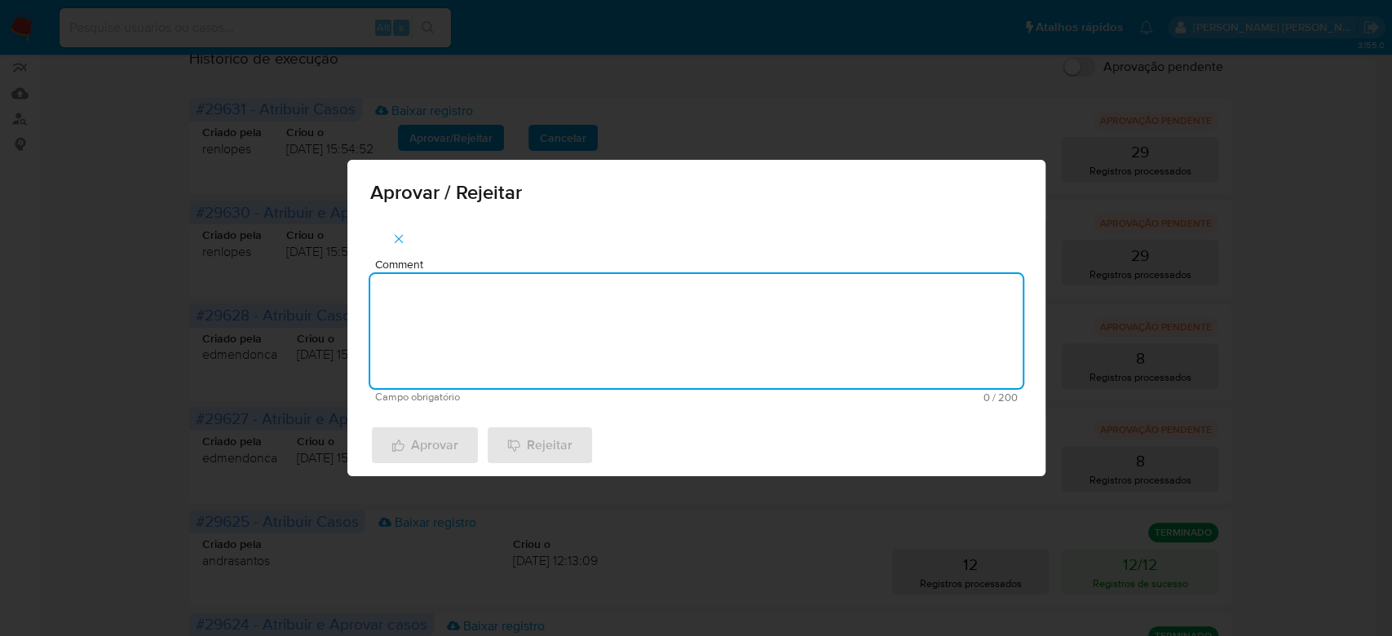
click at [496, 342] on textarea "Comment" at bounding box center [696, 331] width 652 height 114
drag, startPoint x: 515, startPoint y: 306, endPoint x: 160, endPoint y: 225, distance: 364.5
click at [160, 225] on div "Aprovar / Rejeitar Comment Para tratamento. Campo obrigatório 16 / 200 184 cara…" at bounding box center [696, 318] width 1392 height 636
click at [430, 338] on textarea "Para tratamento." at bounding box center [696, 331] width 652 height 114
type textarea "Para tratamento."
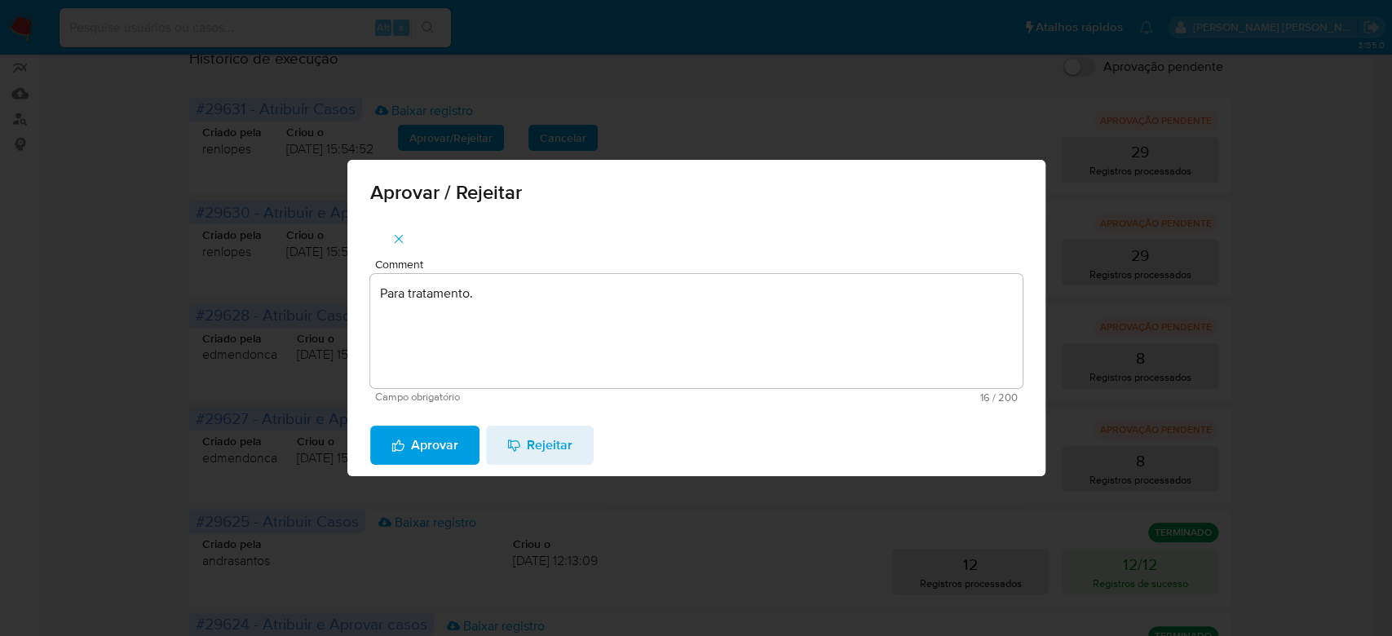
click at [419, 435] on span "Aprovar" at bounding box center [424, 445] width 67 height 36
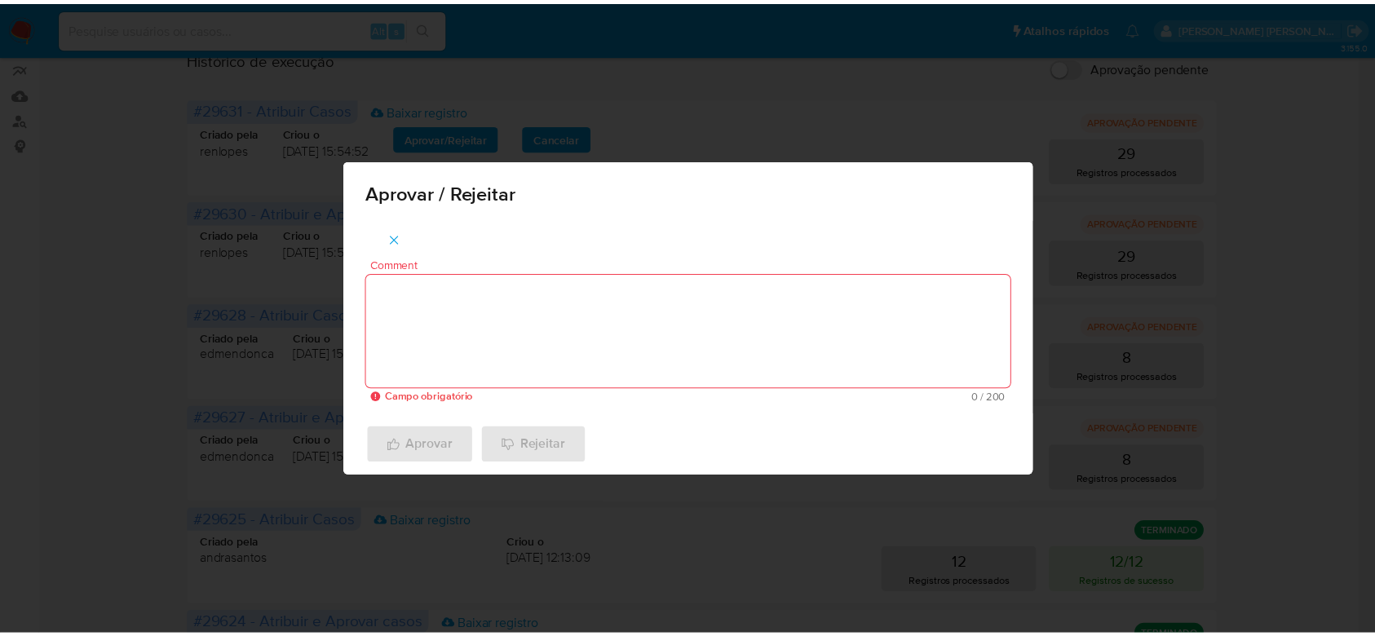
scroll to position [105, 0]
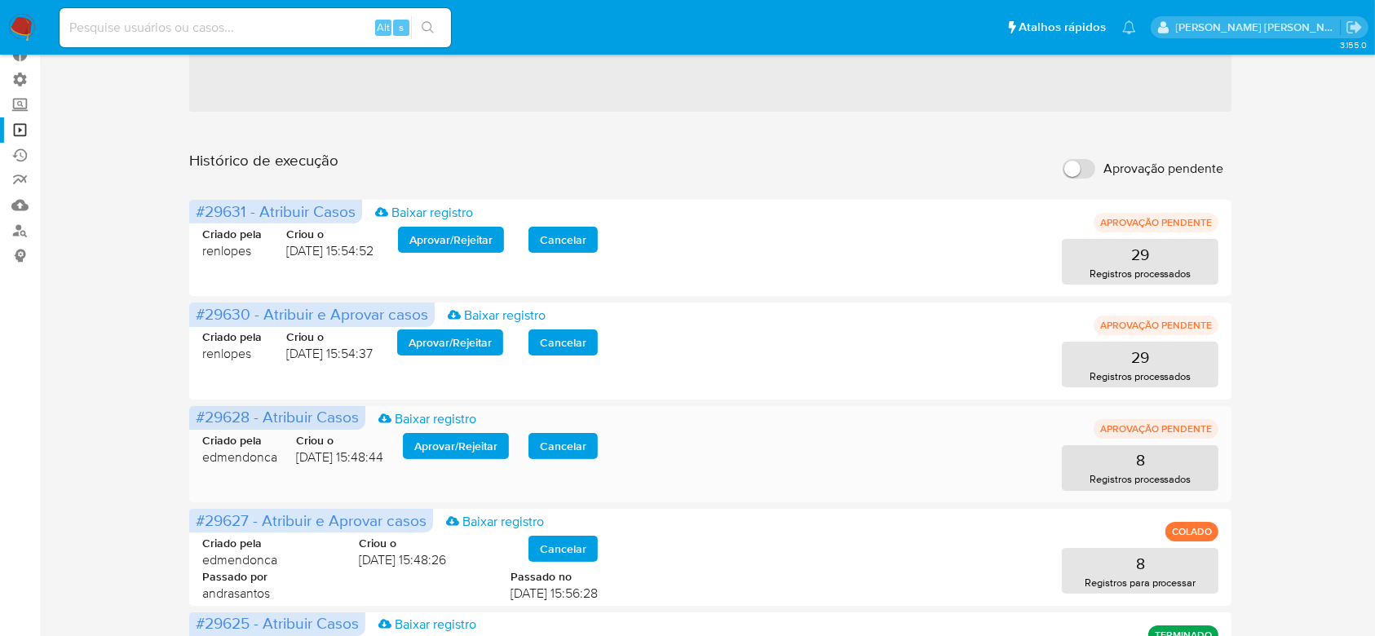
click at [450, 447] on span "Aprovar / Rejeitar" at bounding box center [455, 446] width 83 height 23
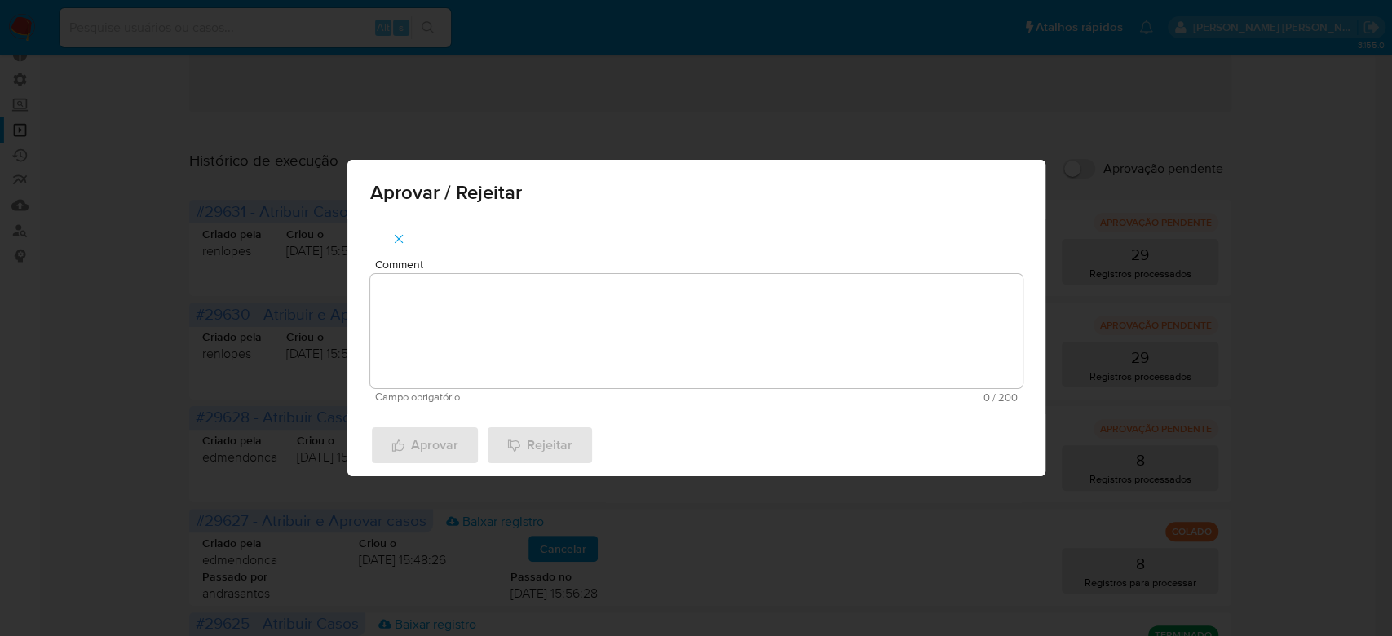
click at [484, 399] on span "Campo obrigatório" at bounding box center [535, 396] width 321 height 11
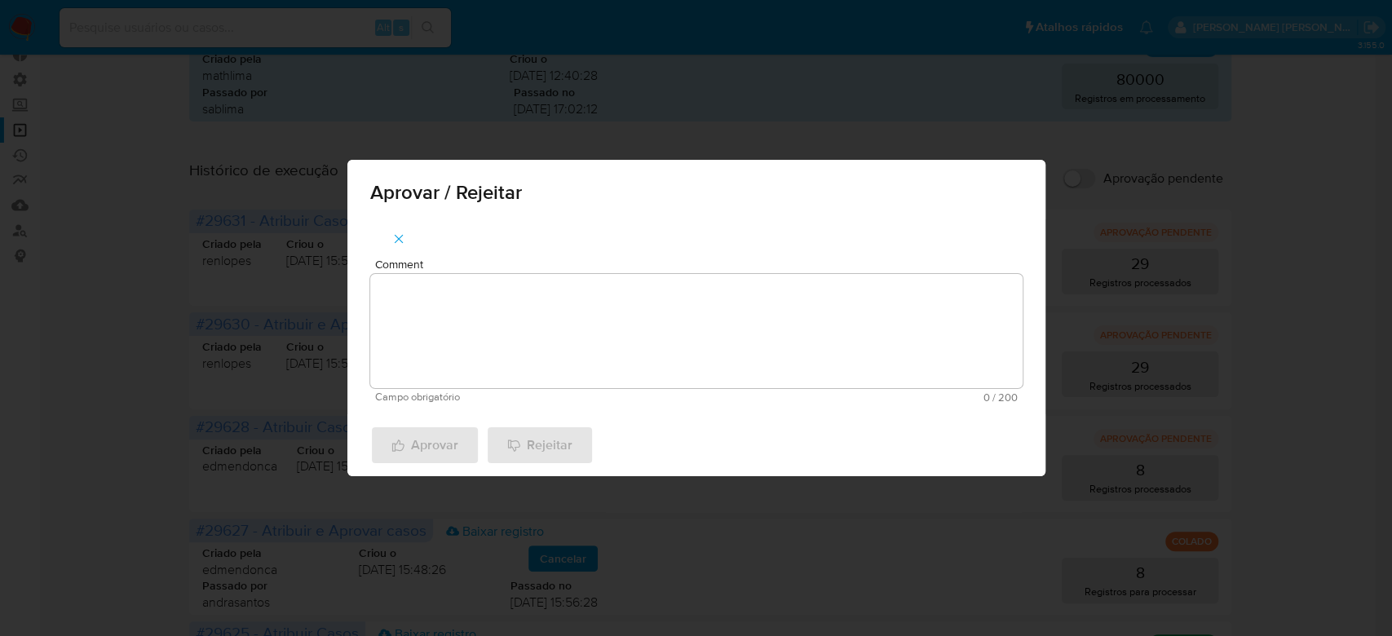
click at [480, 338] on textarea "Comment" at bounding box center [696, 331] width 652 height 114
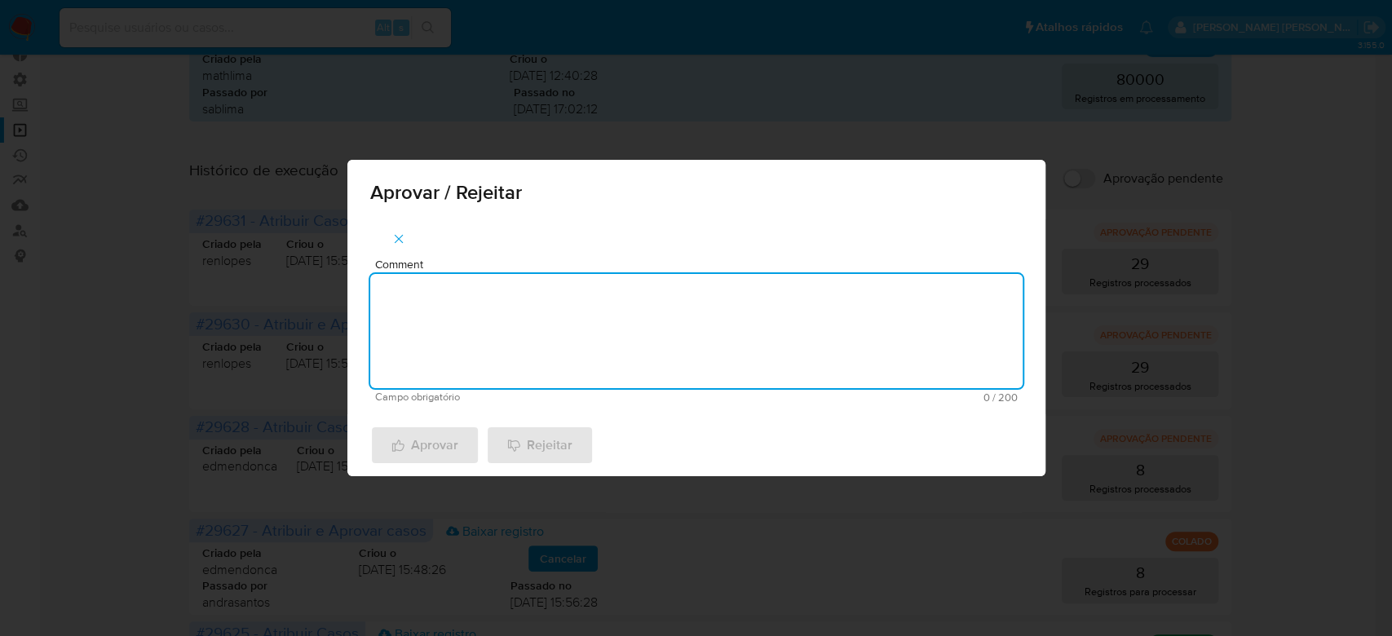
paste textarea "Para tratamento."
type textarea "Para tratamento."
click at [424, 447] on span "Aprovar" at bounding box center [424, 445] width 67 height 36
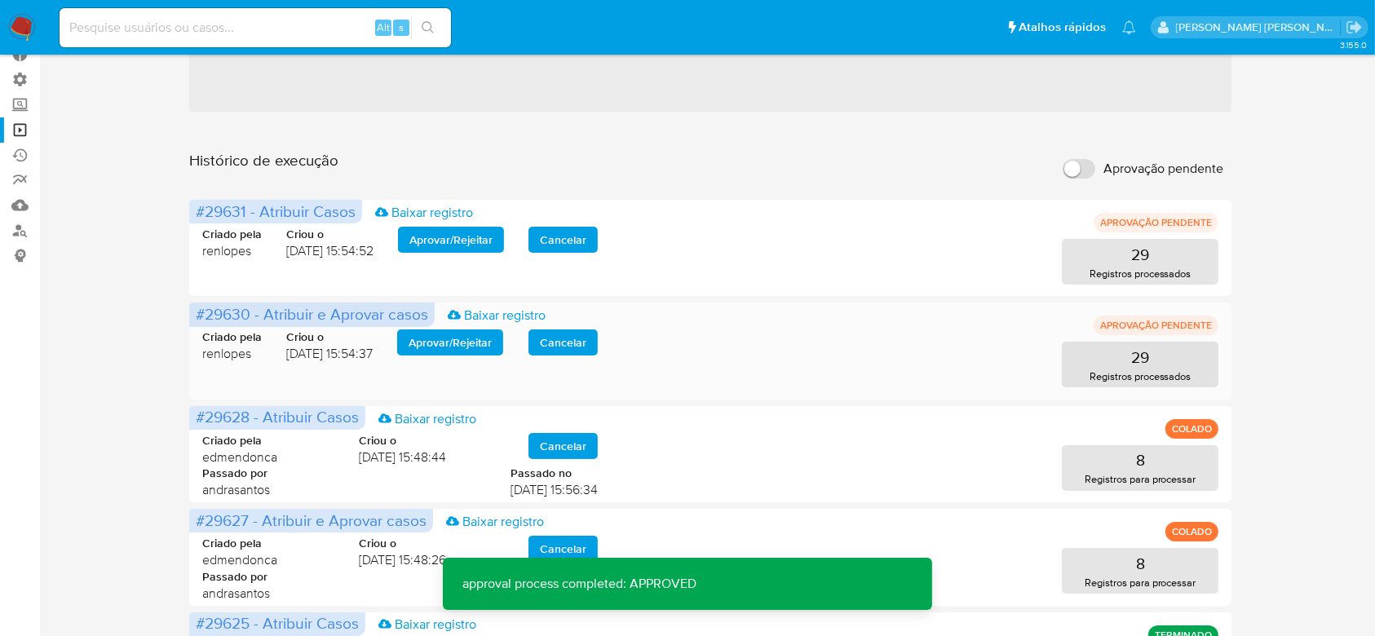
click at [469, 341] on span "Aprovar / Rejeitar" at bounding box center [449, 342] width 83 height 23
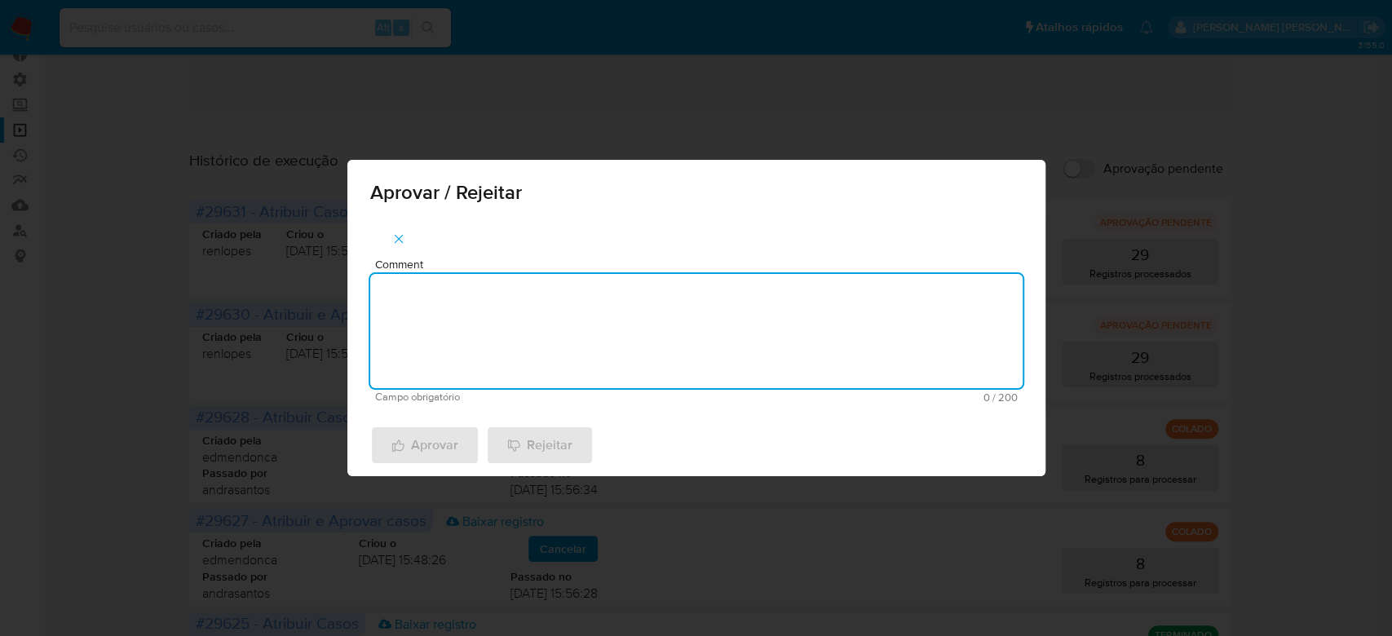
click at [463, 342] on textarea "Comment" at bounding box center [696, 331] width 652 height 114
paste textarea "Para tratamento."
type textarea "Para tratamento."
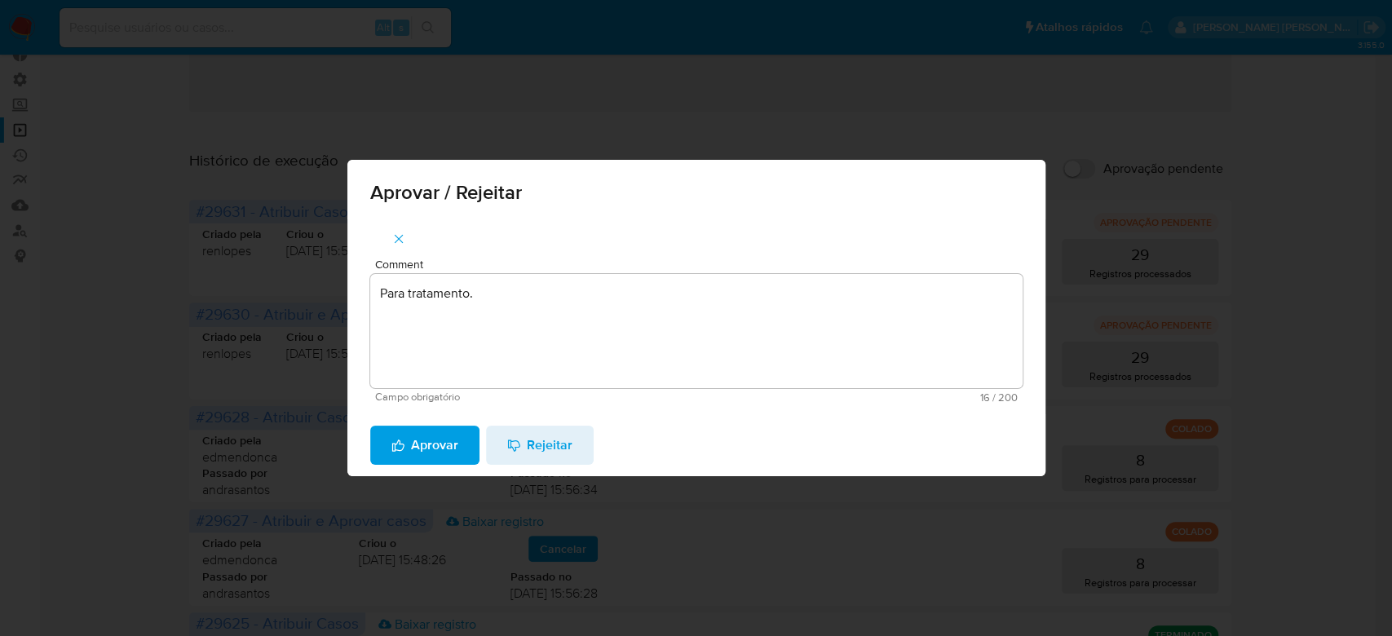
click at [435, 448] on span "Aprovar" at bounding box center [424, 445] width 67 height 36
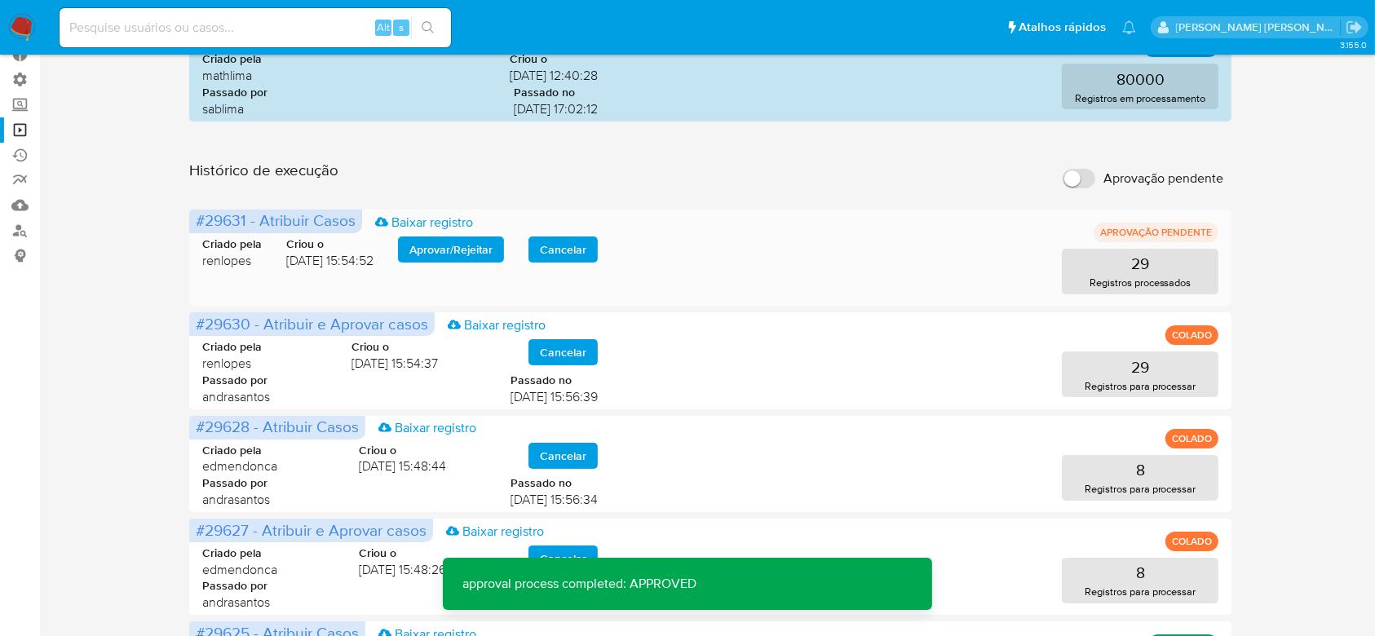
click at [479, 244] on span "Aprovar / Rejeitar" at bounding box center [450, 249] width 83 height 23
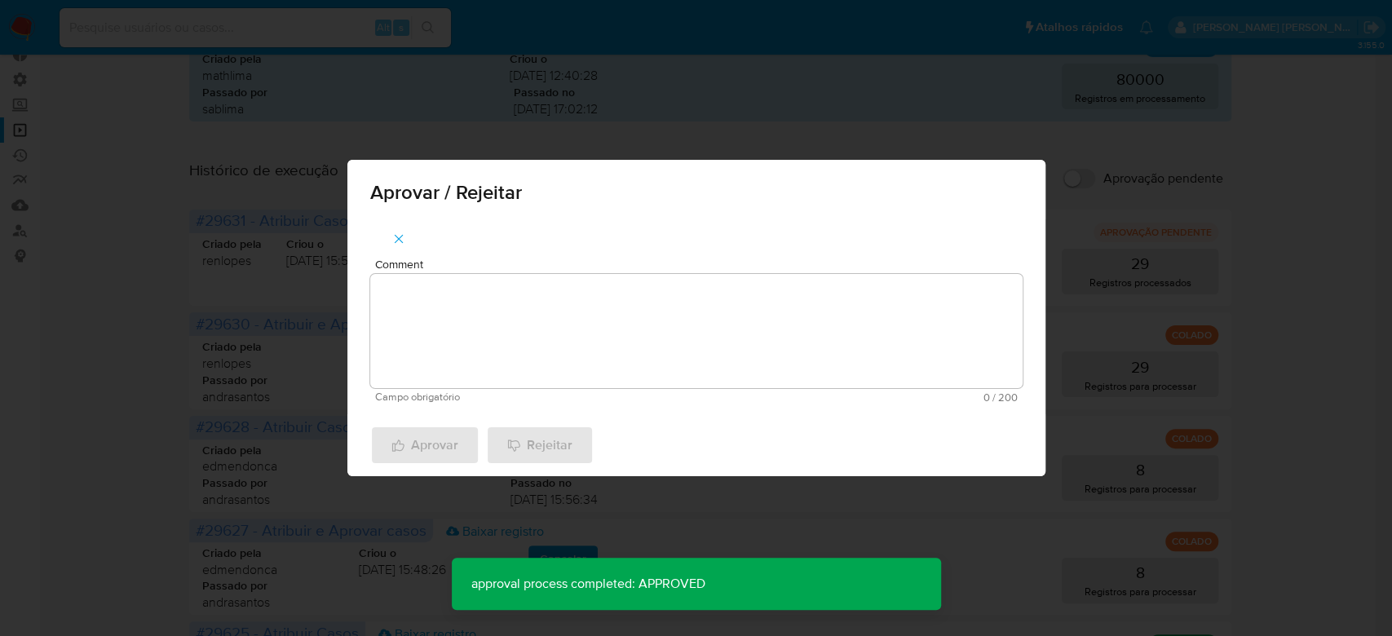
click at [441, 277] on textarea "Comment" at bounding box center [696, 331] width 652 height 114
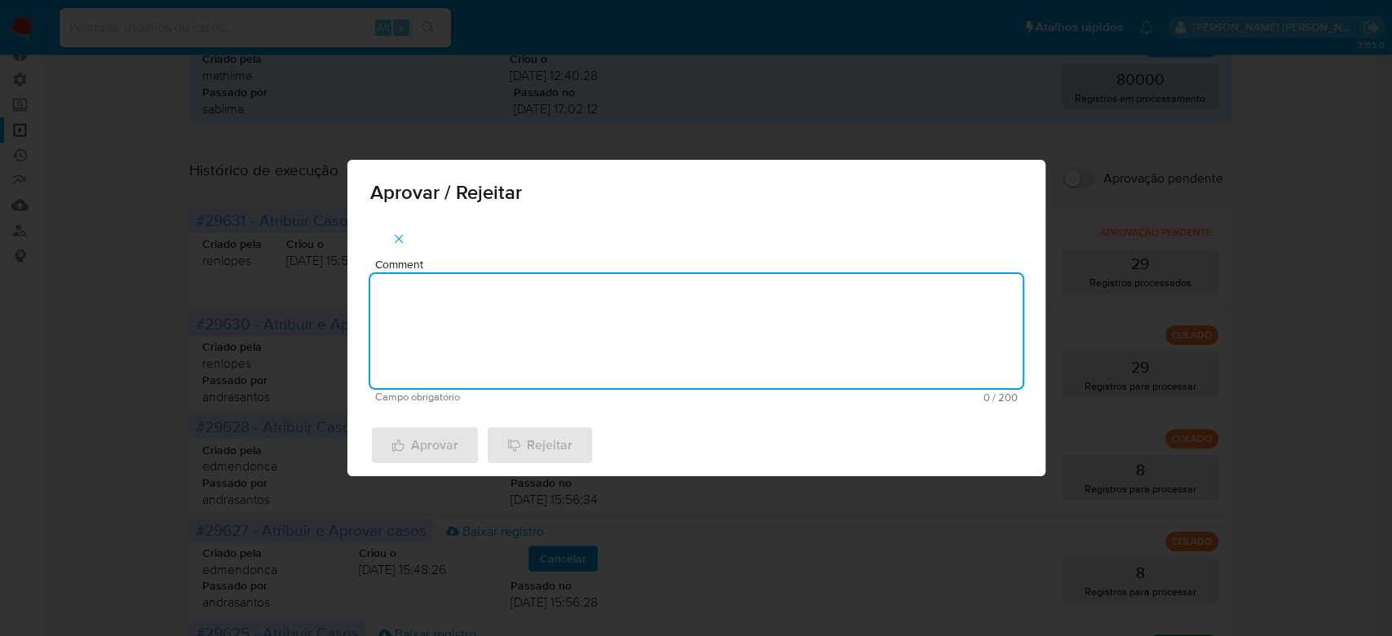
paste textarea "Para tratamento."
type textarea "Para tratamento."
click at [427, 441] on span "Aprovar" at bounding box center [424, 445] width 67 height 36
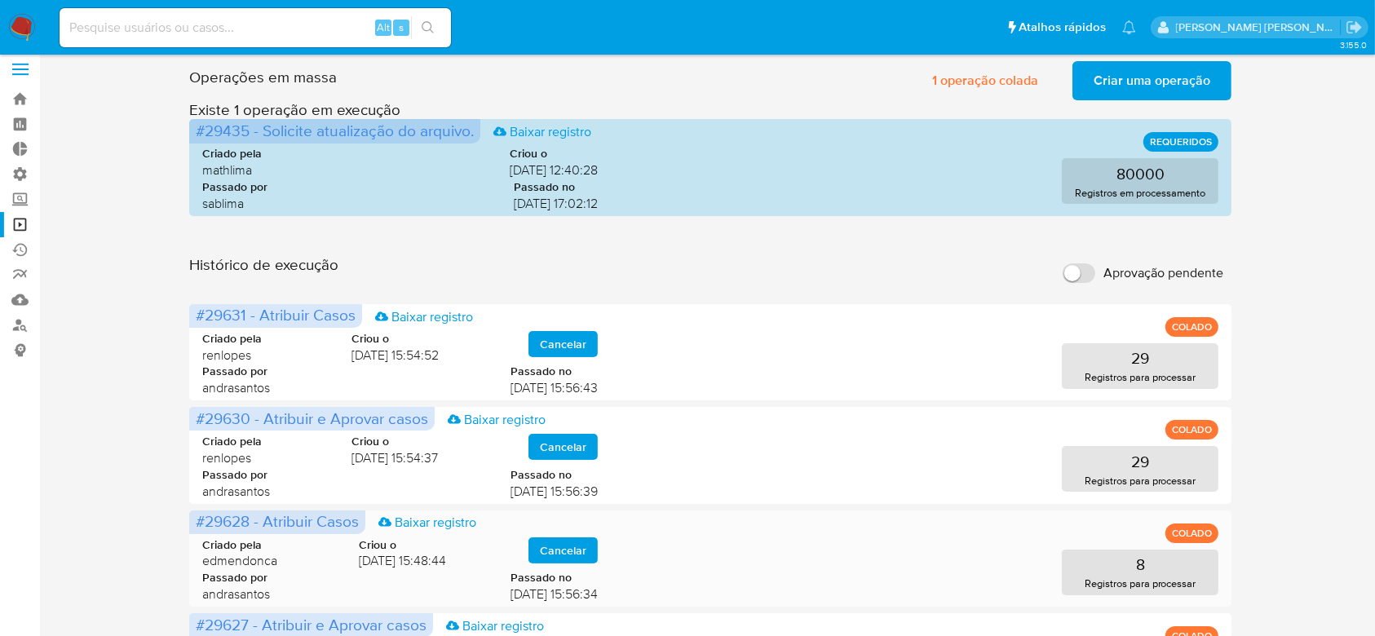
scroll to position [0, 0]
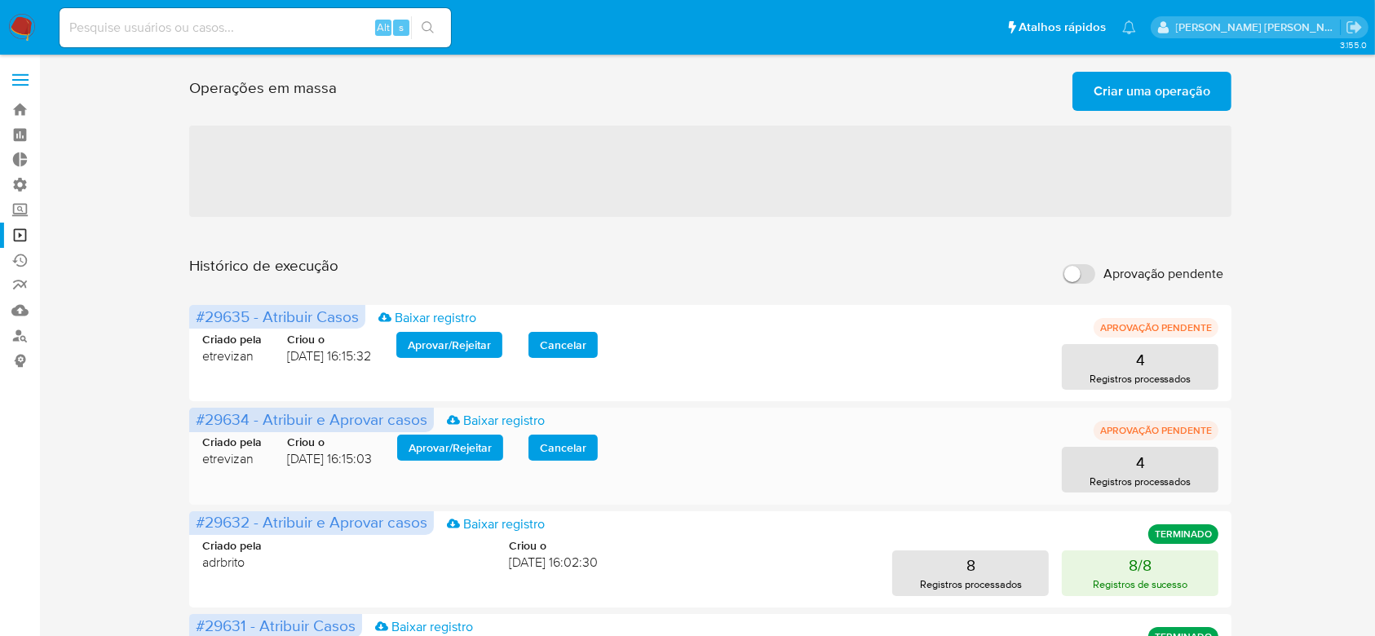
click at [482, 453] on span "Aprovar / Rejeitar" at bounding box center [449, 447] width 83 height 23
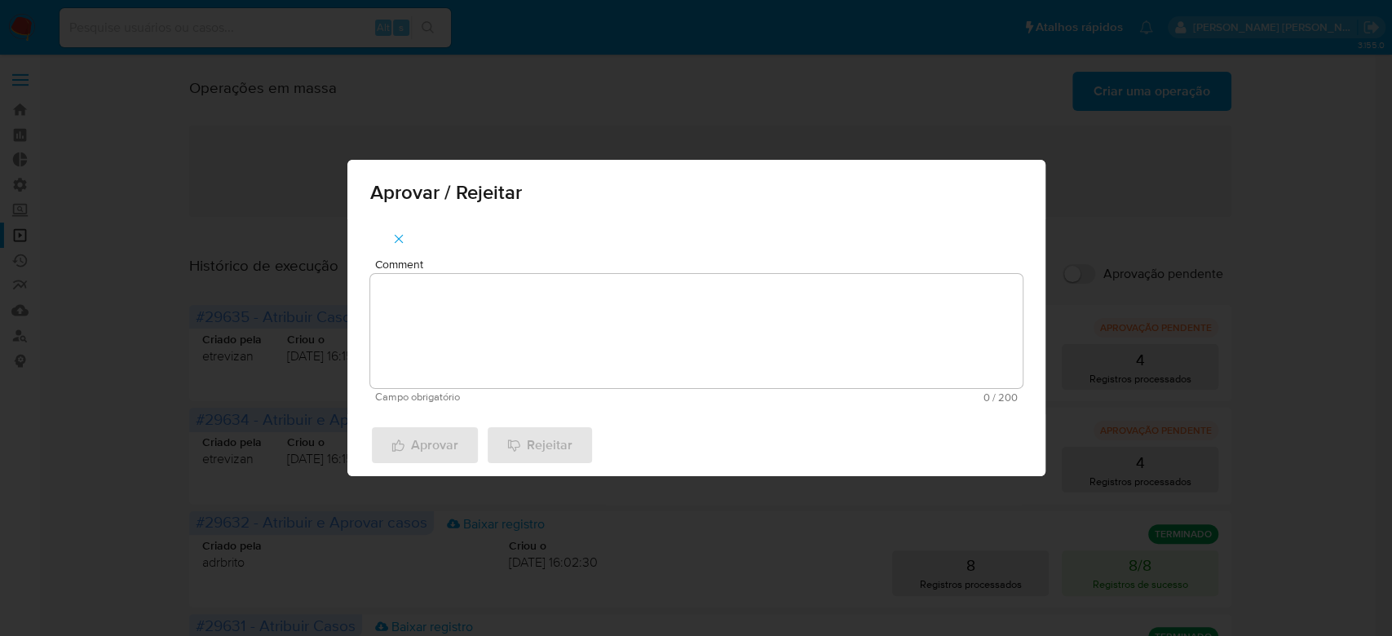
click at [491, 310] on textarea "Comment" at bounding box center [696, 331] width 652 height 114
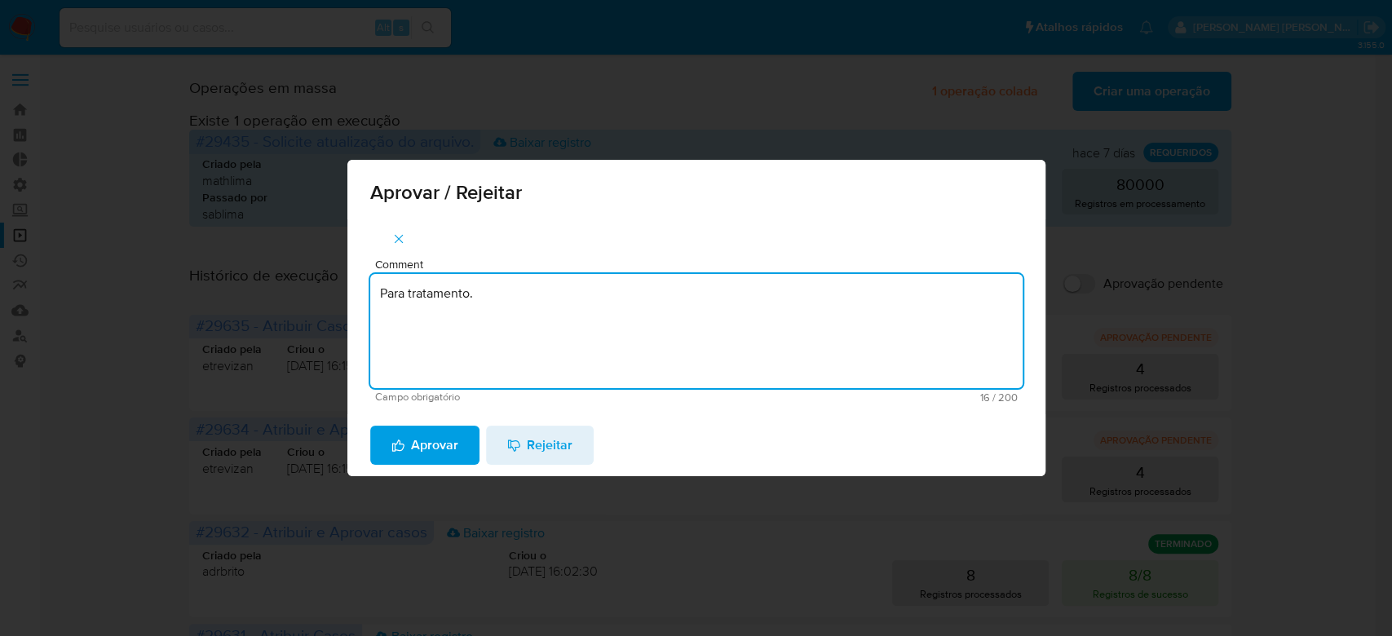
drag, startPoint x: 490, startPoint y: 310, endPoint x: 304, endPoint y: 309, distance: 185.9
click at [304, 309] on div "Aprovar / Rejeitar Comment Para tratamento. Campo obrigatório 16 / 200 184 cara…" at bounding box center [696, 318] width 1392 height 636
click at [450, 376] on textarea "Para tratamento." at bounding box center [696, 331] width 652 height 114
type textarea "Para tratamento."
click at [437, 447] on span "Aprovar" at bounding box center [424, 445] width 67 height 36
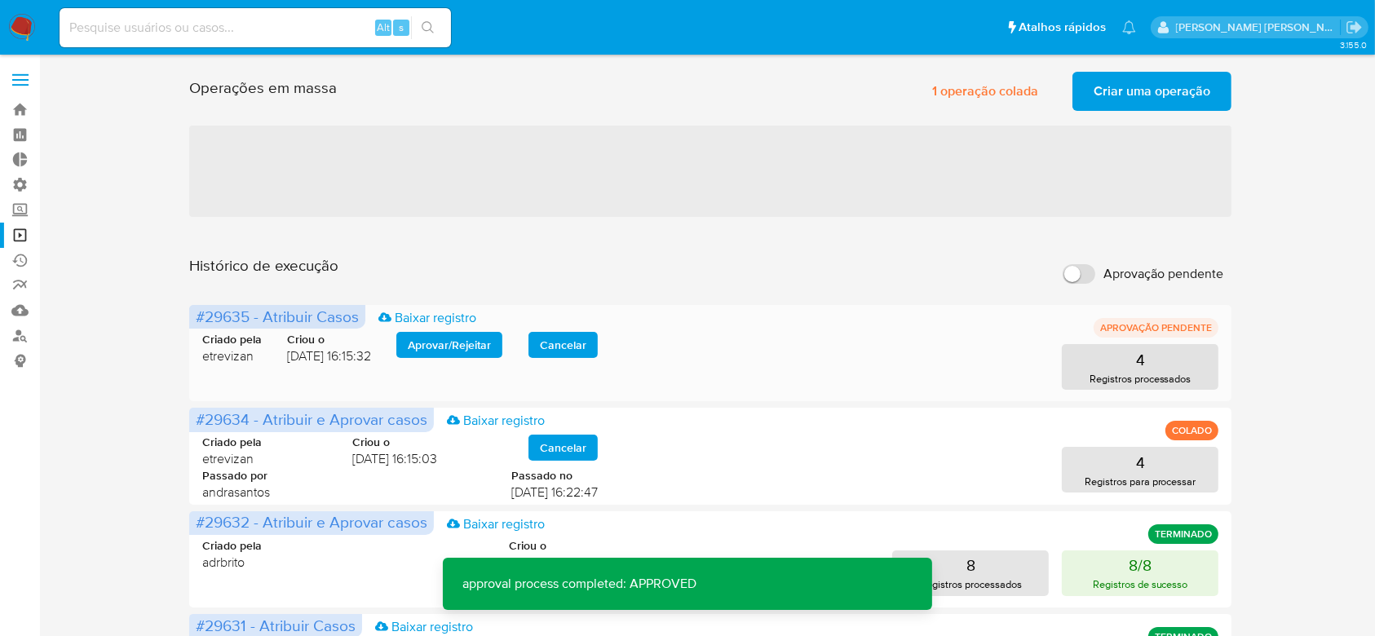
click at [444, 353] on span "Aprovar / Rejeitar" at bounding box center [449, 344] width 83 height 23
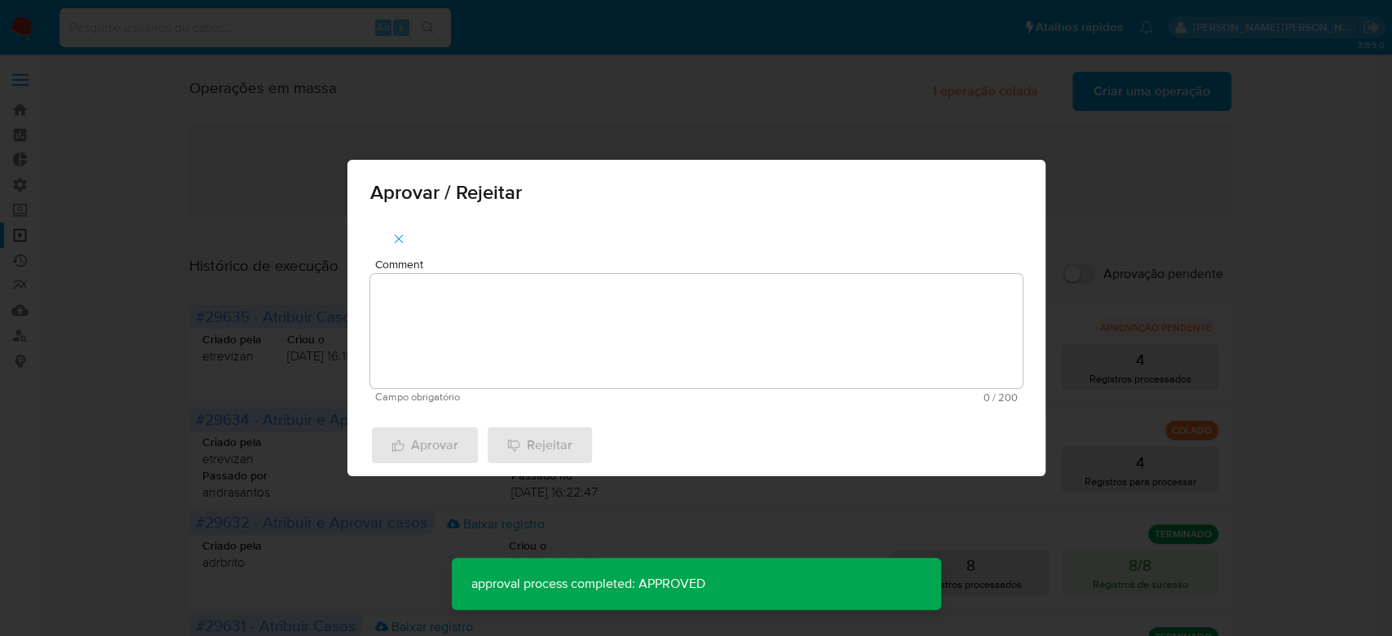
click at [417, 355] on textarea "Comment" at bounding box center [696, 331] width 652 height 114
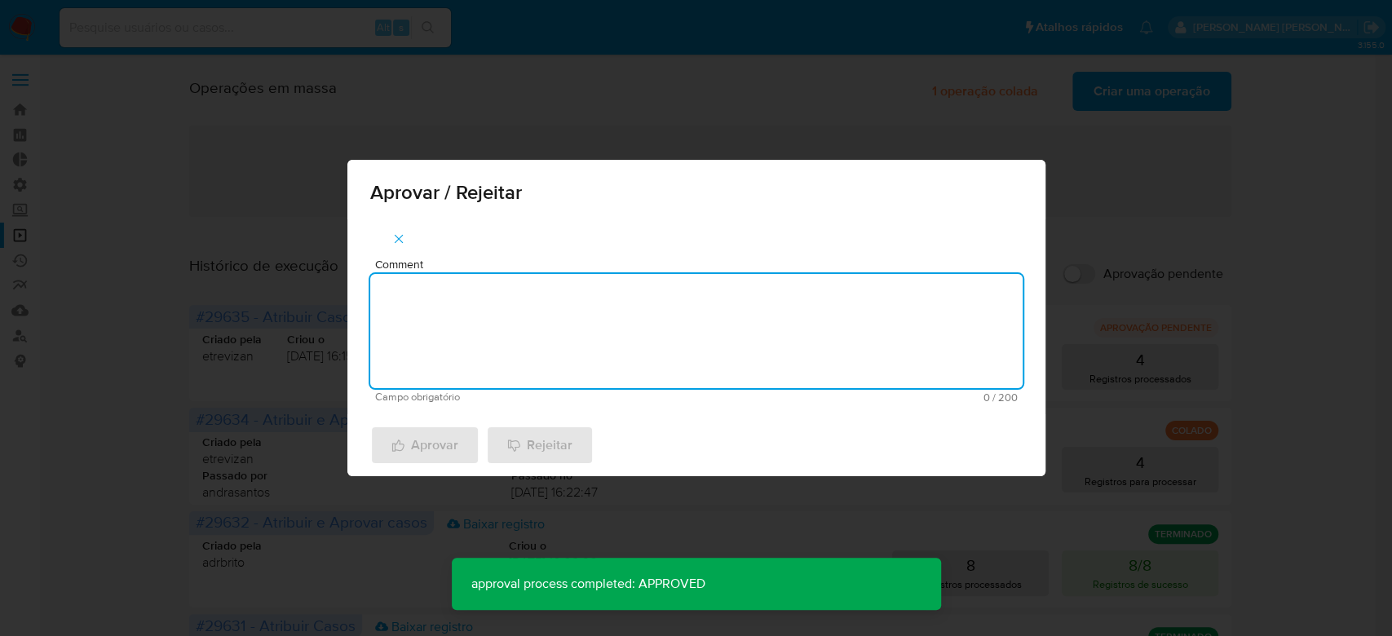
paste textarea "Para tratamento."
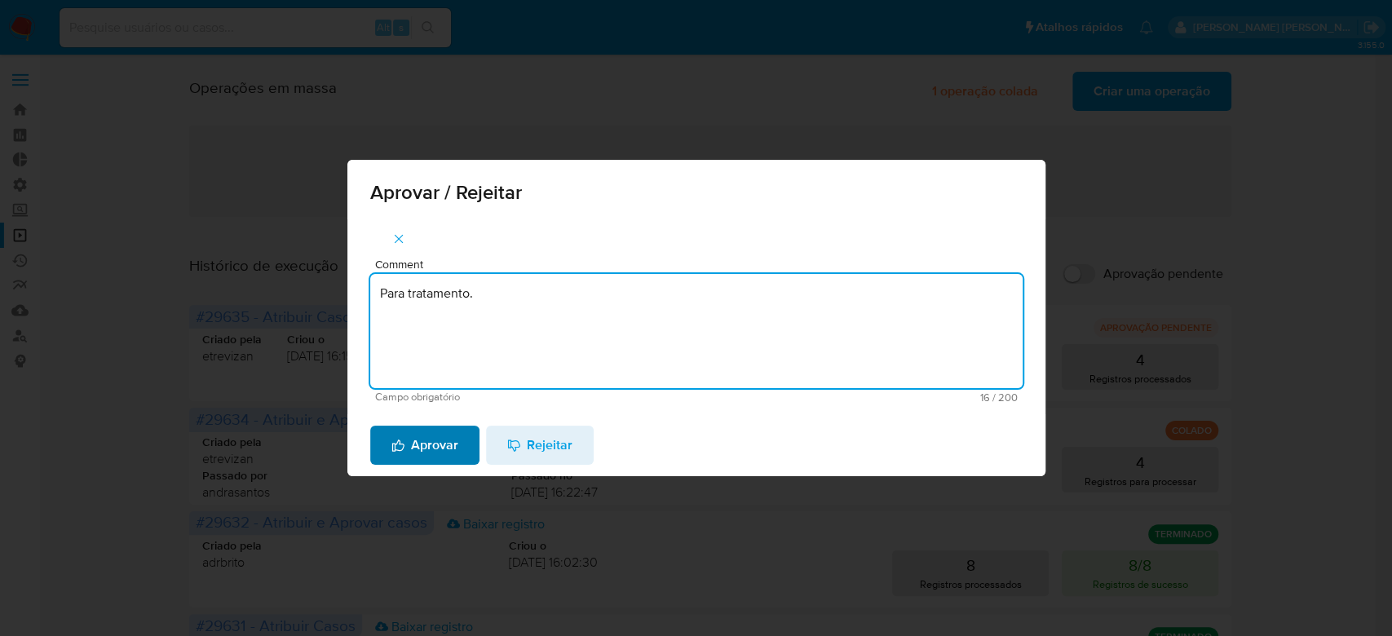
type textarea "Para tratamento."
click at [430, 453] on span "Aprovar" at bounding box center [424, 445] width 67 height 36
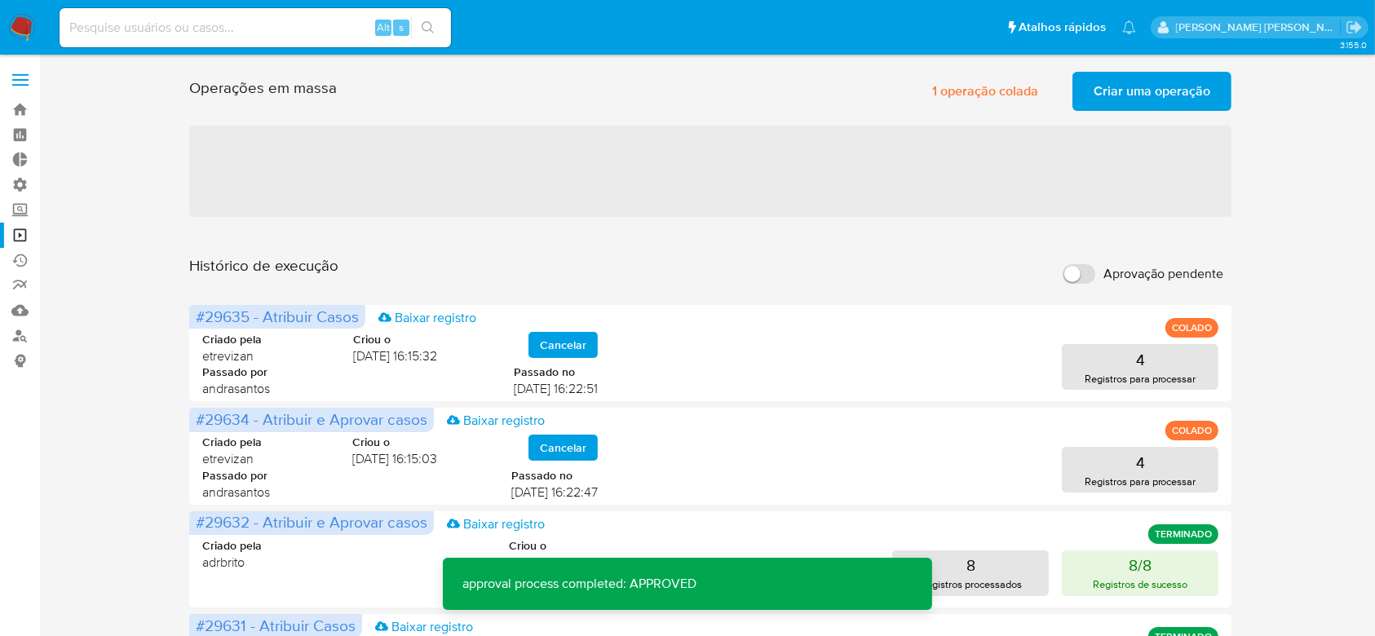
click at [1132, 95] on span "Criar uma operação" at bounding box center [1151, 91] width 117 height 36
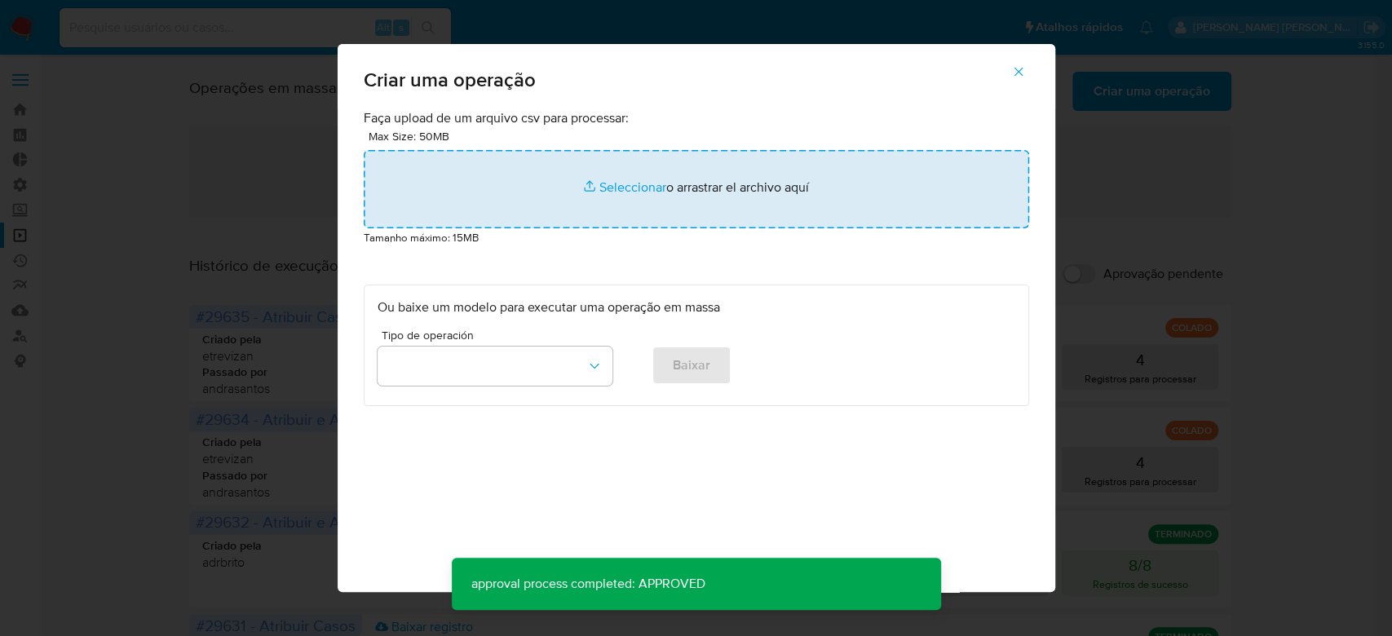
click at [643, 188] on input "file" at bounding box center [696, 189] width 665 height 78
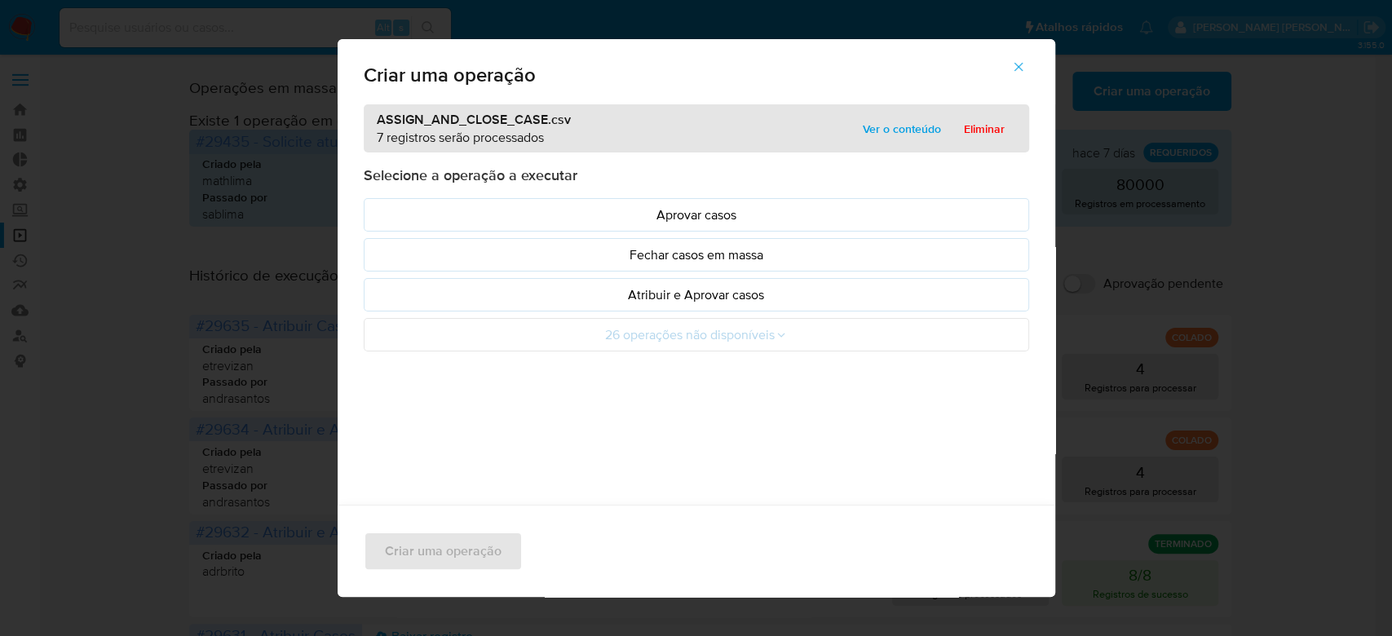
click at [891, 121] on span "Ver o conteúdo" at bounding box center [902, 128] width 78 height 23
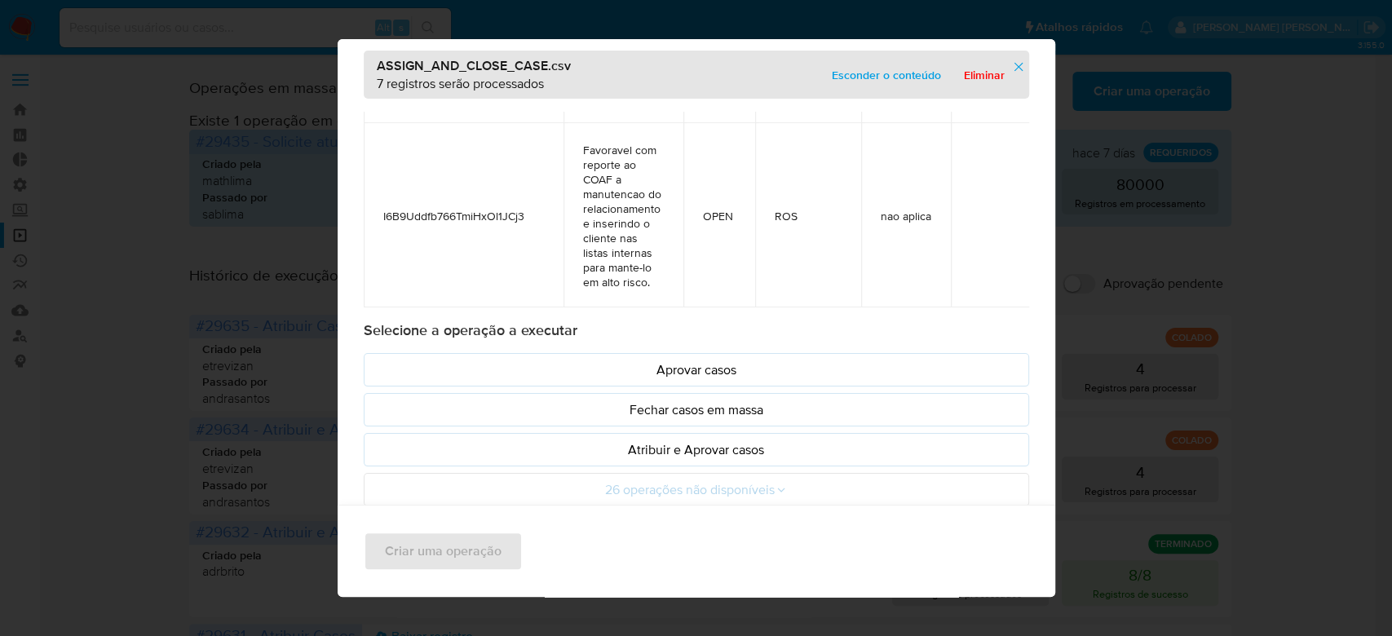
scroll to position [68, 0]
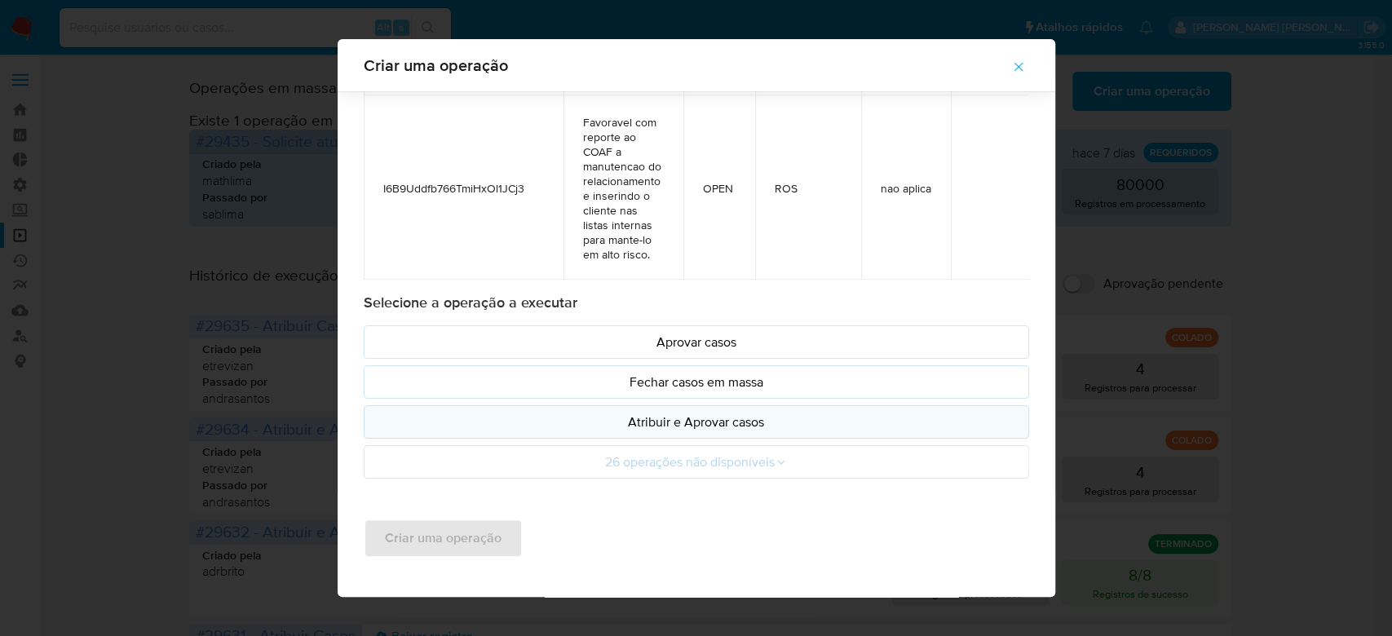
click at [733, 421] on p "Atribuir e Aprovar casos" at bounding box center [696, 422] width 638 height 19
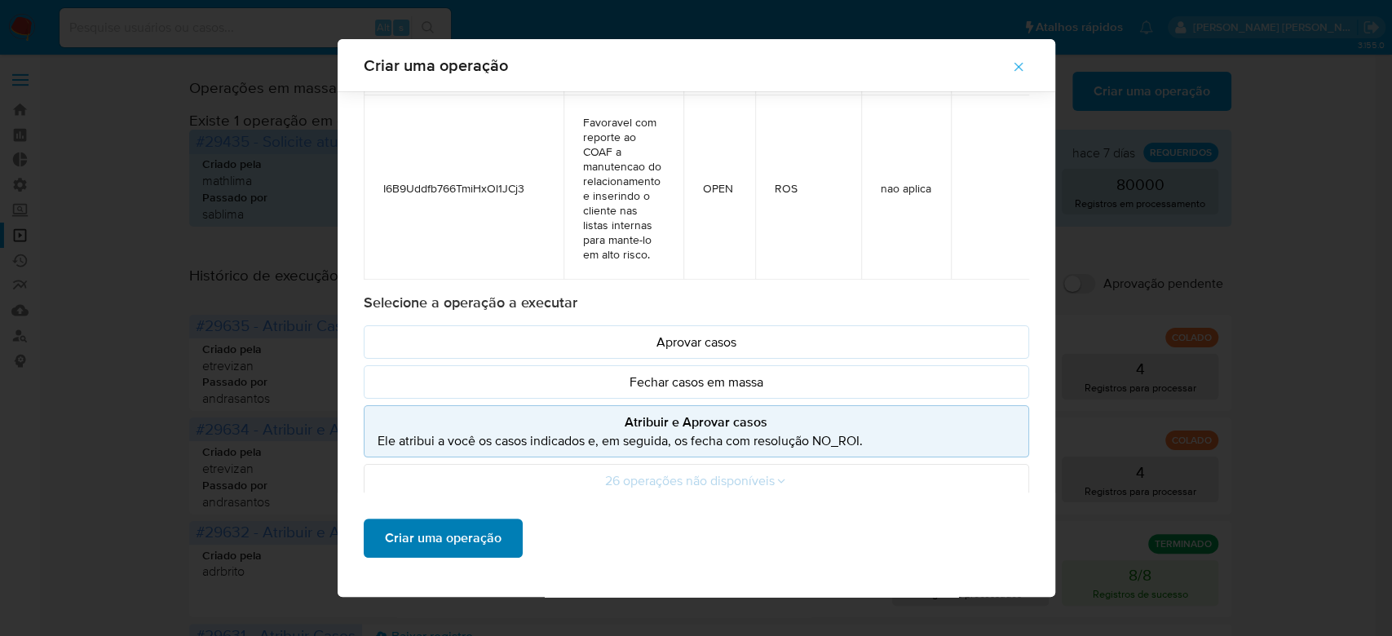
click at [463, 541] on span "Criar uma operação" at bounding box center [443, 538] width 117 height 36
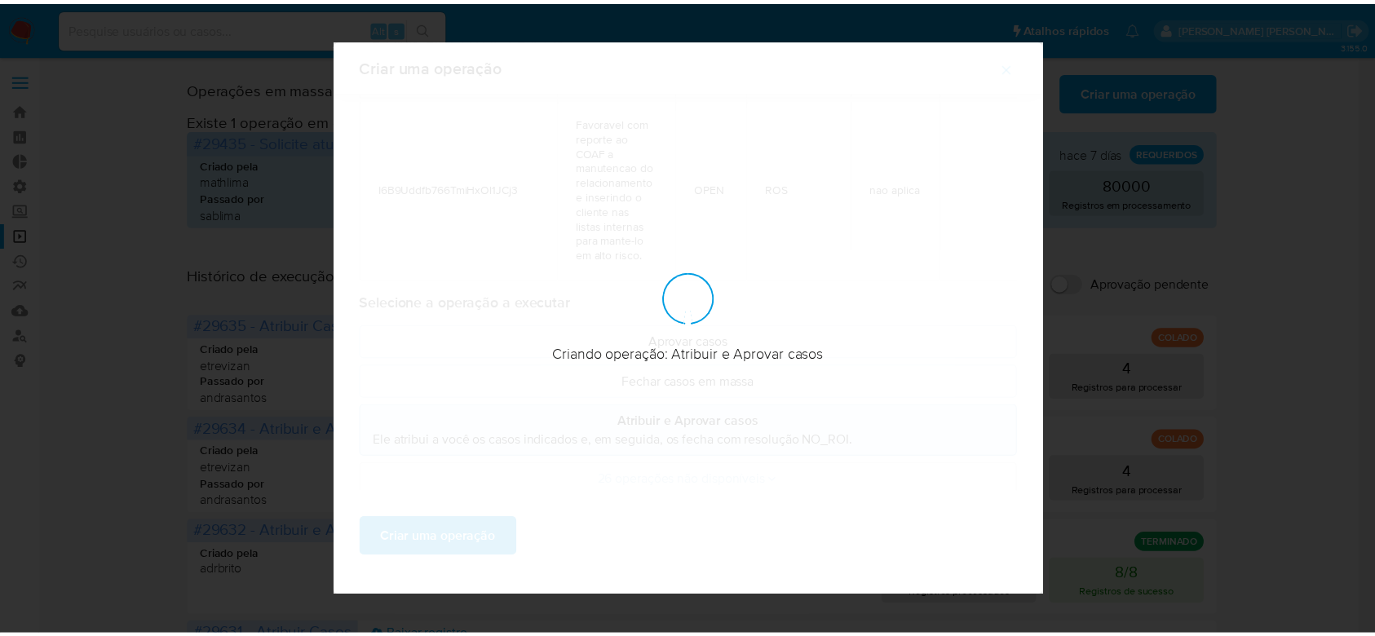
scroll to position [0, 0]
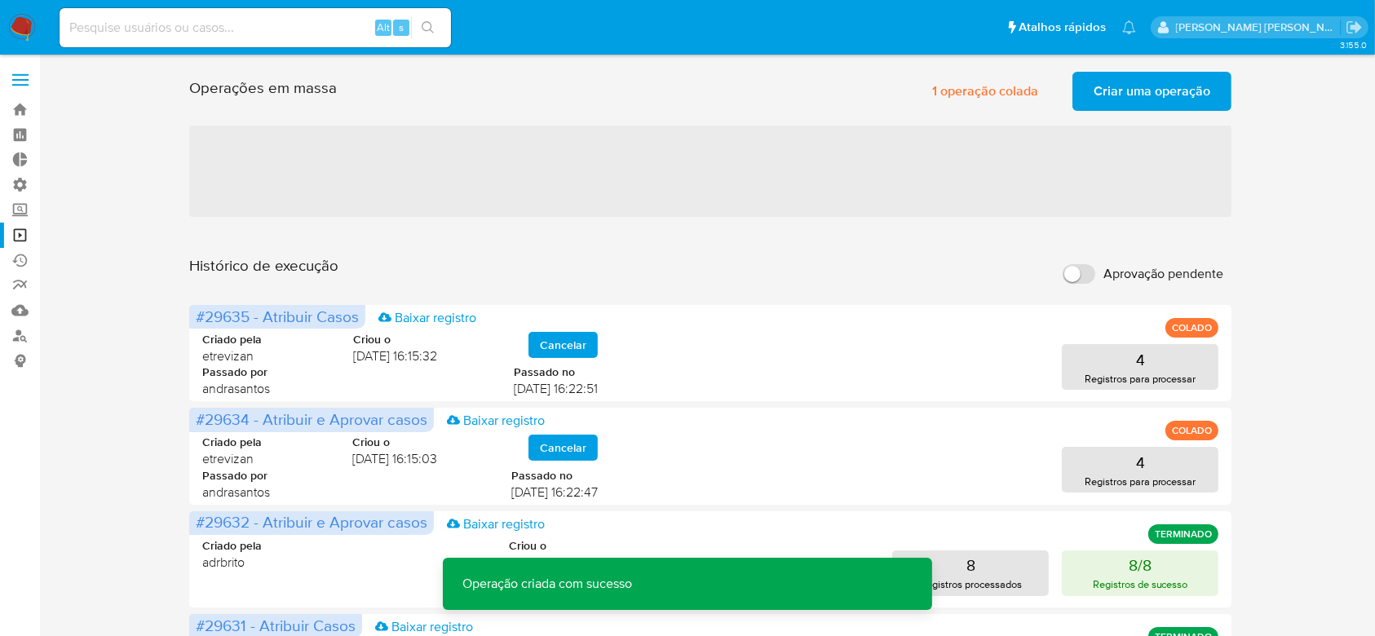
click at [1109, 94] on span "Criar uma operação" at bounding box center [1151, 91] width 117 height 36
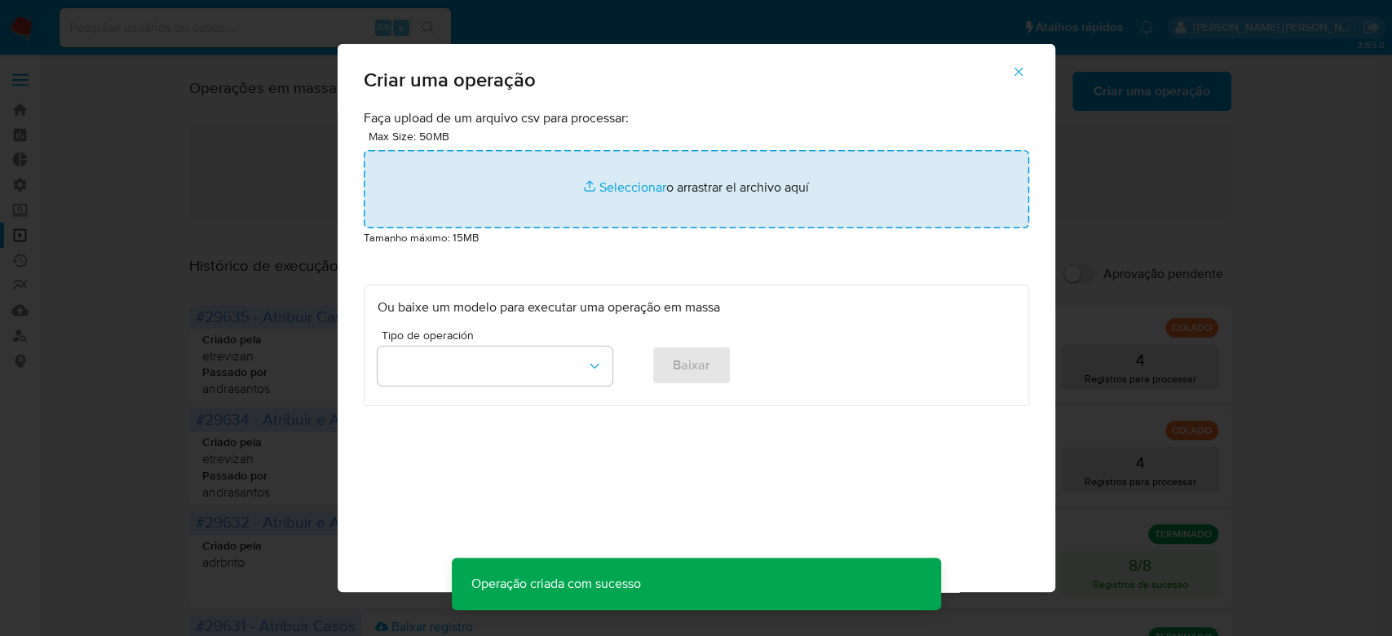
click at [642, 184] on input "file" at bounding box center [696, 189] width 665 height 78
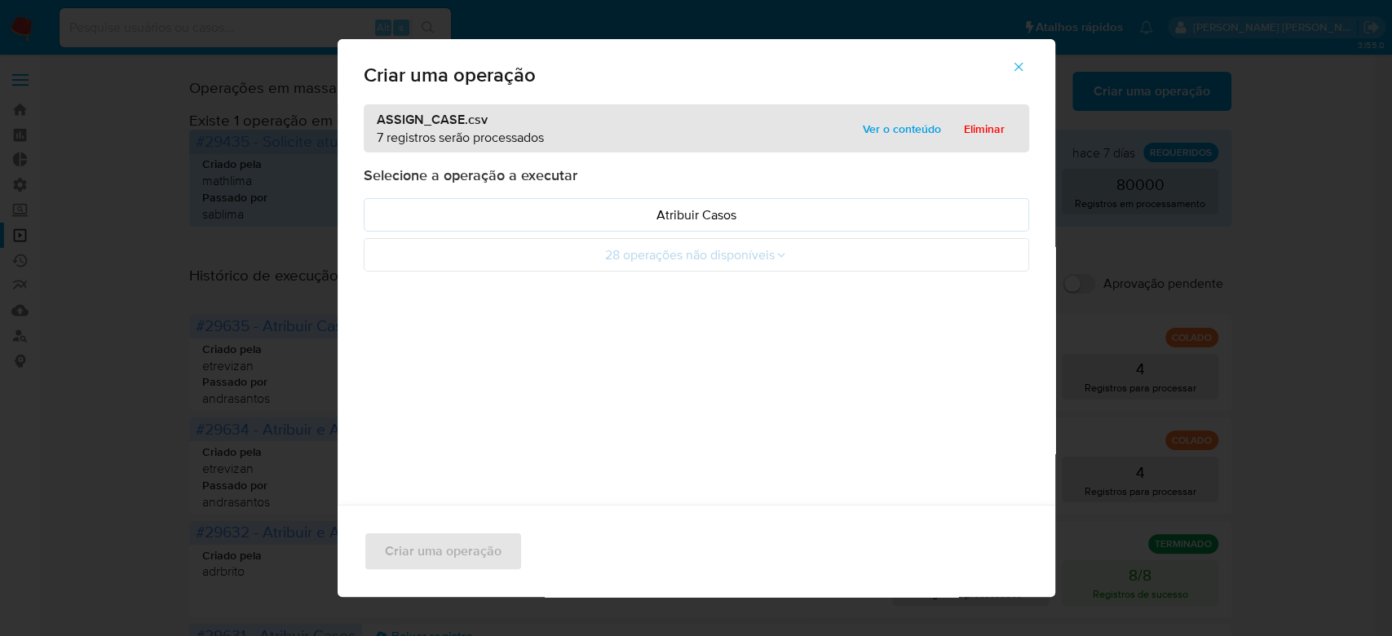
click at [874, 117] on span "Ver o conteúdo" at bounding box center [902, 128] width 78 height 23
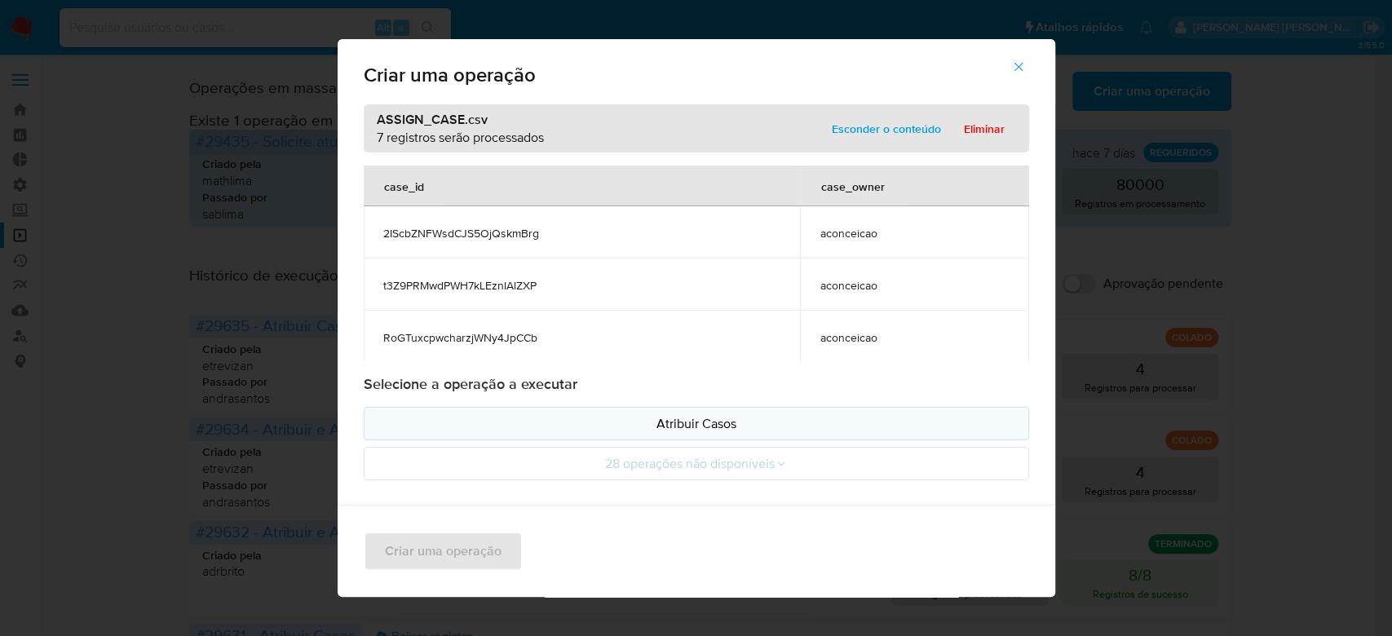
click at [671, 422] on p "Atribuir Casos" at bounding box center [696, 423] width 638 height 19
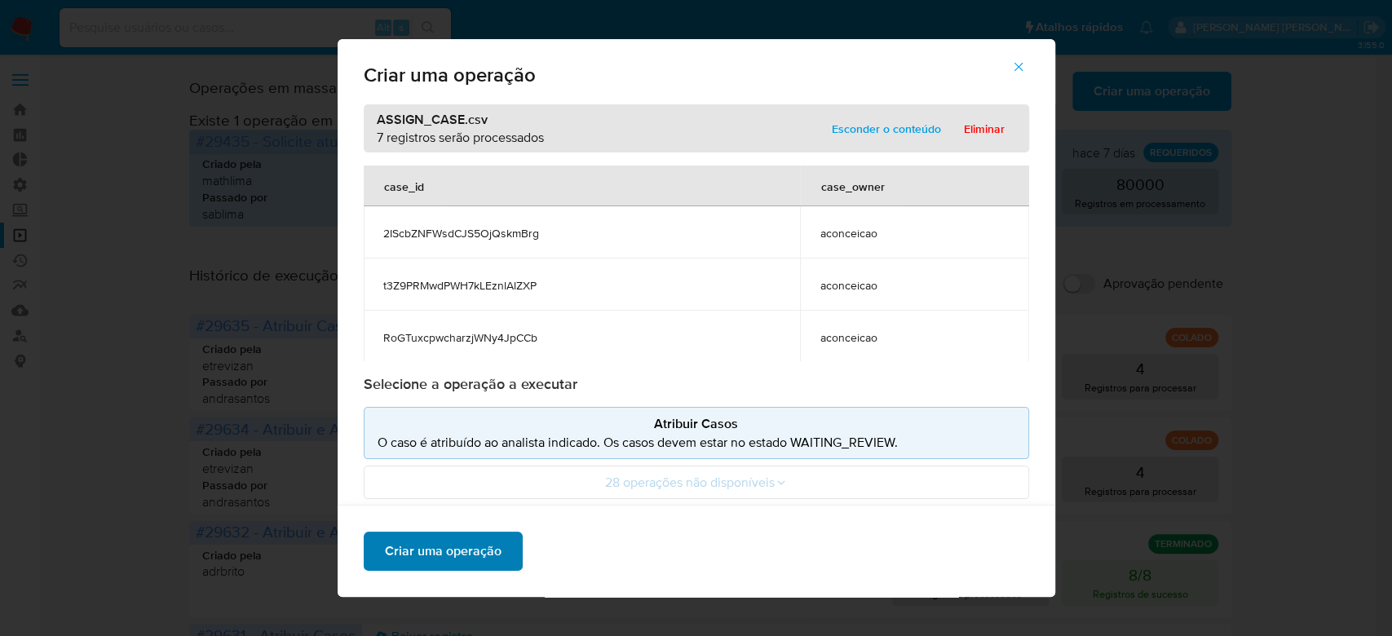
click at [476, 555] on span "Criar uma operação" at bounding box center [443, 551] width 117 height 36
